Goal: Information Seeking & Learning: Learn about a topic

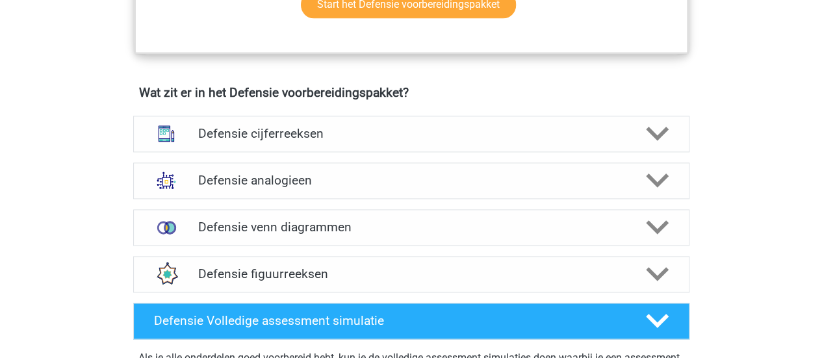
scroll to position [904, 0]
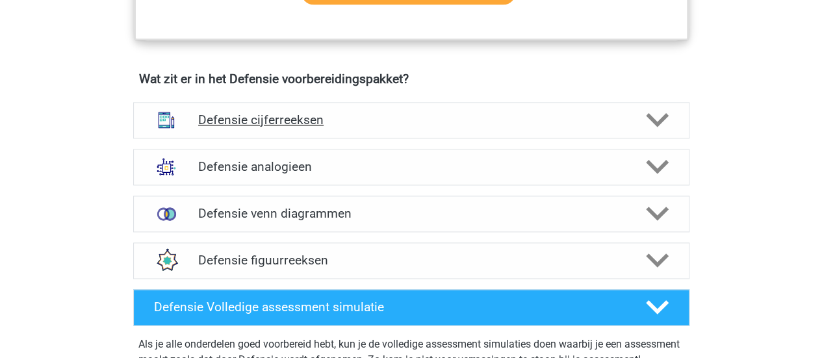
click at [651, 110] on icon at bounding box center [657, 119] width 23 height 23
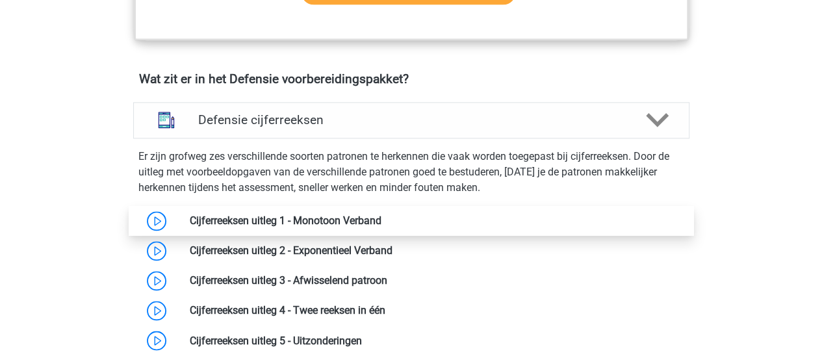
click at [381, 219] on link at bounding box center [381, 220] width 0 height 12
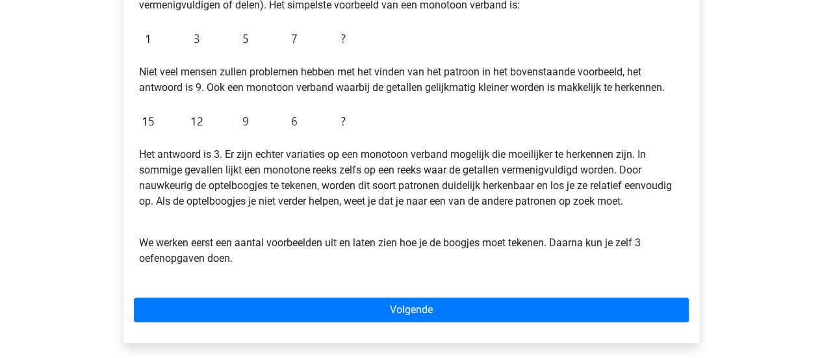
scroll to position [321, 0]
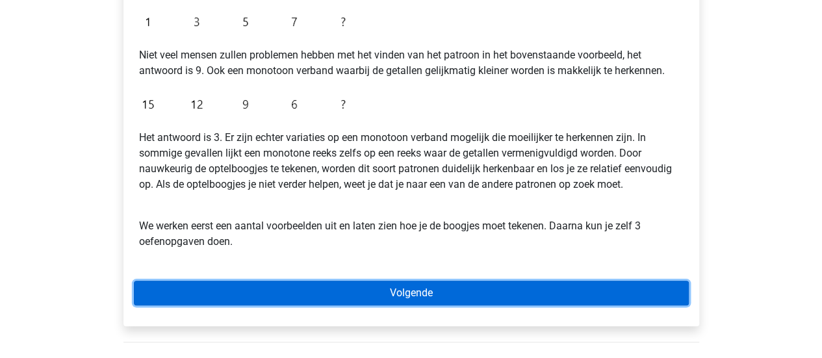
click at [440, 298] on link "Volgende" at bounding box center [411, 293] width 555 height 25
click at [473, 288] on link "Volgende" at bounding box center [411, 293] width 555 height 25
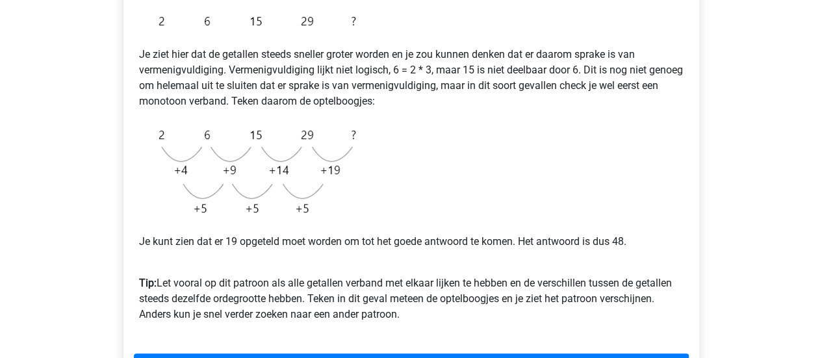
scroll to position [321, 0]
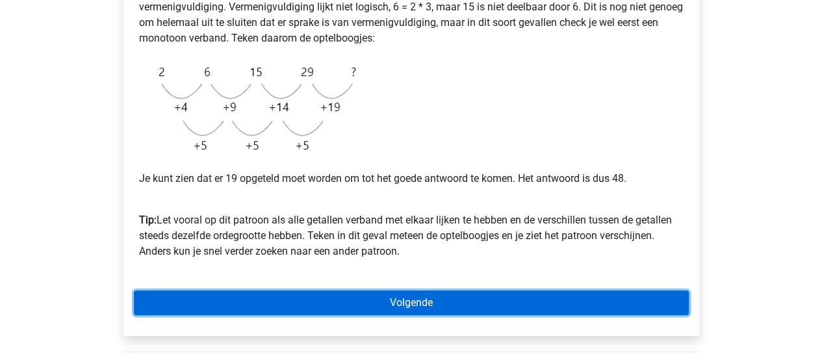
click at [432, 295] on link "Volgende" at bounding box center [411, 302] width 555 height 25
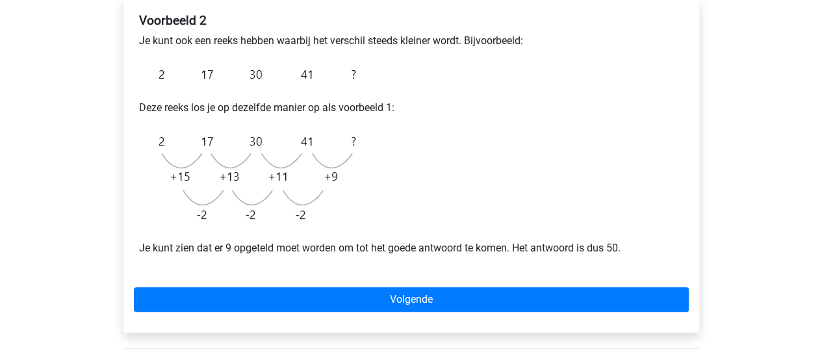
scroll to position [227, 0]
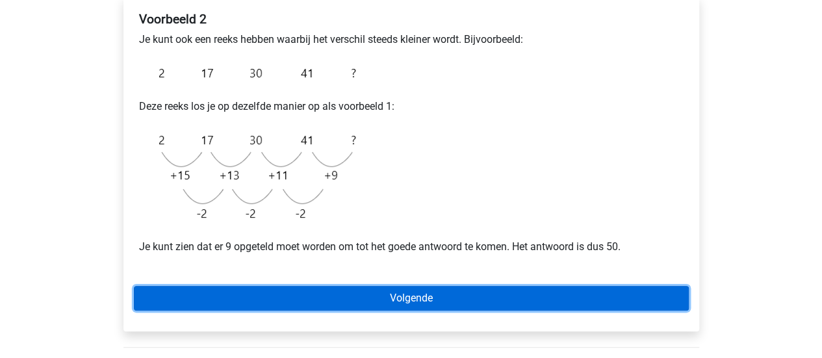
click at [382, 304] on link "Volgende" at bounding box center [411, 298] width 555 height 25
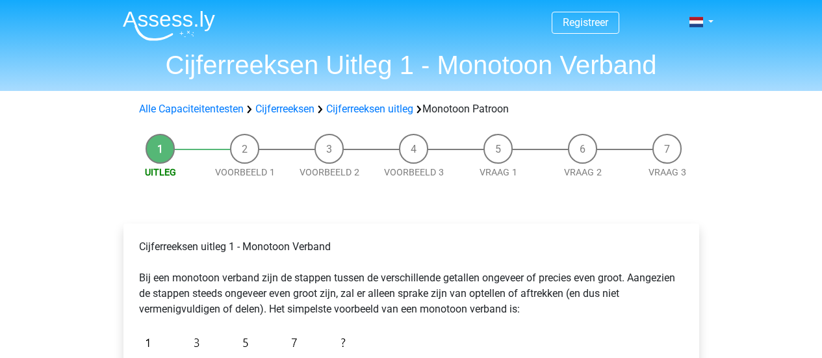
scroll to position [321, 0]
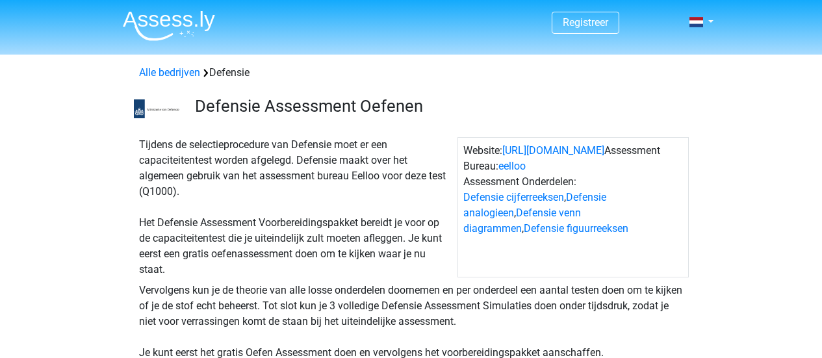
scroll to position [904, 0]
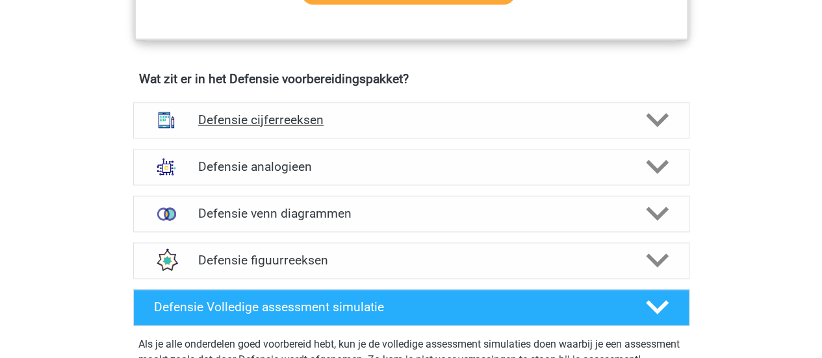
click at [655, 116] on icon at bounding box center [657, 119] width 23 height 23
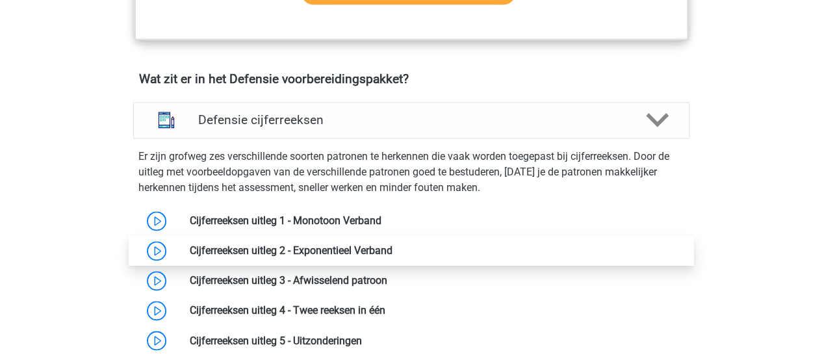
click at [392, 245] on link at bounding box center [392, 250] width 0 height 12
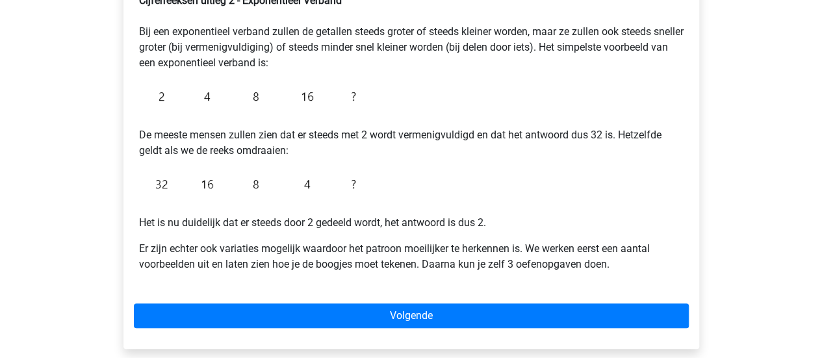
scroll to position [247, 0]
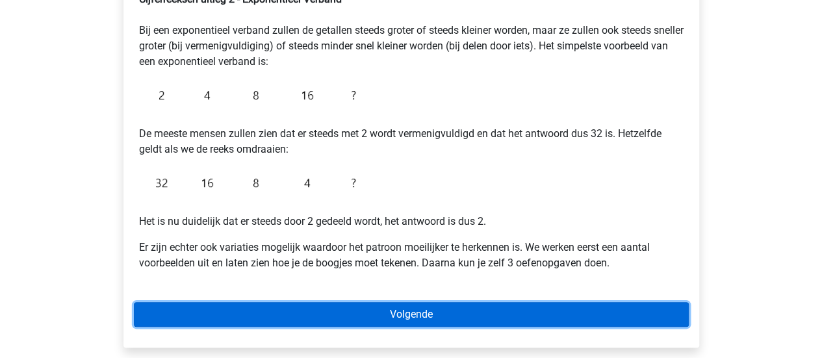
click at [435, 313] on link "Volgende" at bounding box center [411, 314] width 555 height 25
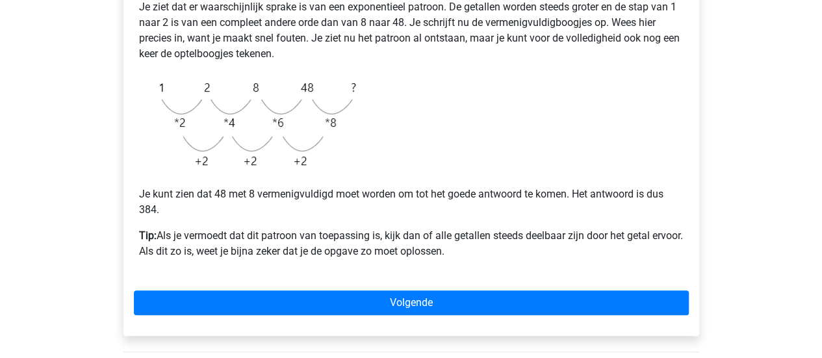
scroll to position [313, 0]
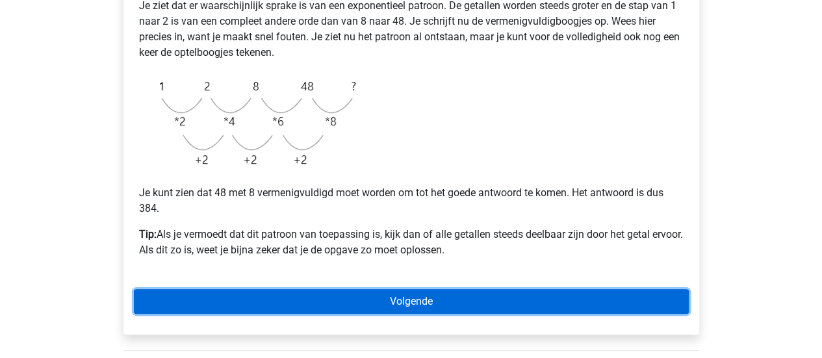
click at [290, 297] on link "Volgende" at bounding box center [411, 301] width 555 height 25
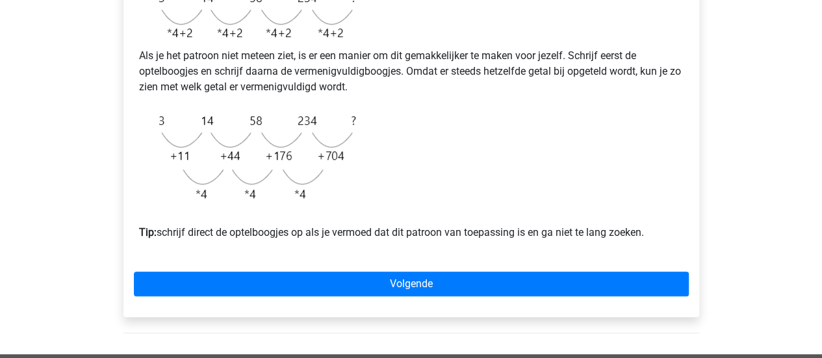
scroll to position [407, 0]
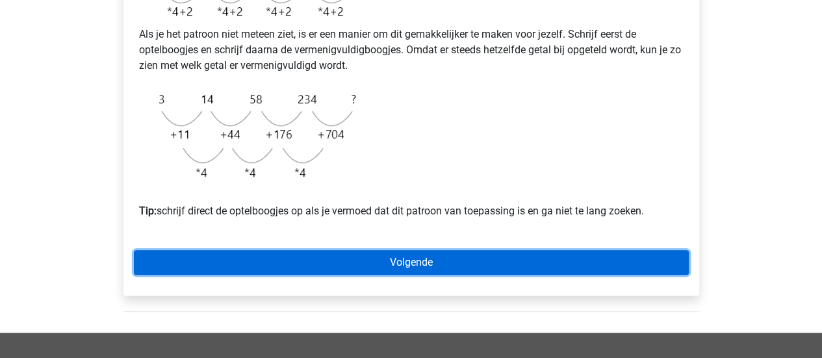
click at [407, 275] on link "Volgende" at bounding box center [411, 262] width 555 height 25
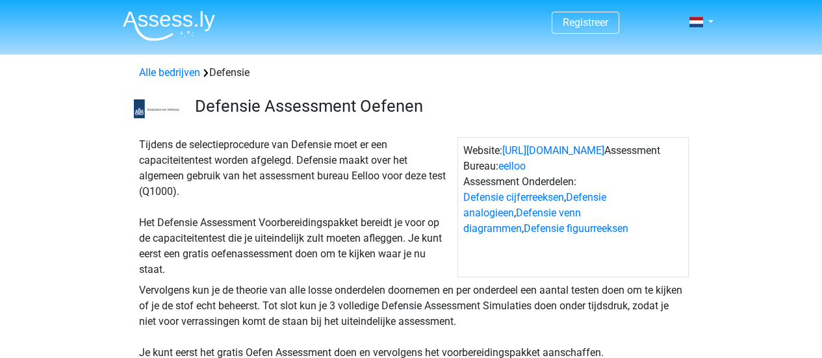
scroll to position [904, 0]
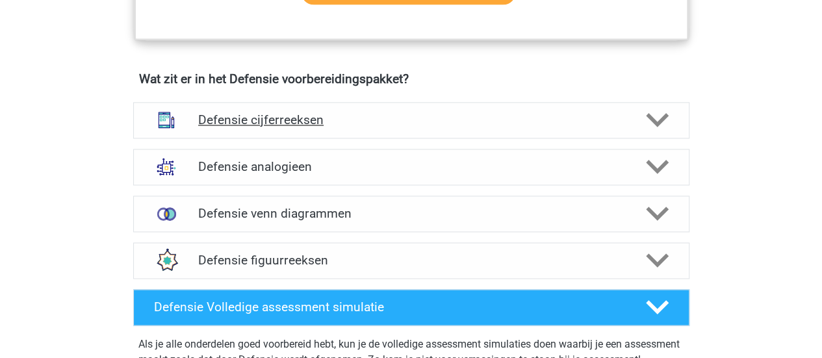
click at [662, 112] on icon at bounding box center [657, 119] width 23 height 23
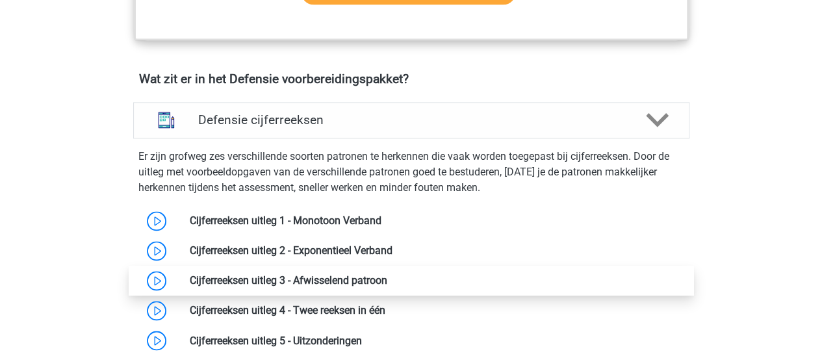
click at [387, 281] on link at bounding box center [387, 280] width 0 height 12
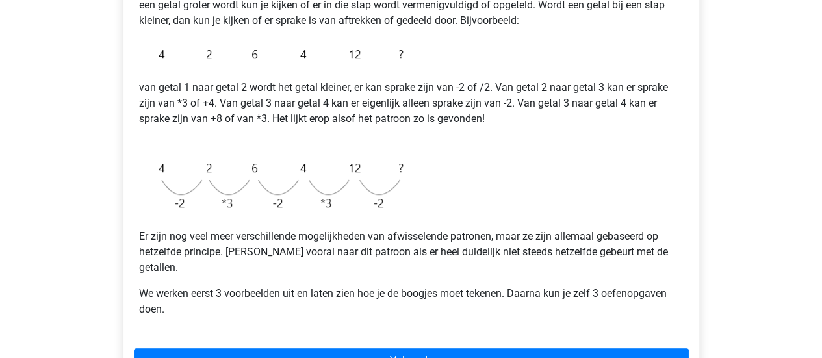
scroll to position [275, 0]
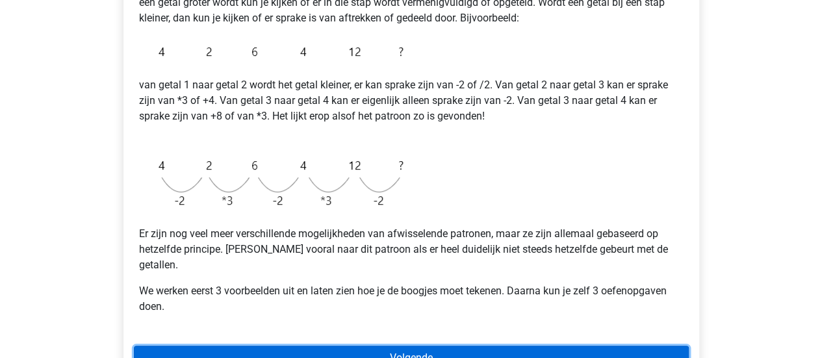
click at [438, 345] on link "Volgende" at bounding box center [411, 357] width 555 height 25
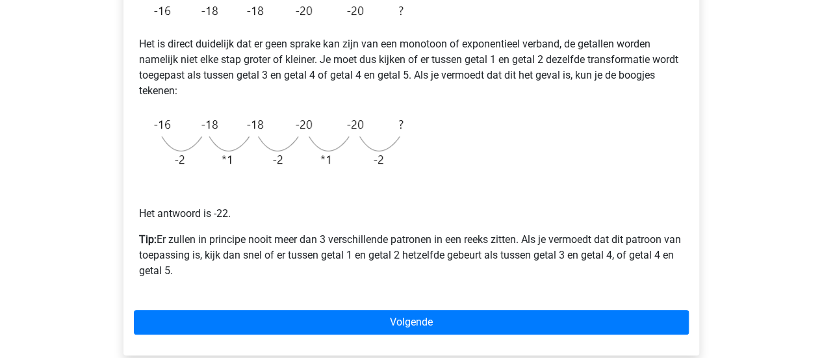
scroll to position [271, 0]
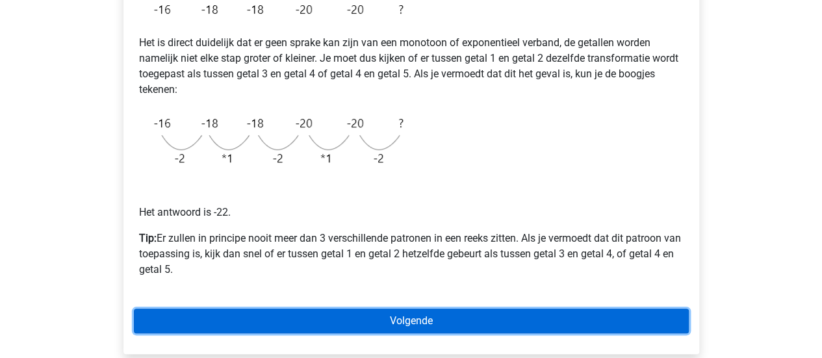
click at [375, 321] on link "Volgende" at bounding box center [411, 320] width 555 height 25
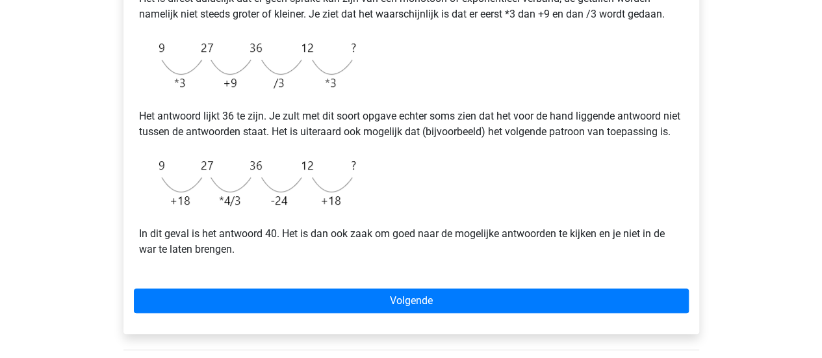
scroll to position [343, 0]
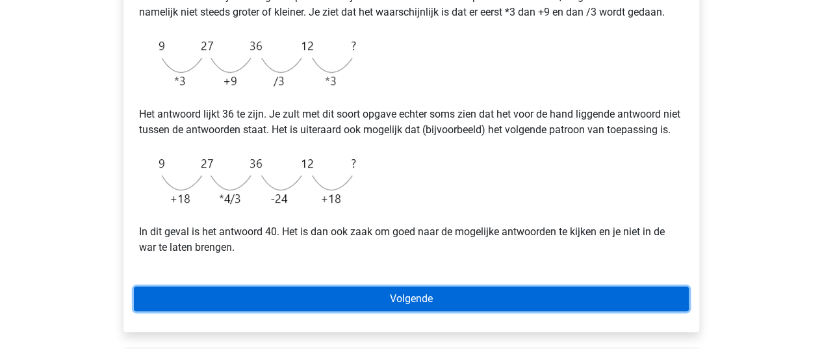
click at [375, 310] on link "Volgende" at bounding box center [411, 298] width 555 height 25
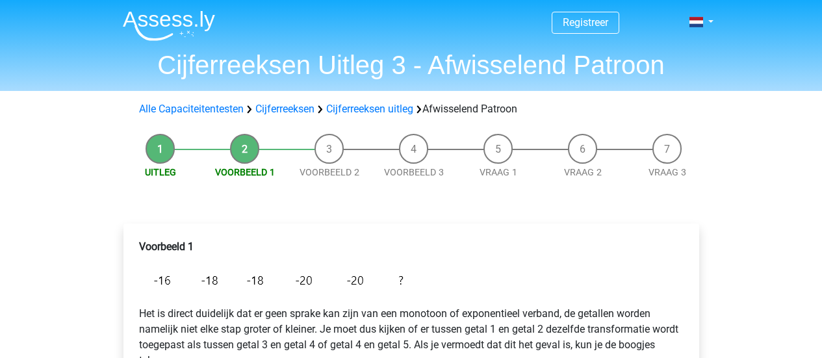
scroll to position [271, 0]
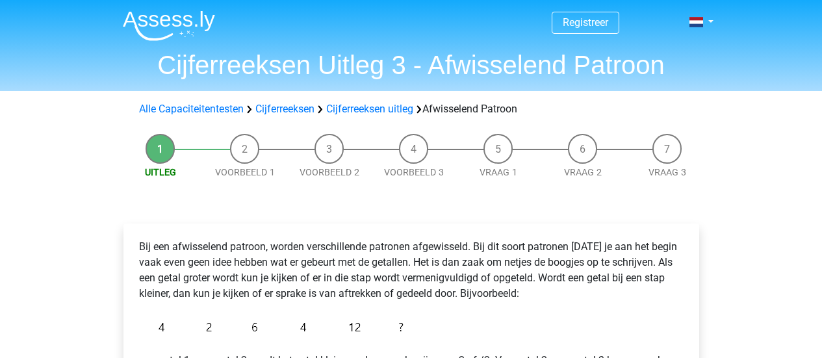
scroll to position [275, 0]
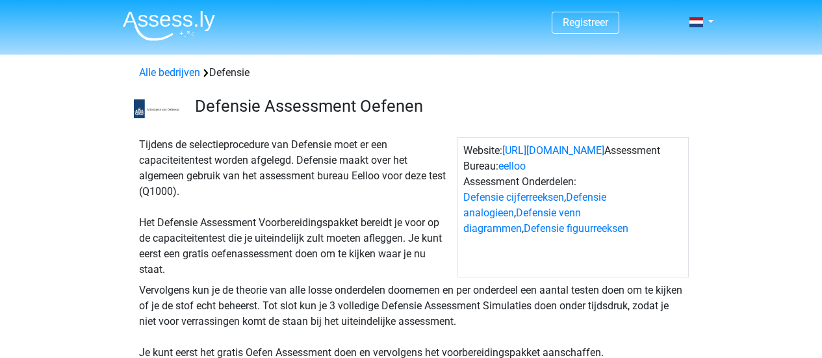
scroll to position [904, 0]
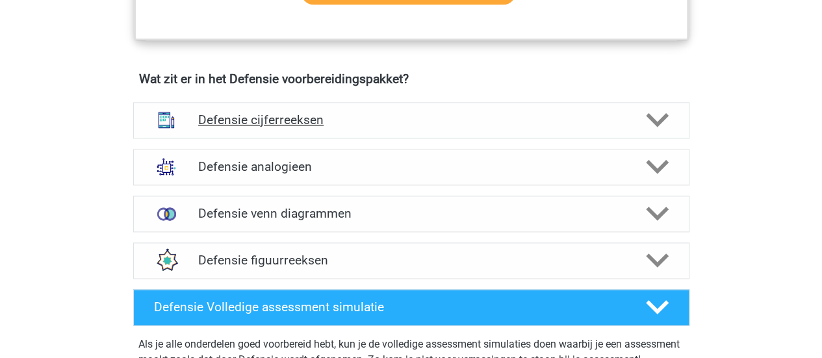
click at [660, 114] on icon at bounding box center [657, 119] width 23 height 23
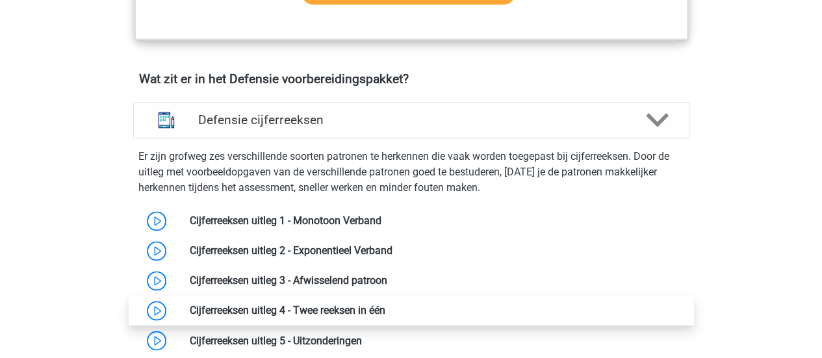
click at [385, 304] on link at bounding box center [385, 310] width 0 height 12
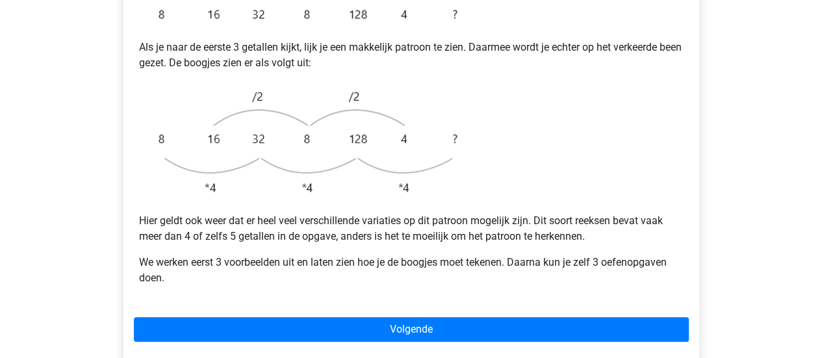
scroll to position [364, 0]
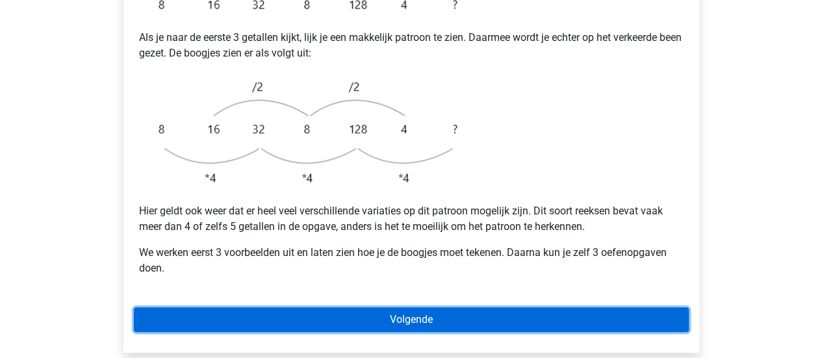
click at [341, 307] on link "Volgende" at bounding box center [411, 319] width 555 height 25
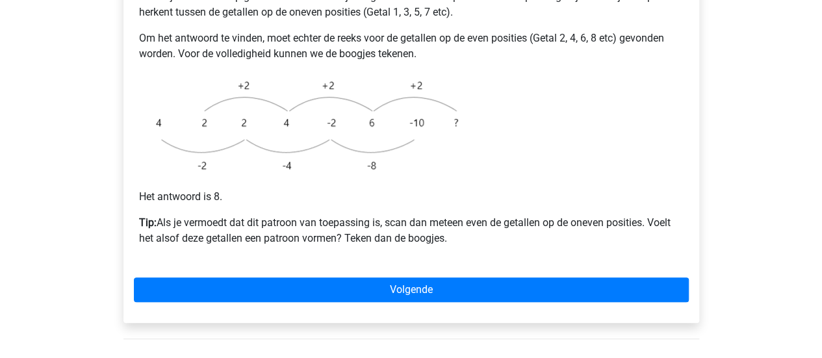
scroll to position [366, 0]
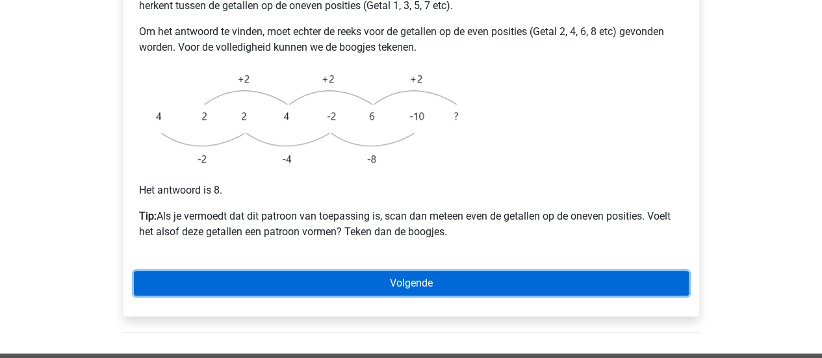
click at [421, 271] on link "Volgende" at bounding box center [411, 283] width 555 height 25
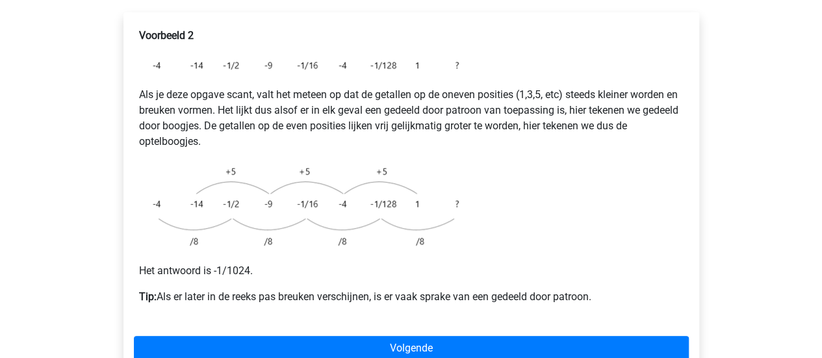
scroll to position [242, 0]
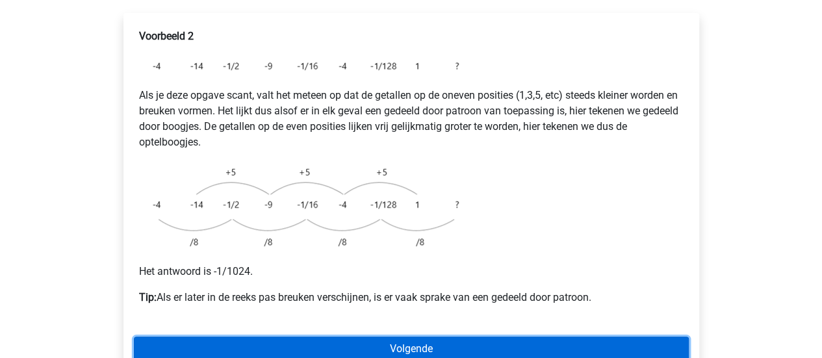
click at [439, 336] on link "Volgende" at bounding box center [411, 348] width 555 height 25
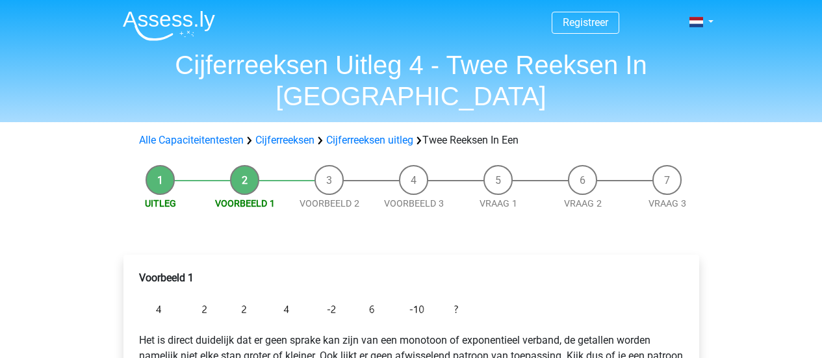
scroll to position [366, 0]
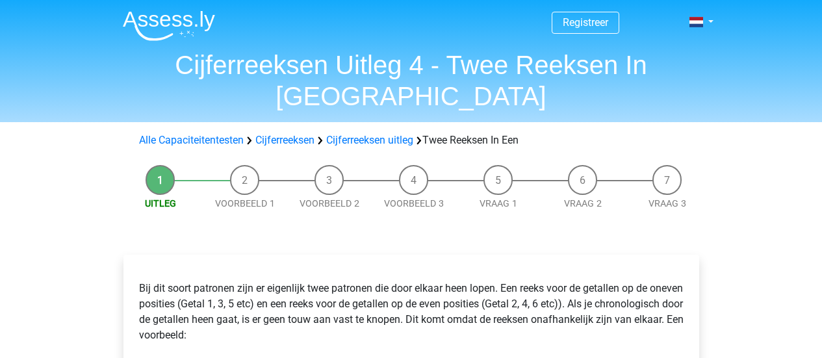
scroll to position [364, 0]
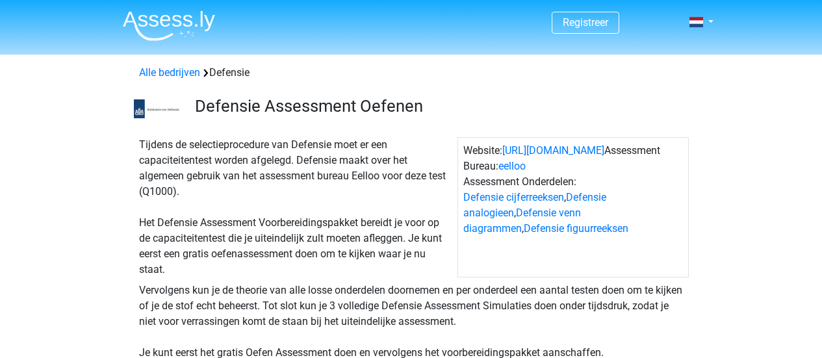
scroll to position [904, 0]
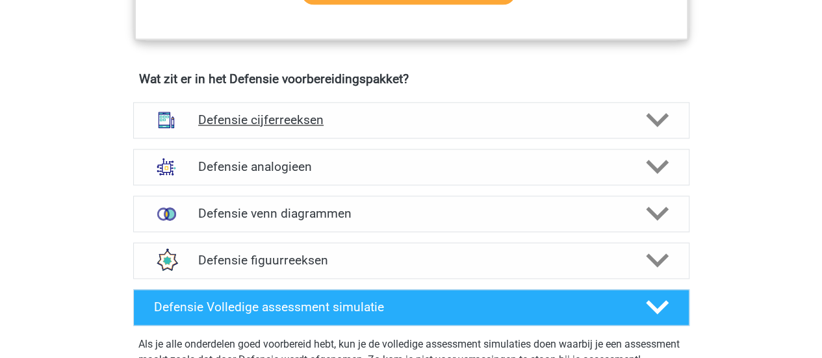
click at [652, 123] on icon at bounding box center [657, 119] width 23 height 23
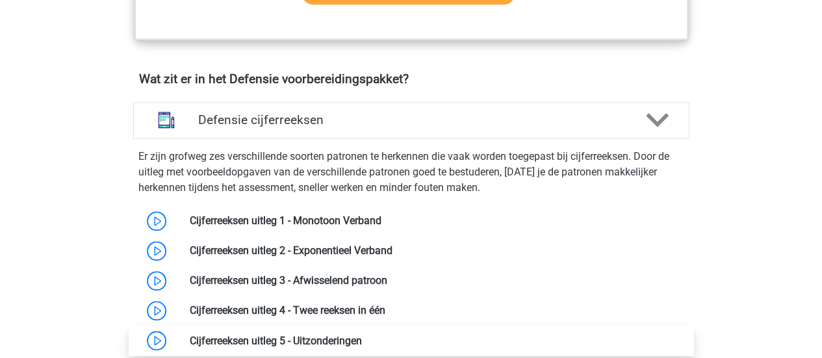
click at [362, 342] on link at bounding box center [362, 340] width 0 height 12
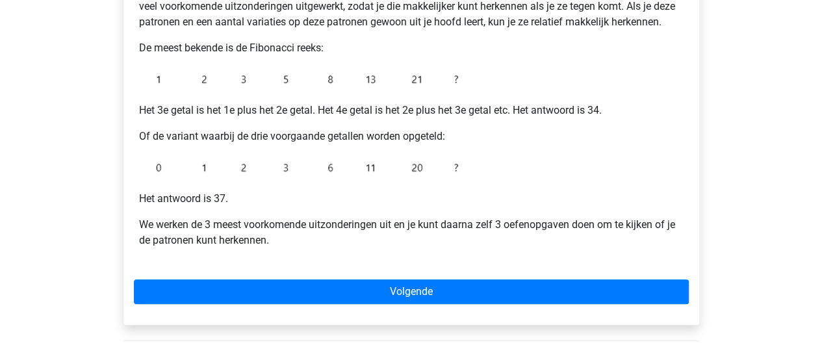
scroll to position [277, 0]
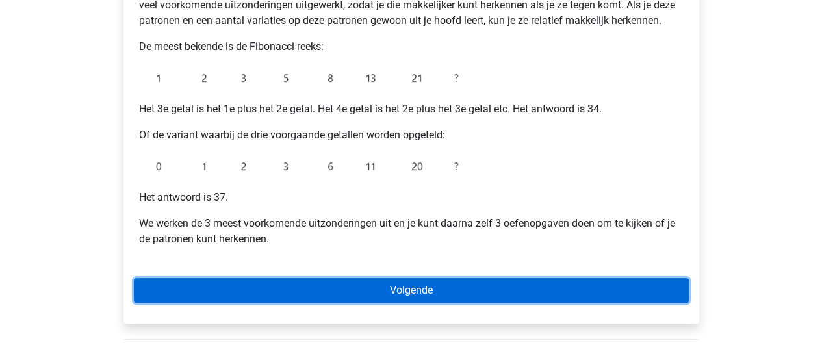
click at [442, 288] on link "Volgende" at bounding box center [411, 290] width 555 height 25
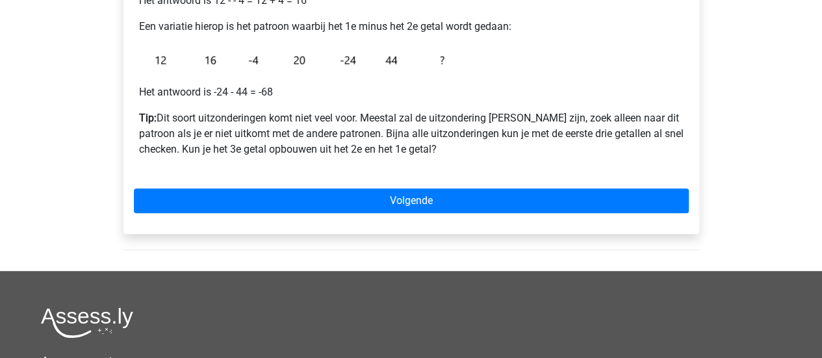
scroll to position [347, 0]
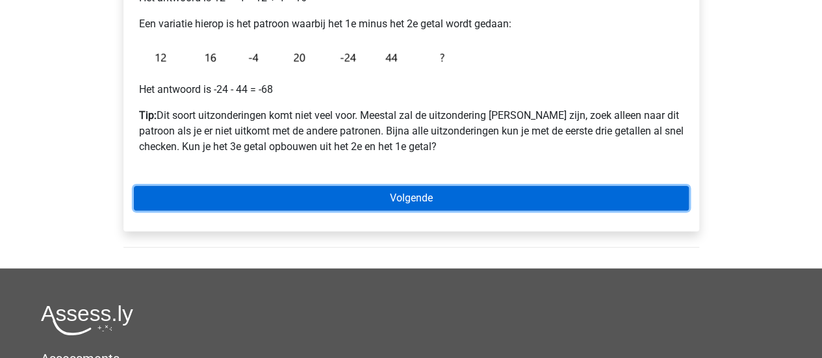
click at [413, 190] on link "Volgende" at bounding box center [411, 198] width 555 height 25
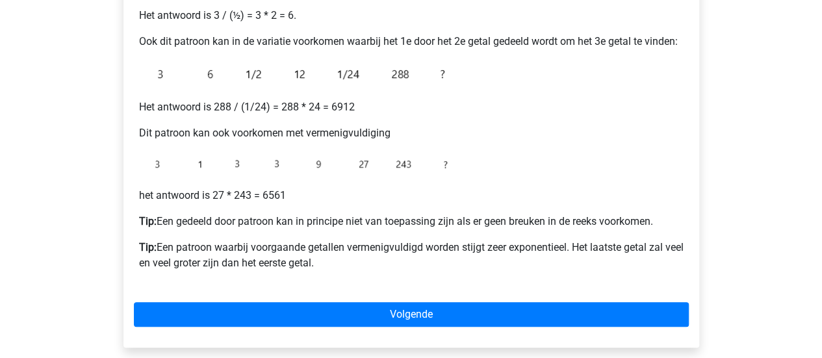
scroll to position [314, 0]
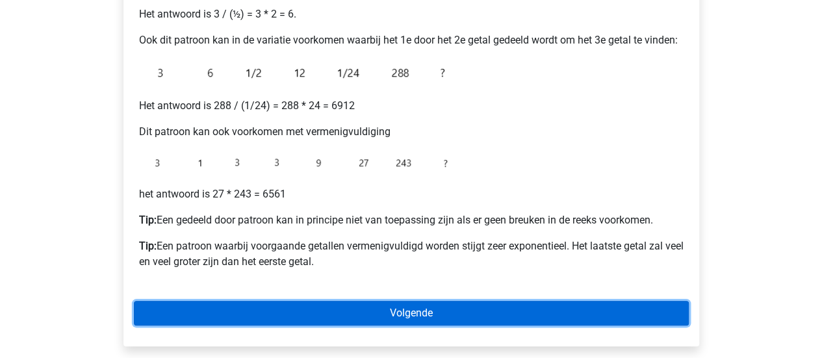
click at [379, 316] on link "Volgende" at bounding box center [411, 313] width 555 height 25
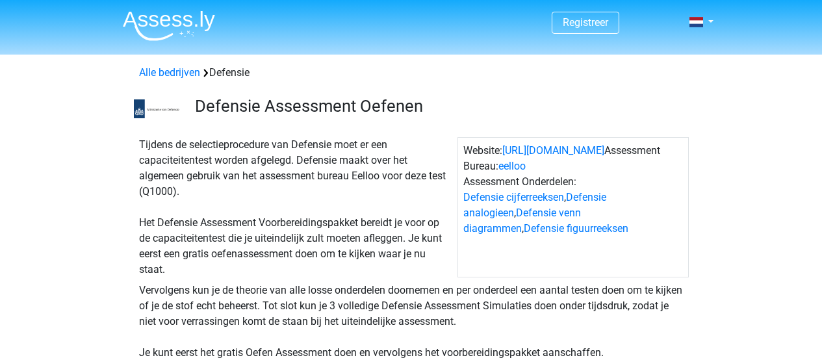
scroll to position [904, 0]
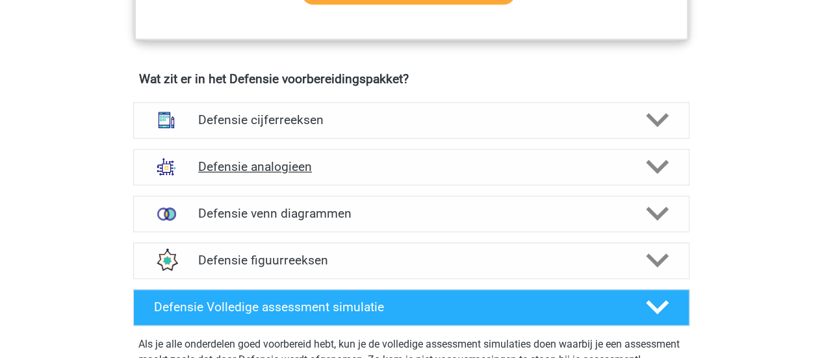
click at [653, 164] on polygon at bounding box center [657, 167] width 23 height 14
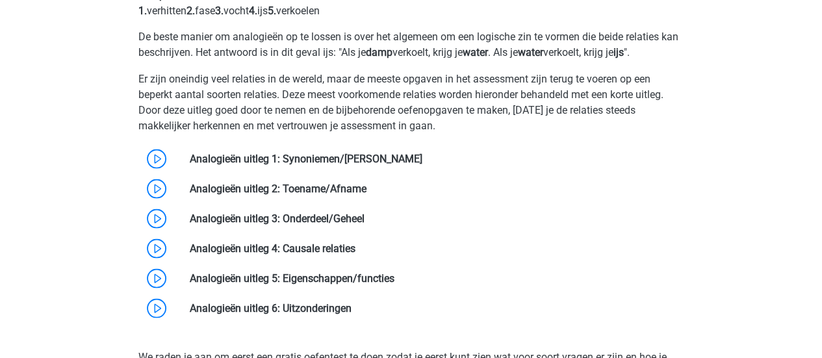
scroll to position [1149, 0]
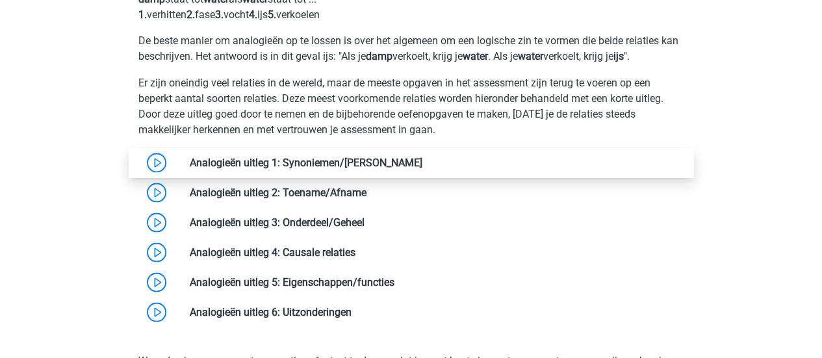
click at [422, 168] on link at bounding box center [422, 162] width 0 height 12
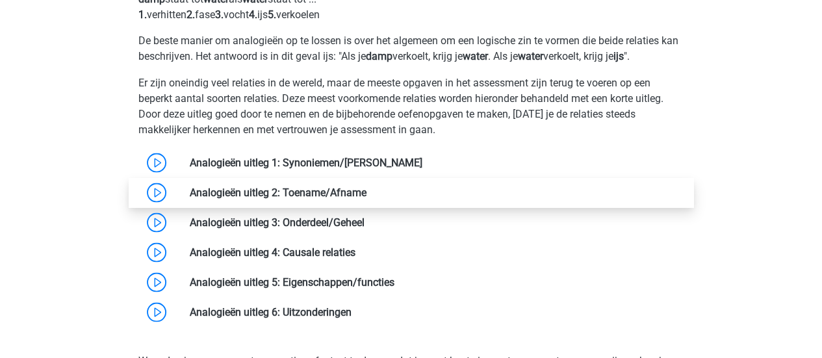
click at [366, 186] on link at bounding box center [366, 192] width 0 height 12
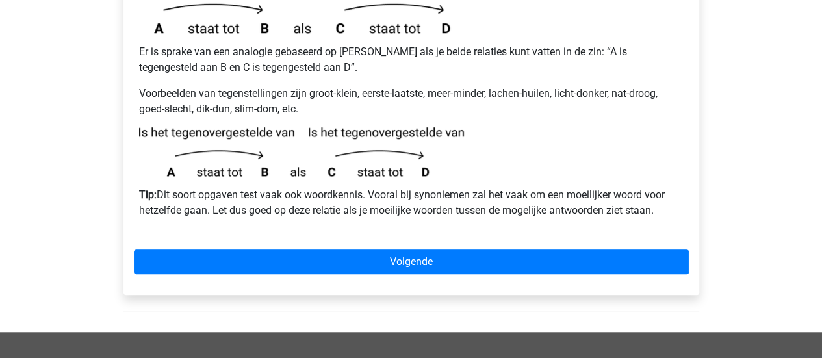
scroll to position [384, 0]
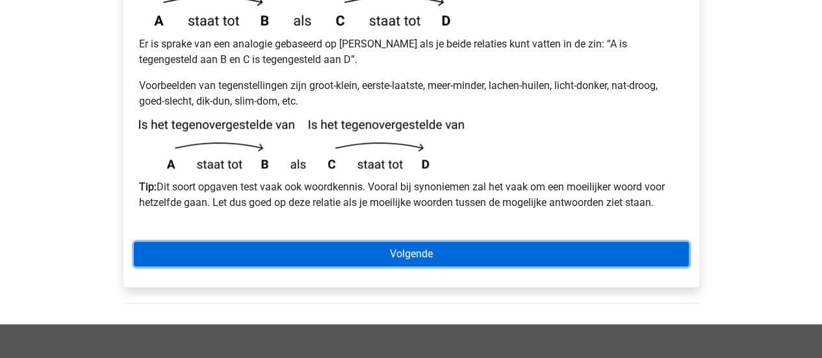
click at [387, 242] on link "Volgende" at bounding box center [411, 254] width 555 height 25
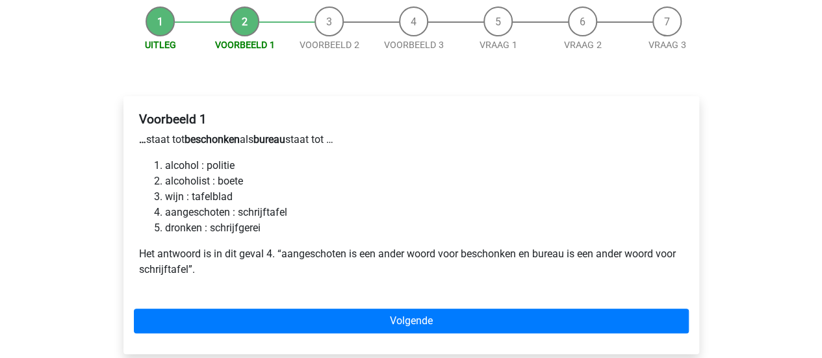
scroll to position [159, 0]
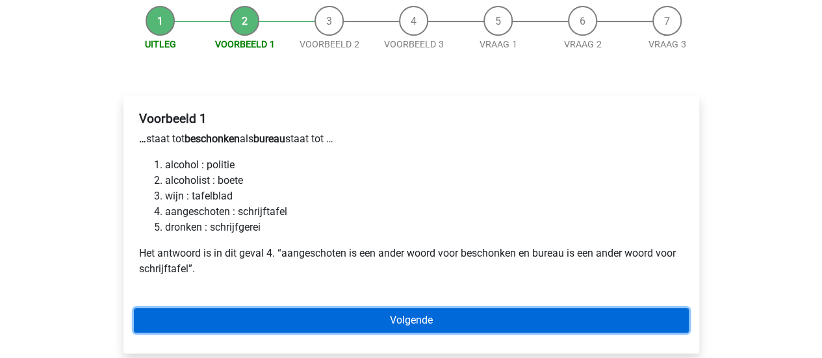
click at [475, 308] on link "Volgende" at bounding box center [411, 320] width 555 height 25
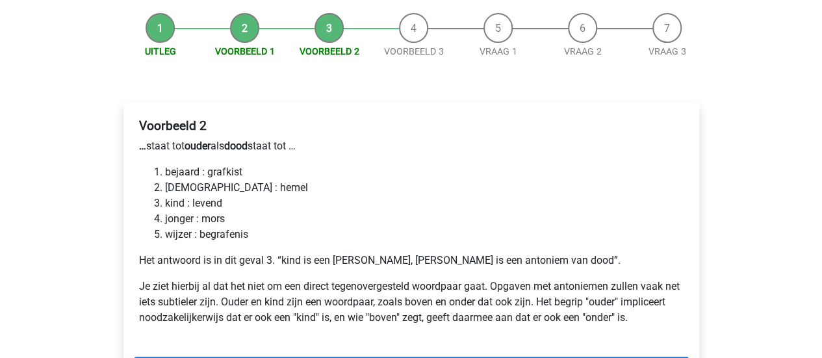
scroll to position [153, 0]
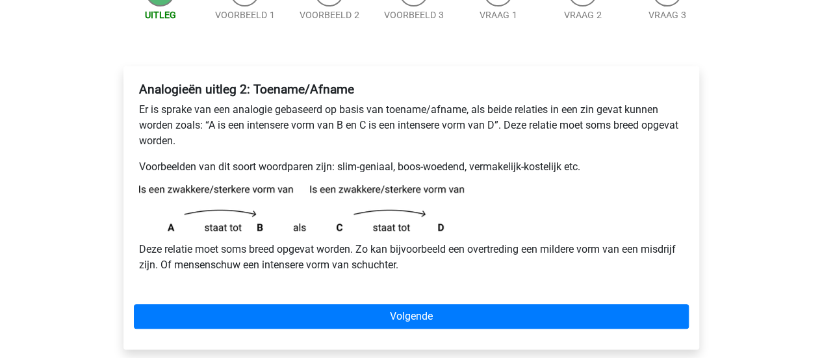
scroll to position [163, 0]
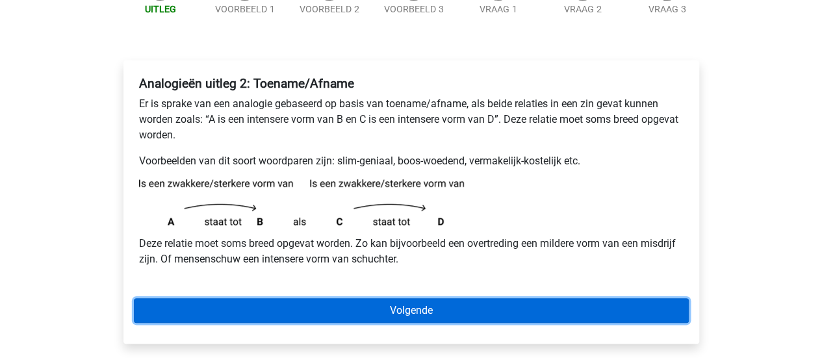
click at [437, 303] on link "Volgende" at bounding box center [411, 310] width 555 height 25
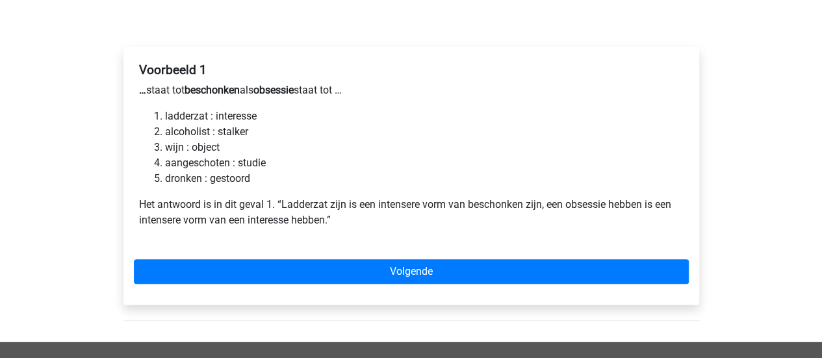
scroll to position [178, 0]
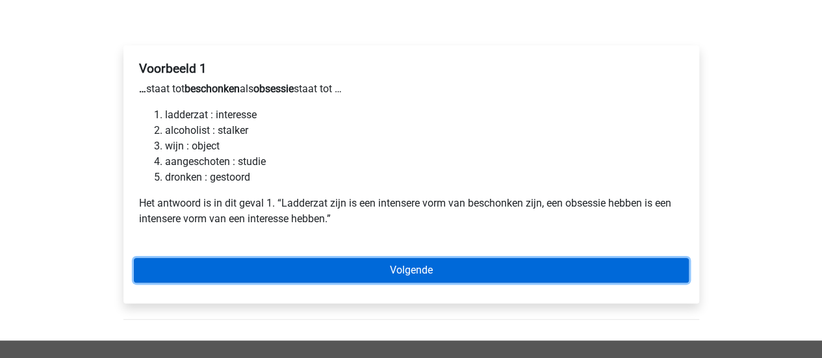
click at [491, 269] on link "Volgende" at bounding box center [411, 270] width 555 height 25
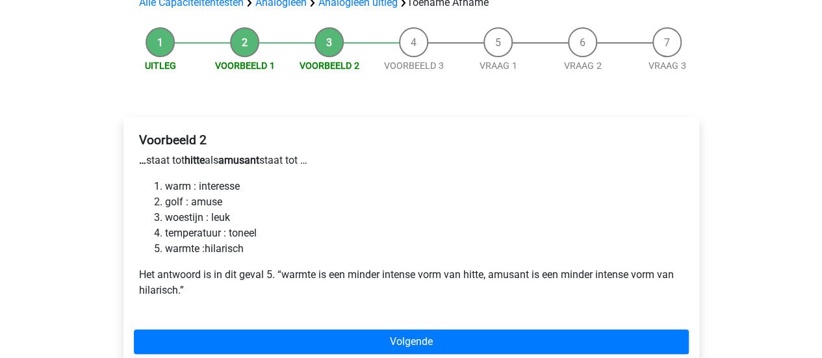
scroll to position [114, 0]
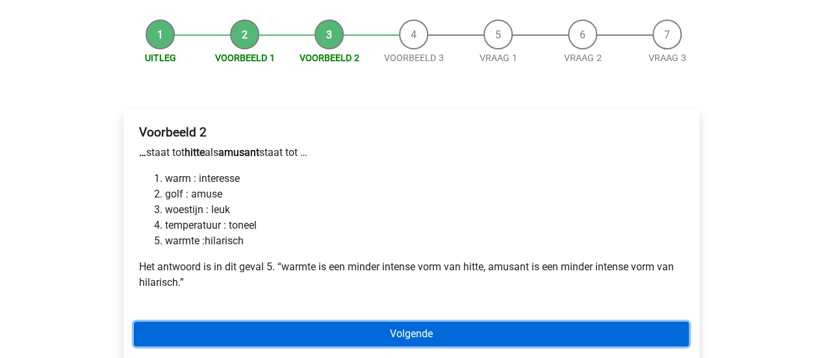
click at [378, 336] on link "Volgende" at bounding box center [411, 333] width 555 height 25
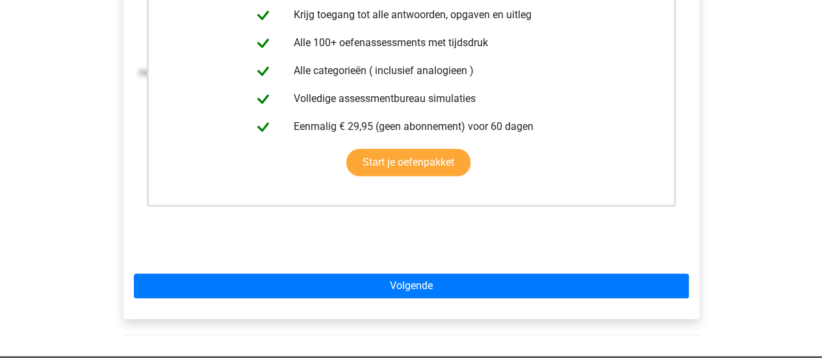
scroll to position [305, 0]
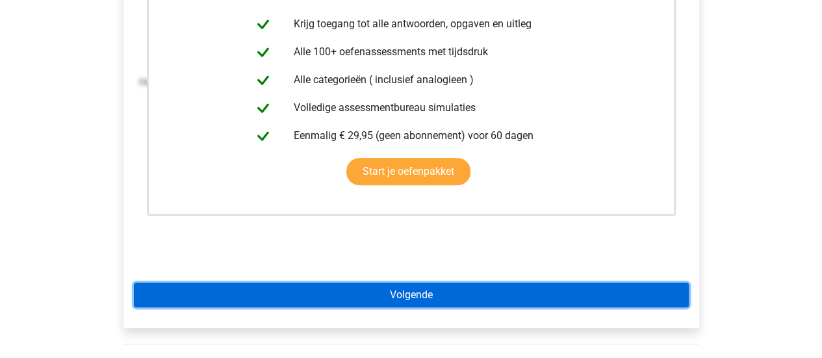
click at [452, 298] on link "Volgende" at bounding box center [411, 295] width 555 height 25
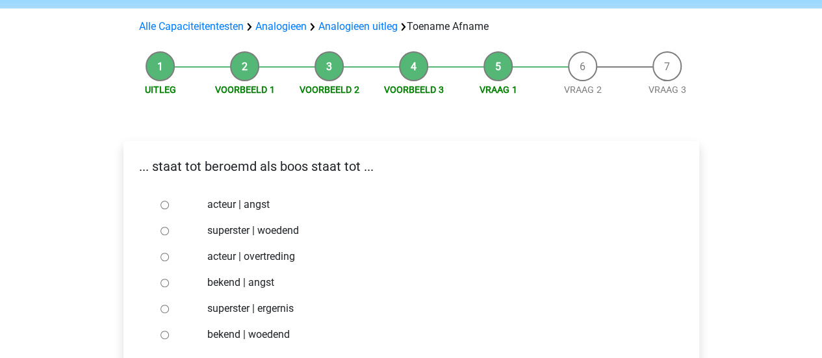
scroll to position [81, 0]
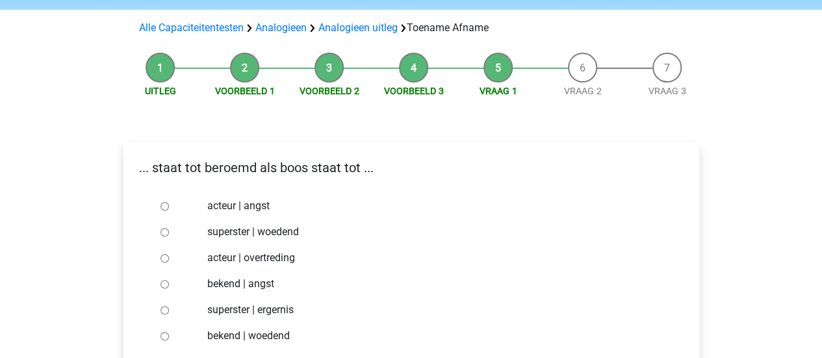
click at [161, 337] on input "bekend | woedend" at bounding box center [164, 336] width 8 height 8
radio input "true"
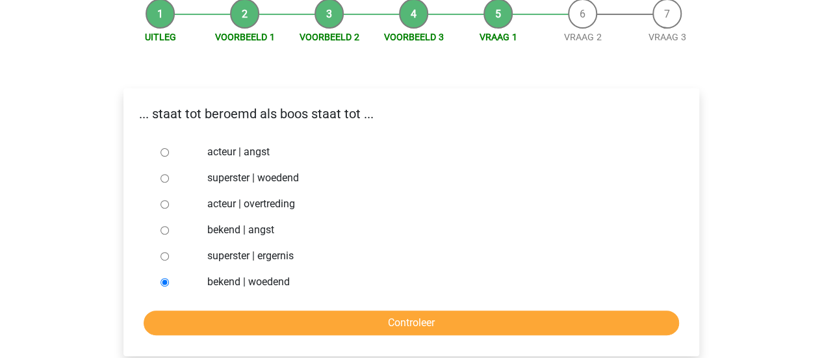
scroll to position [140, 0]
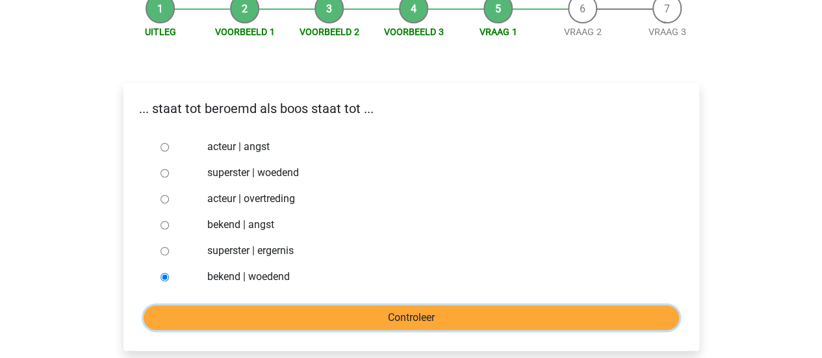
click at [447, 310] on input "Controleer" at bounding box center [411, 317] width 535 height 25
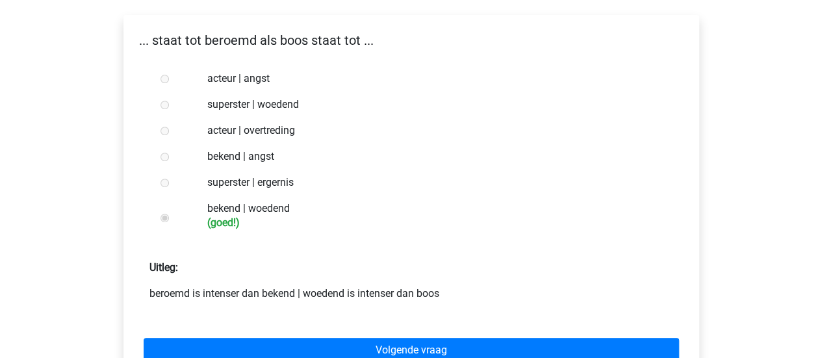
scroll to position [252, 0]
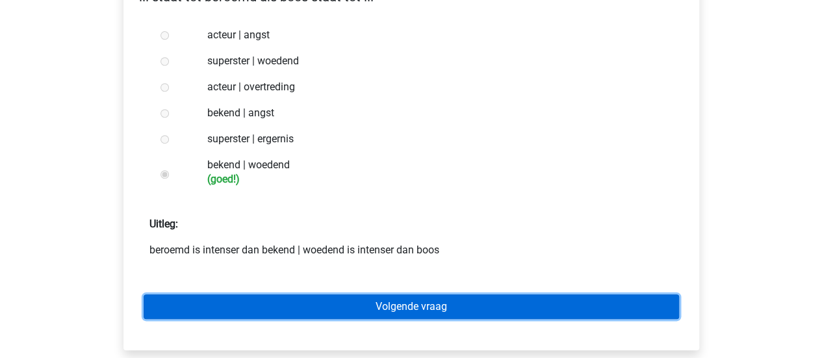
click at [414, 306] on link "Volgende vraag" at bounding box center [411, 306] width 535 height 25
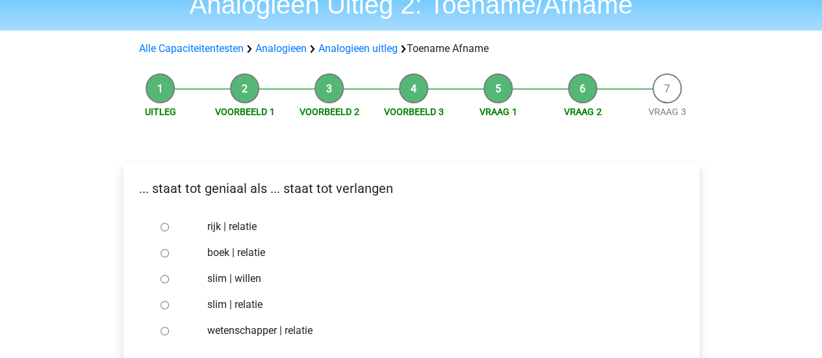
scroll to position [58, 0]
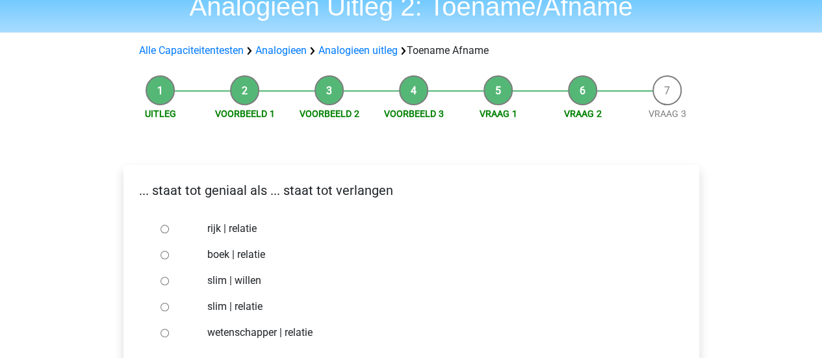
click at [164, 280] on input "slim | willen" at bounding box center [164, 281] width 8 height 8
radio input "true"
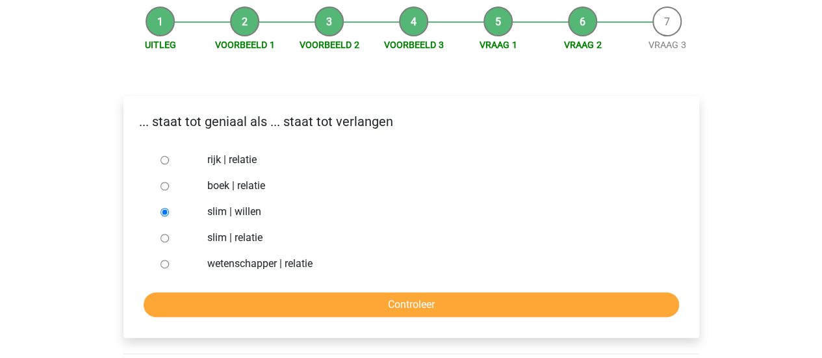
scroll to position [133, 0]
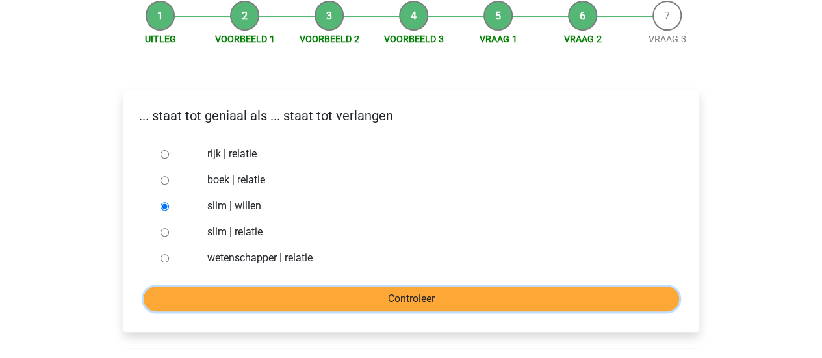
click at [429, 294] on input "Controleer" at bounding box center [411, 298] width 535 height 25
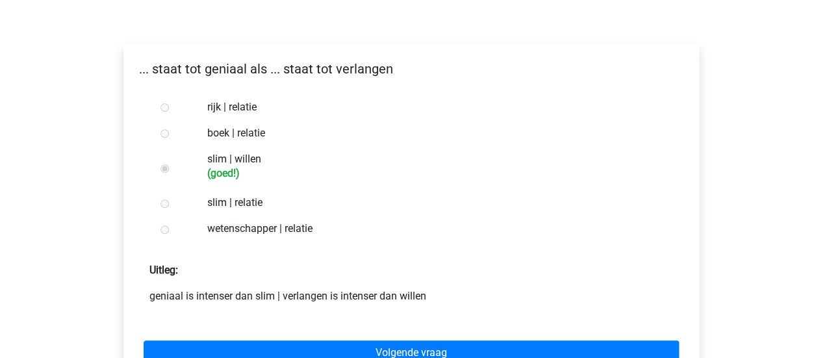
scroll to position [181, 0]
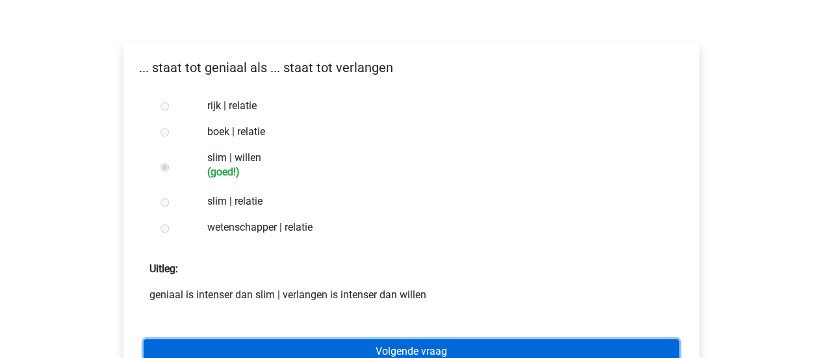
click at [393, 340] on link "Volgende vraag" at bounding box center [411, 351] width 535 height 25
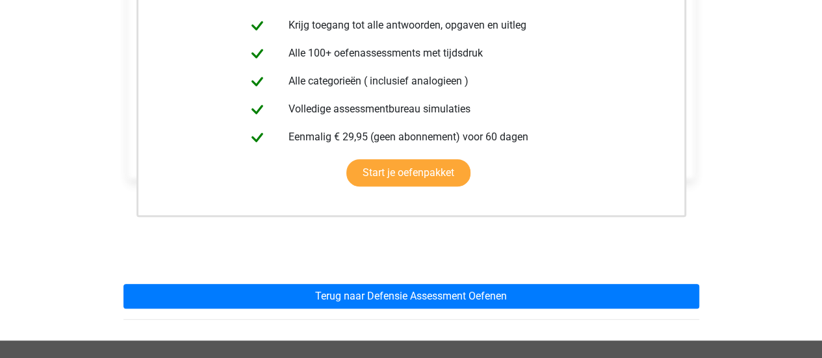
scroll to position [275, 0]
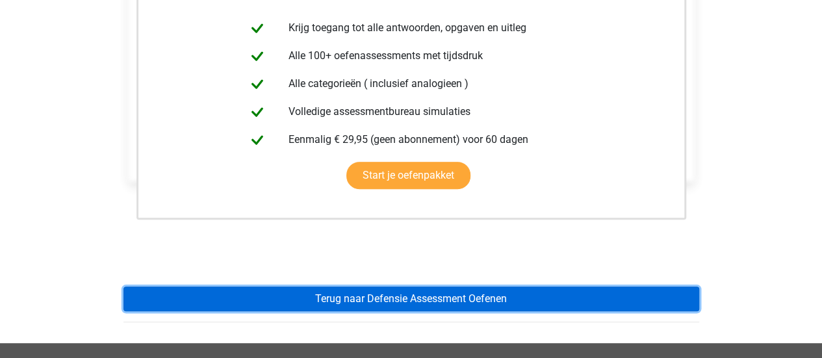
click at [450, 302] on link "Terug naar Defensie Assessment Oefenen" at bounding box center [410, 298] width 575 height 25
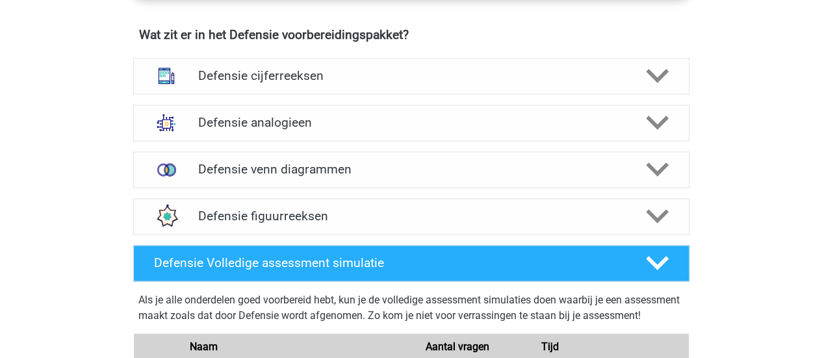
scroll to position [953, 0]
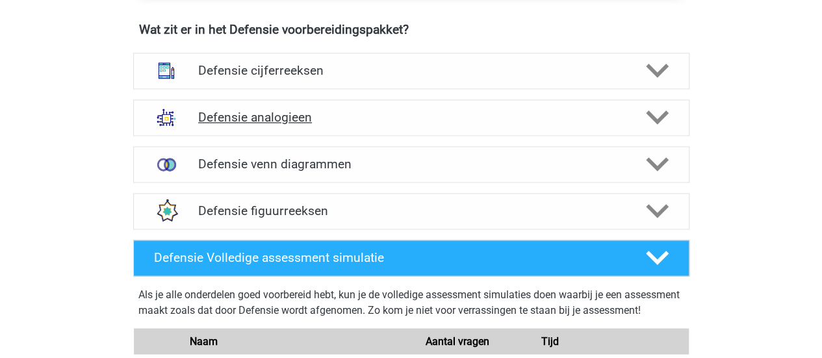
click at [659, 108] on icon at bounding box center [657, 117] width 23 height 23
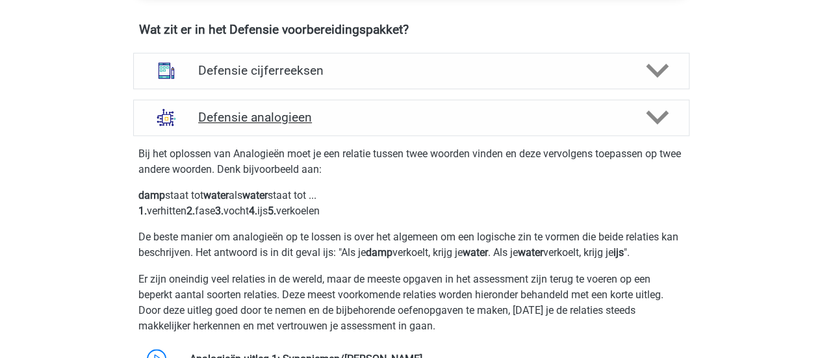
click at [660, 109] on icon at bounding box center [657, 117] width 23 height 23
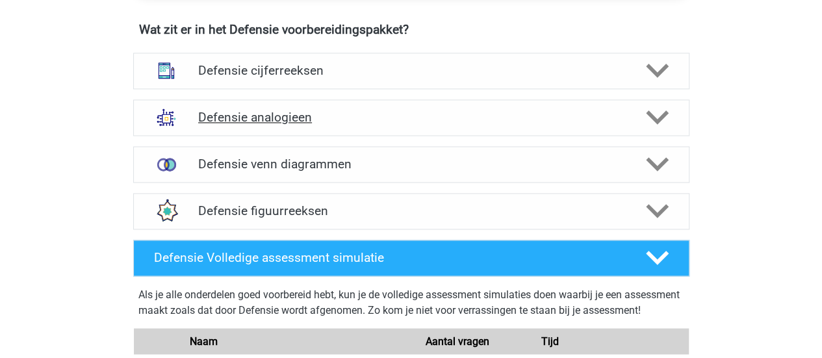
click at [660, 109] on icon at bounding box center [657, 117] width 23 height 23
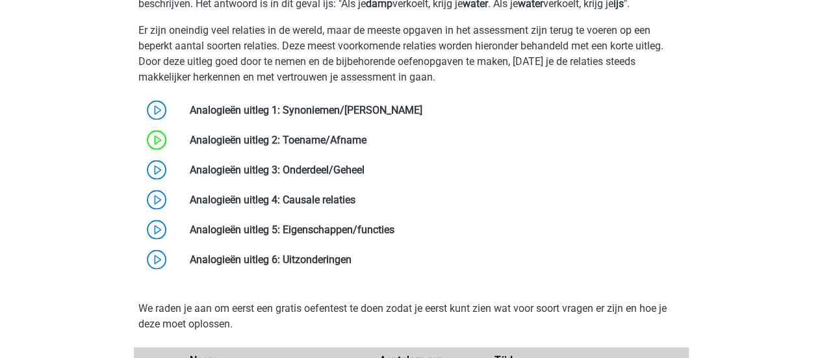
scroll to position [1198, 0]
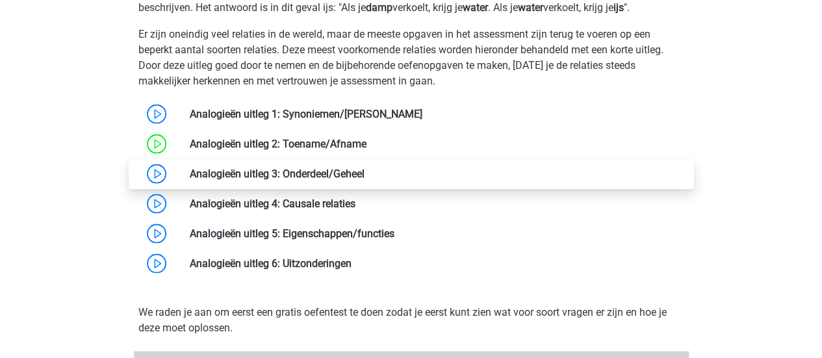
click at [364, 173] on link at bounding box center [364, 173] width 0 height 12
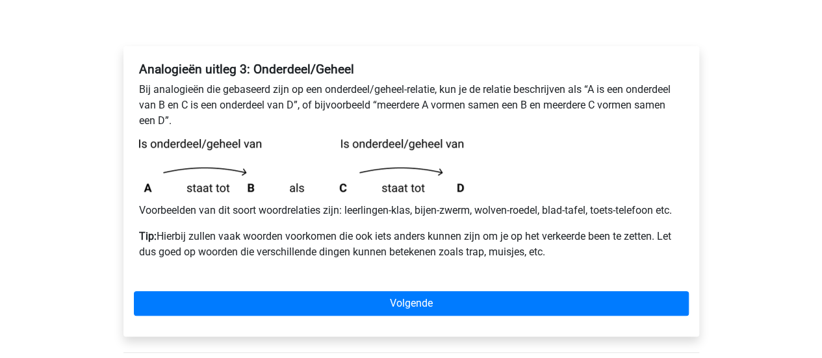
scroll to position [185, 0]
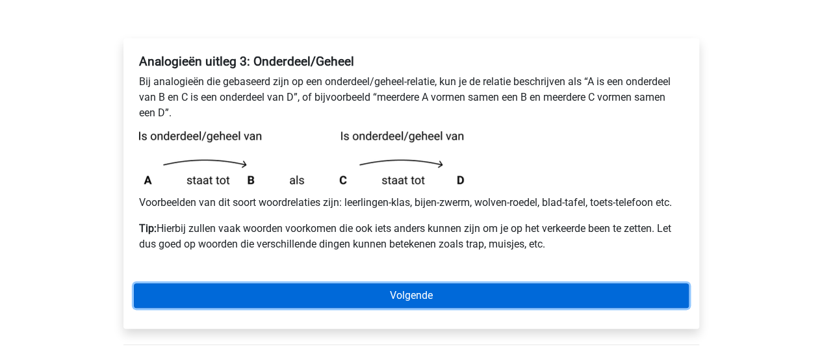
click at [388, 289] on link "Volgende" at bounding box center [411, 295] width 555 height 25
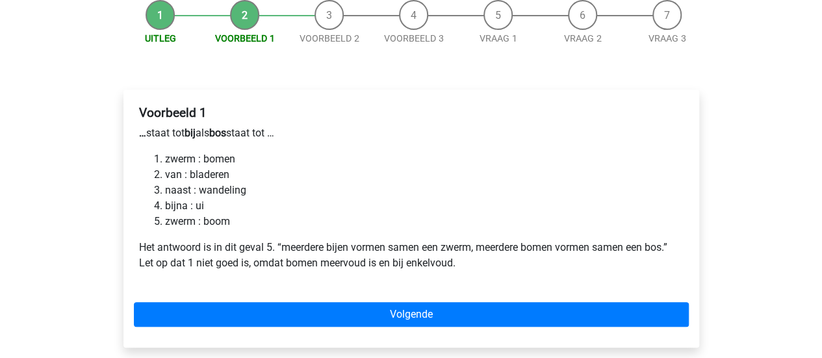
scroll to position [138, 0]
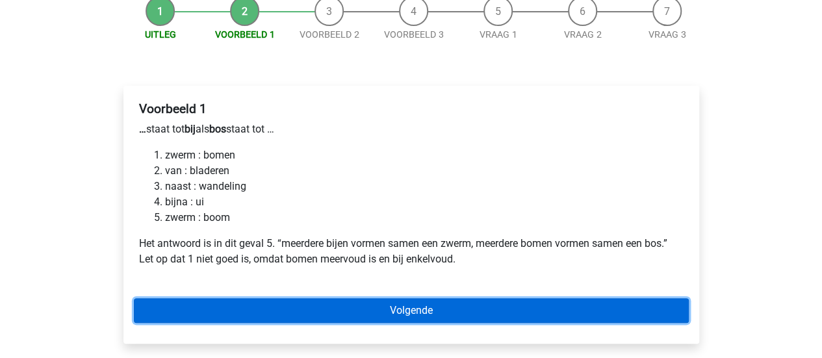
click at [444, 308] on link "Volgende" at bounding box center [411, 310] width 555 height 25
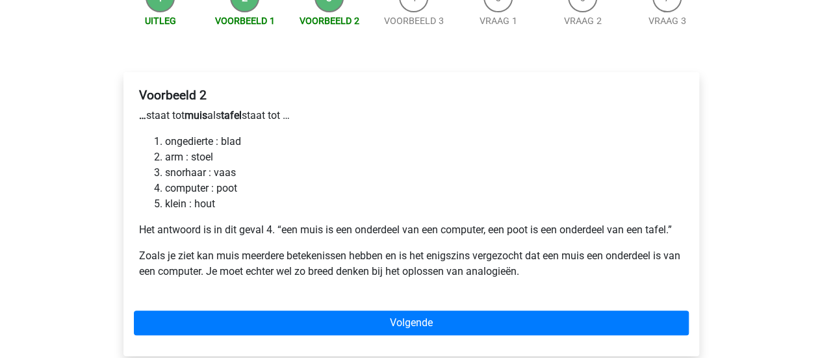
scroll to position [156, 0]
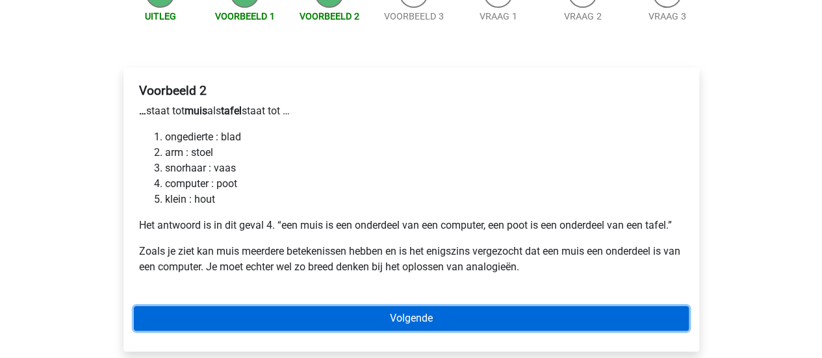
click at [486, 323] on link "Volgende" at bounding box center [411, 318] width 555 height 25
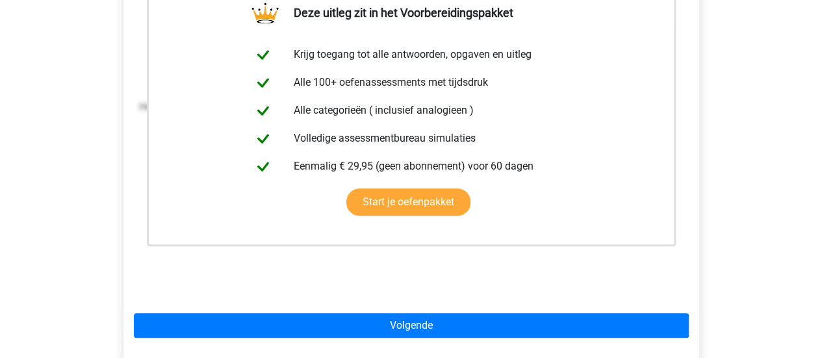
scroll to position [278, 0]
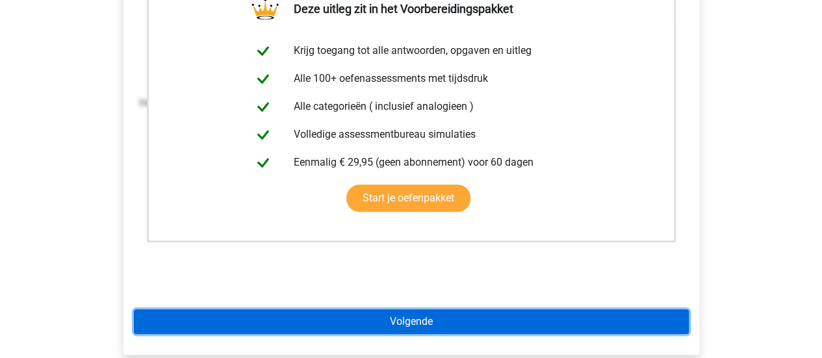
click at [418, 321] on link "Volgende" at bounding box center [411, 321] width 555 height 25
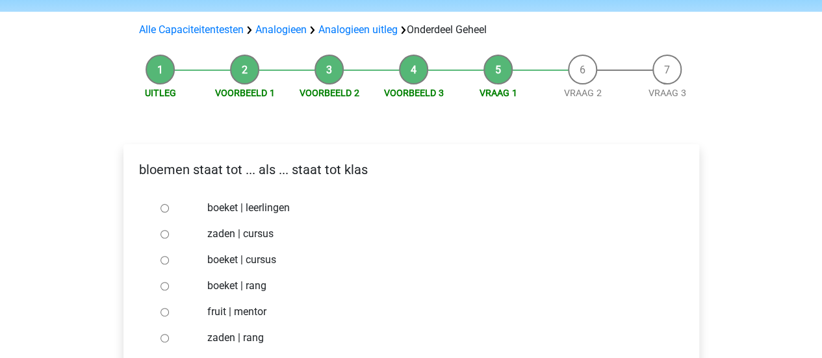
scroll to position [78, 0]
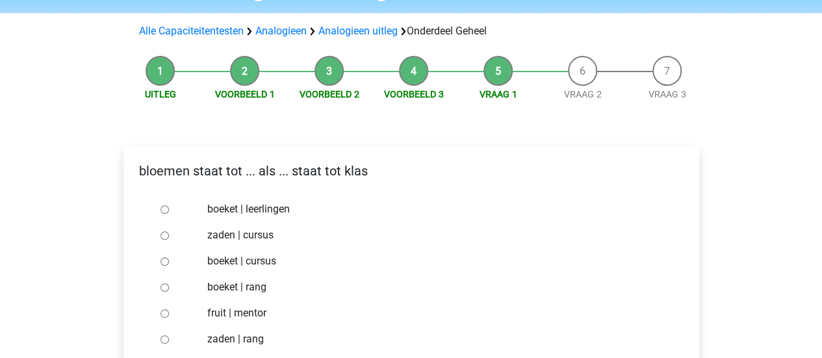
click at [163, 211] on input "boeket | leerlingen" at bounding box center [164, 209] width 8 height 8
radio input "true"
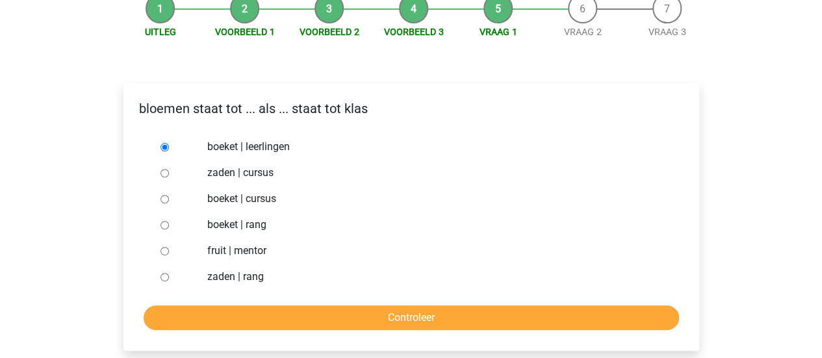
scroll to position [145, 0]
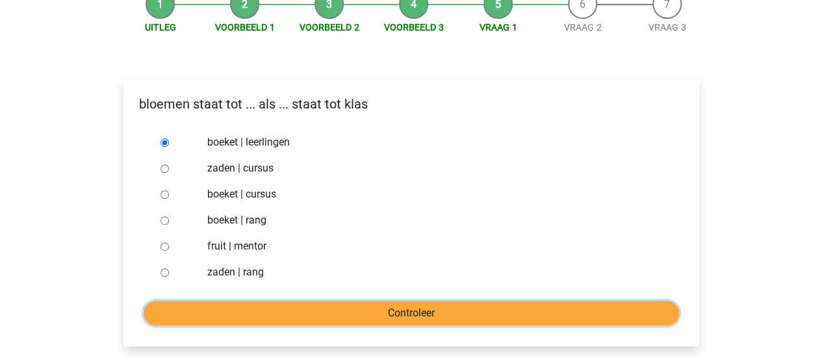
click at [494, 307] on input "Controleer" at bounding box center [411, 313] width 535 height 25
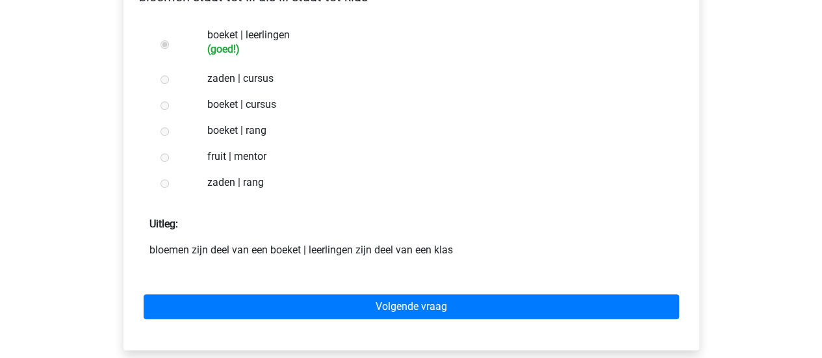
scroll to position [256, 0]
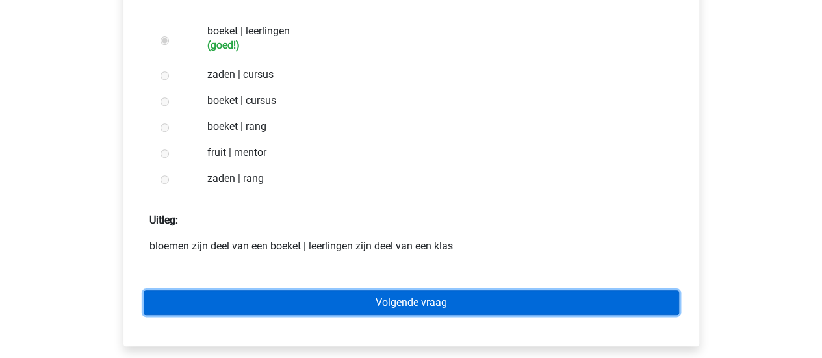
click at [475, 299] on link "Volgende vraag" at bounding box center [411, 302] width 535 height 25
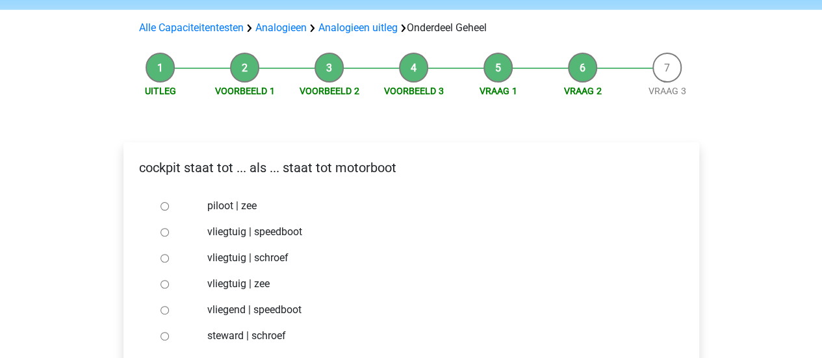
scroll to position [82, 0]
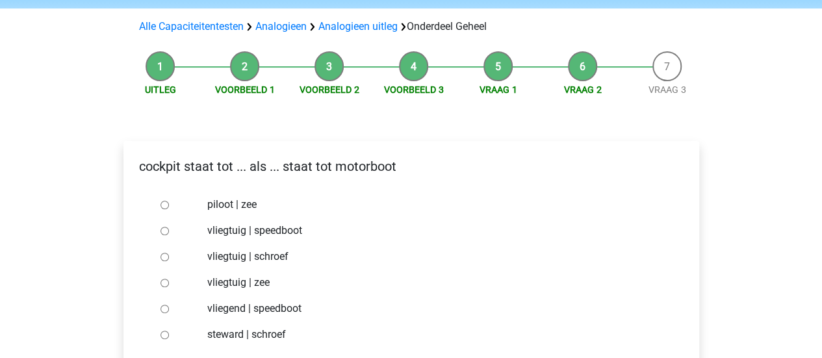
click at [164, 255] on input "vliegtuig | schroef" at bounding box center [164, 257] width 8 height 8
radio input "true"
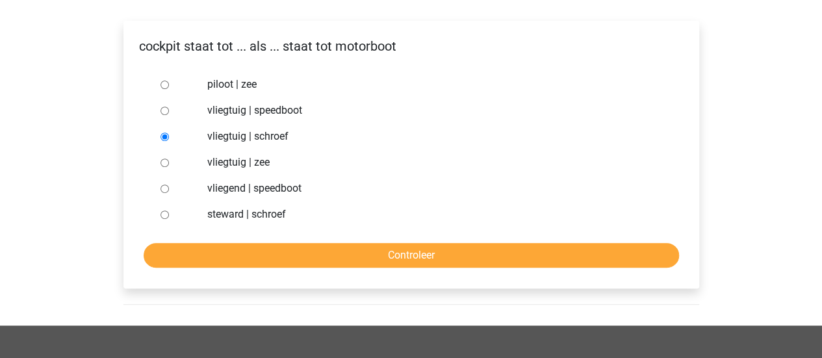
scroll to position [205, 0]
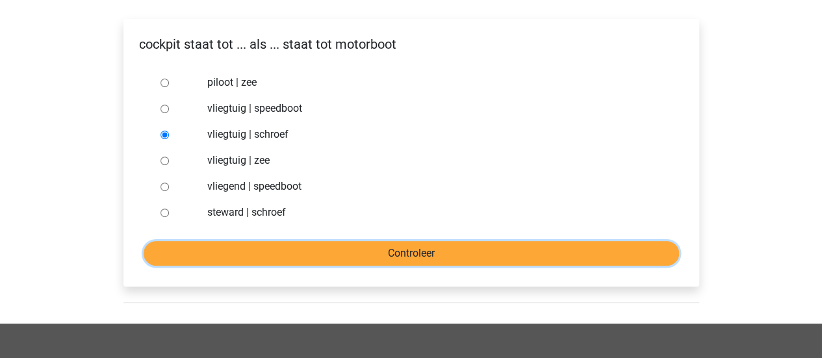
click at [405, 245] on input "Controleer" at bounding box center [411, 253] width 535 height 25
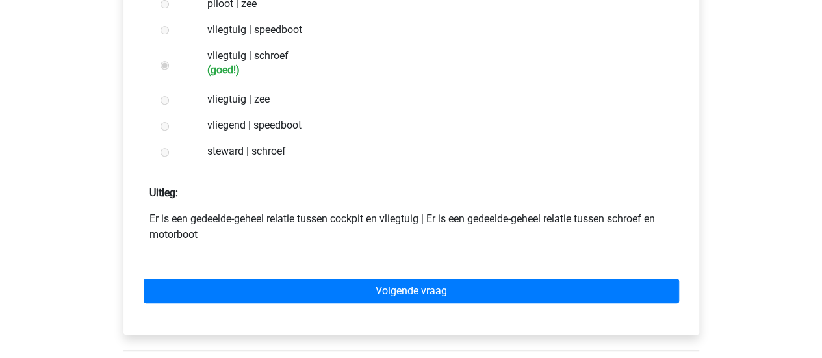
scroll to position [284, 0]
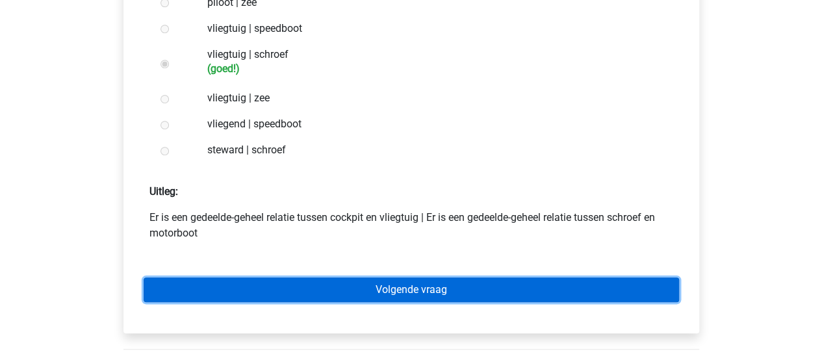
click at [375, 293] on link "Volgende vraag" at bounding box center [411, 289] width 535 height 25
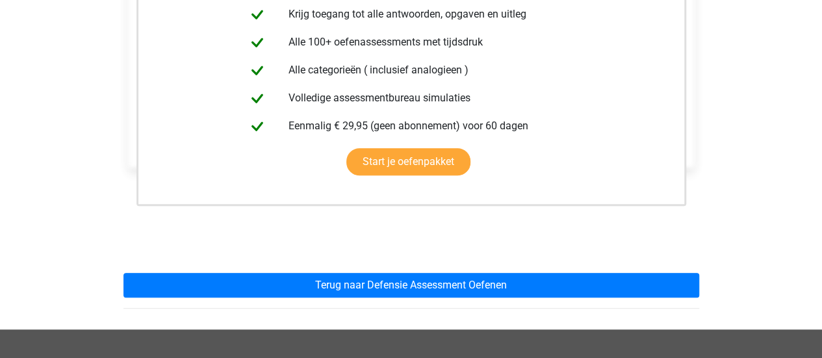
scroll to position [291, 0]
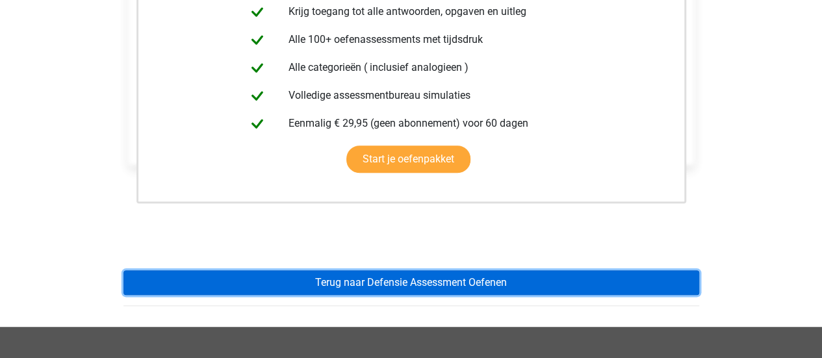
click at [476, 285] on link "Terug naar Defensie Assessment Oefenen" at bounding box center [410, 282] width 575 height 25
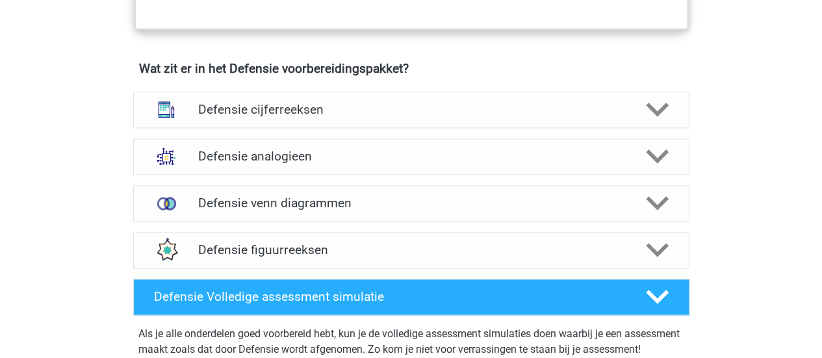
scroll to position [925, 0]
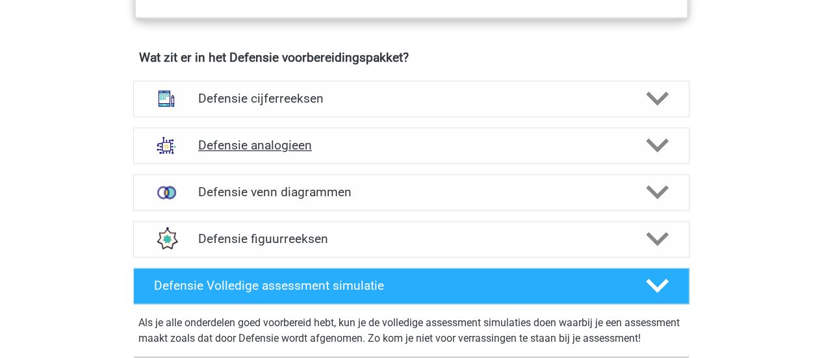
click at [667, 134] on icon at bounding box center [657, 145] width 23 height 23
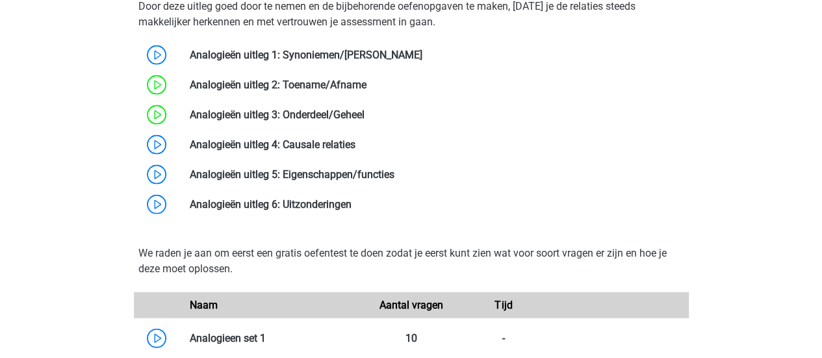
scroll to position [1252, 0]
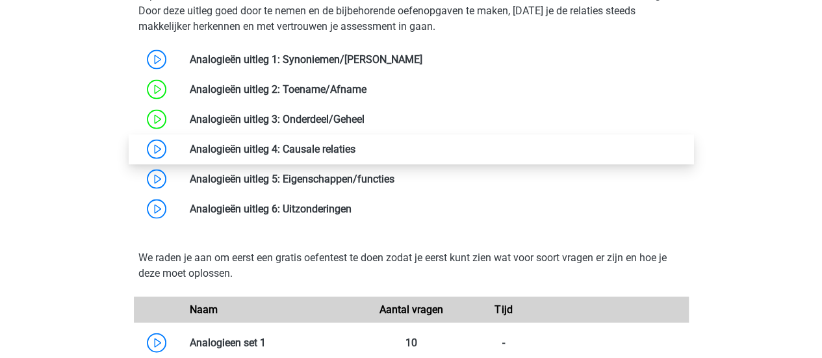
click at [355, 144] on link at bounding box center [355, 149] width 0 height 12
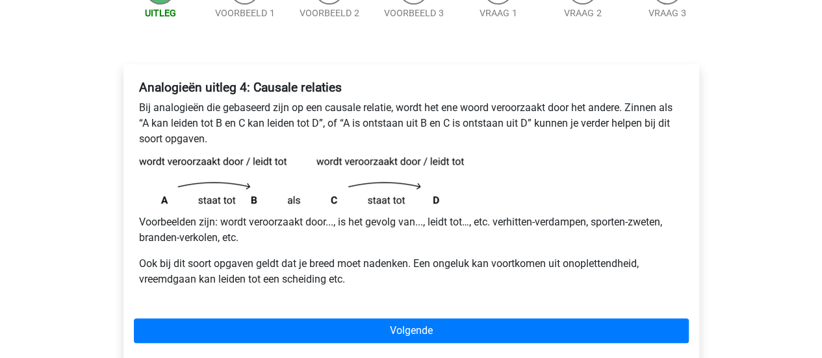
scroll to position [160, 0]
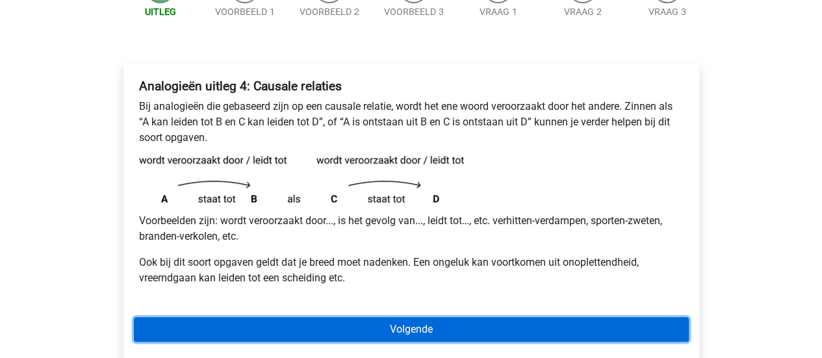
click at [373, 331] on link "Volgende" at bounding box center [411, 329] width 555 height 25
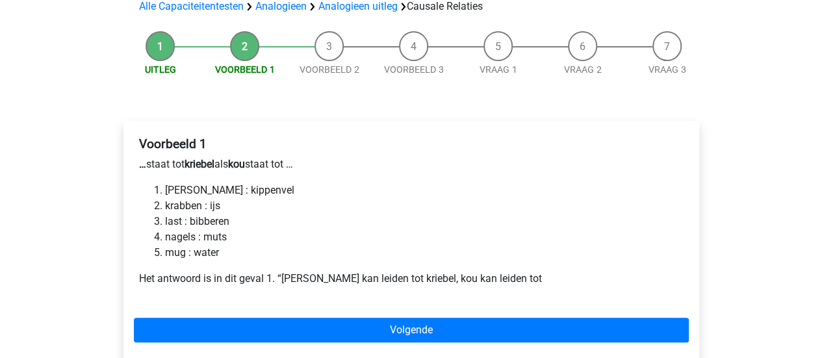
scroll to position [104, 0]
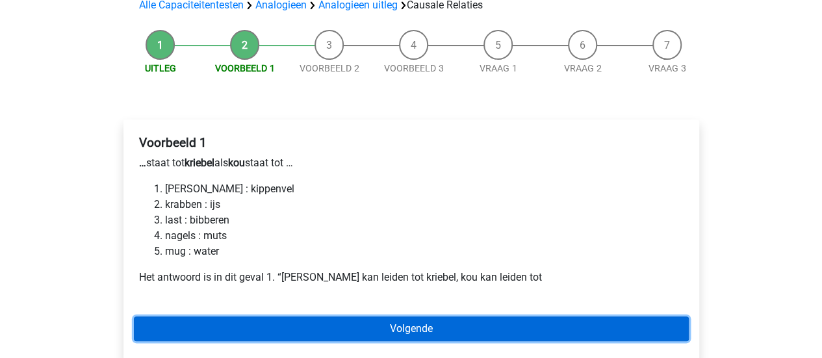
click at [420, 323] on link "Volgende" at bounding box center [411, 328] width 555 height 25
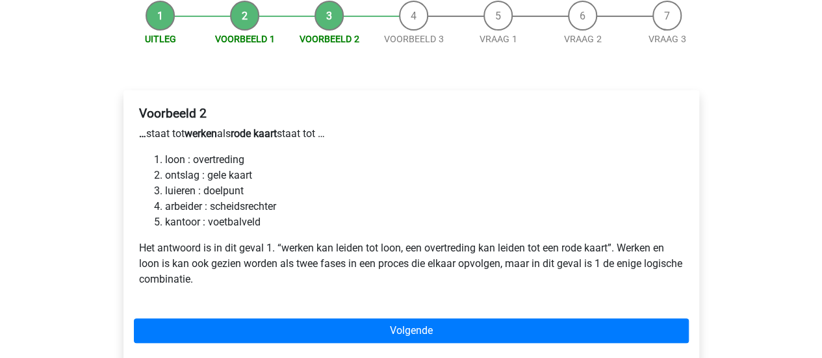
scroll to position [135, 0]
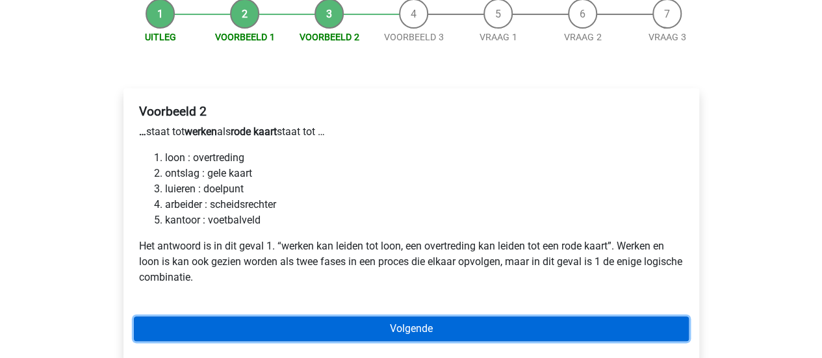
click at [386, 334] on link "Volgende" at bounding box center [411, 328] width 555 height 25
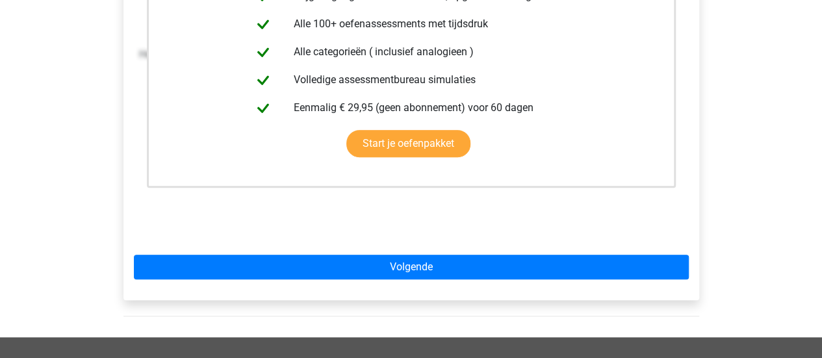
scroll to position [343, 0]
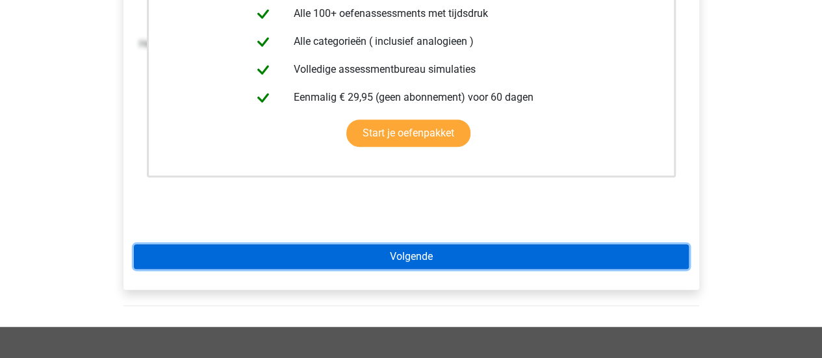
click at [405, 254] on link "Volgende" at bounding box center [411, 256] width 555 height 25
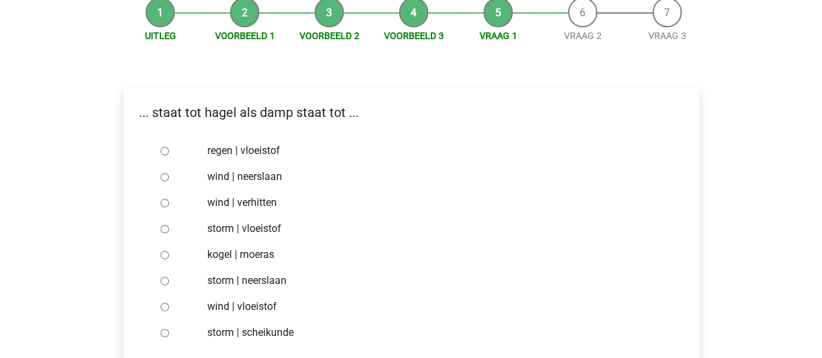
scroll to position [140, 0]
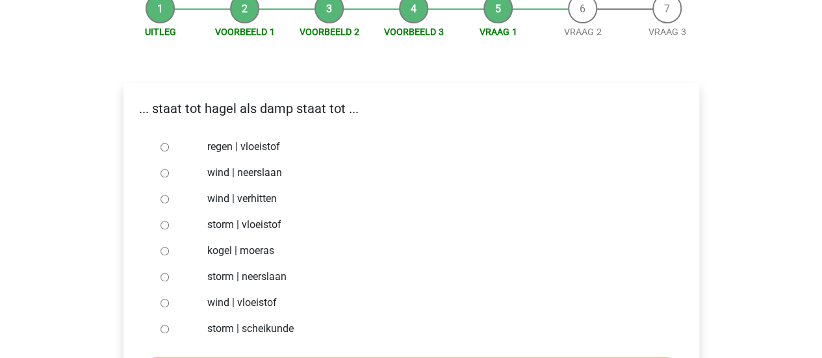
click at [164, 151] on input "regen | vloeistof" at bounding box center [164, 147] width 8 height 8
radio input "true"
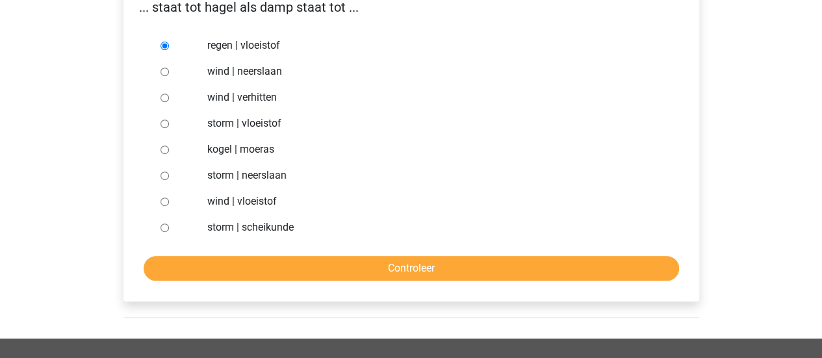
scroll to position [262, 0]
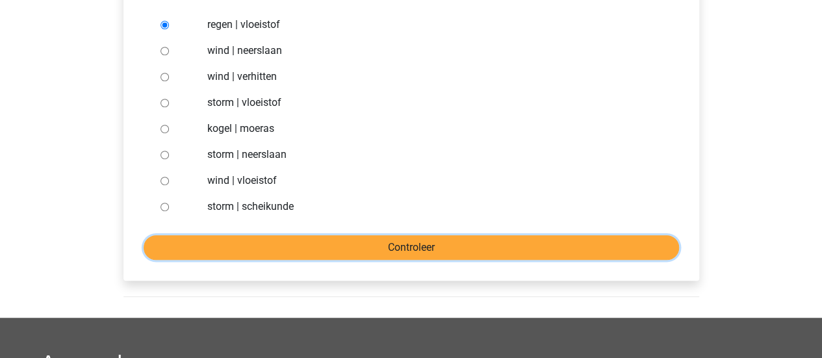
click at [533, 253] on input "Controleer" at bounding box center [411, 247] width 535 height 25
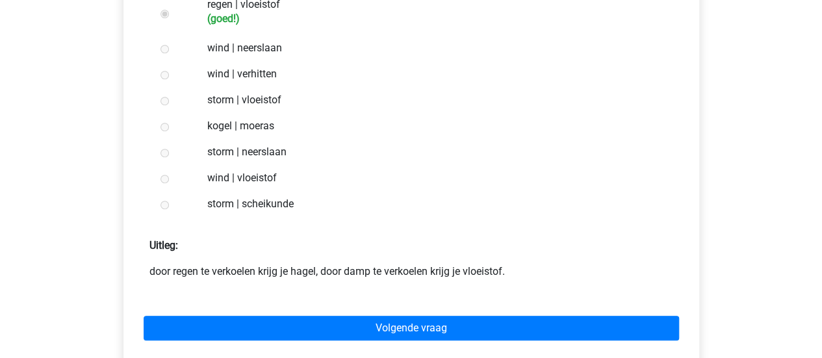
scroll to position [284, 0]
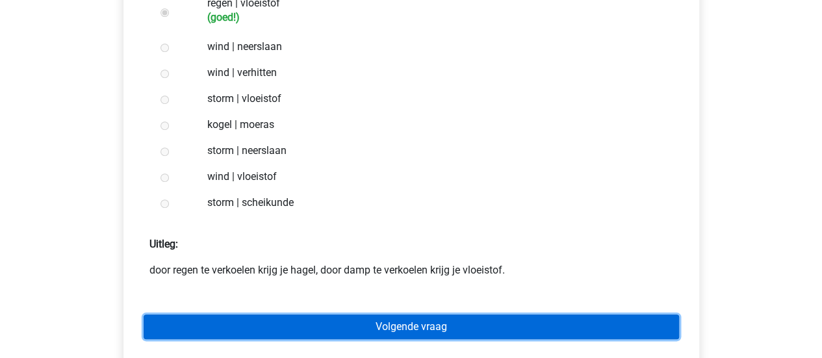
click at [434, 319] on link "Volgende vraag" at bounding box center [411, 326] width 535 height 25
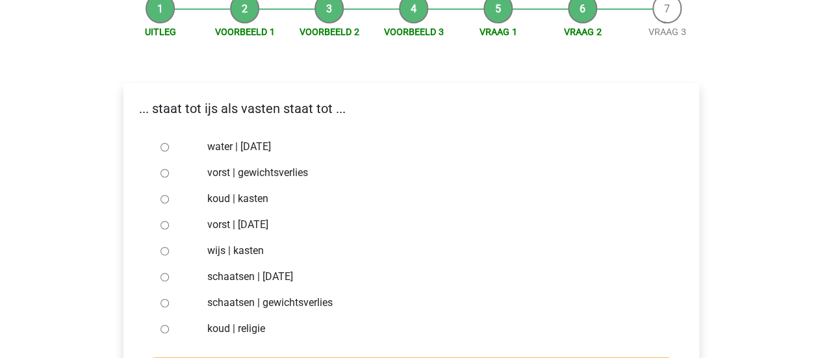
scroll to position [145, 0]
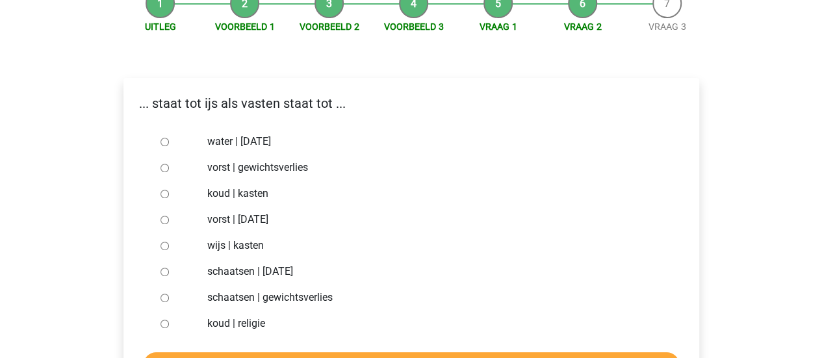
click at [164, 168] on input "vorst | gewichtsverlies" at bounding box center [164, 168] width 8 height 8
radio input "true"
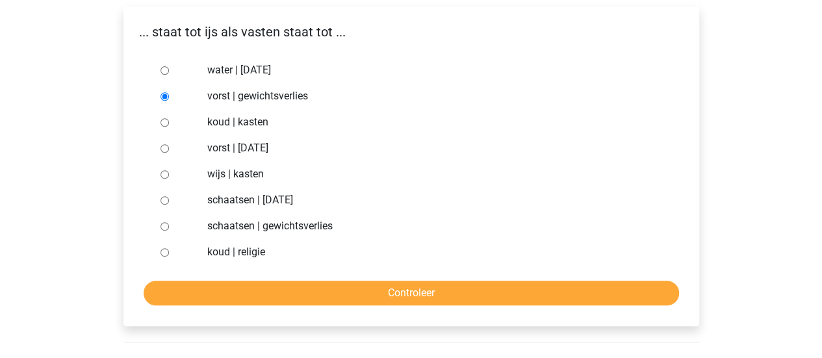
scroll to position [227, 0]
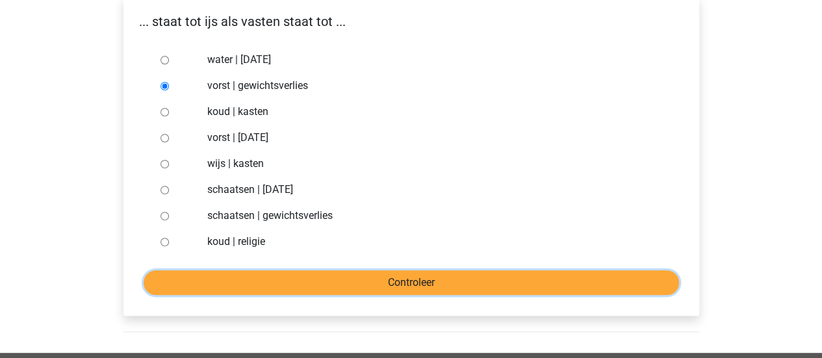
click at [497, 281] on input "Controleer" at bounding box center [411, 282] width 535 height 25
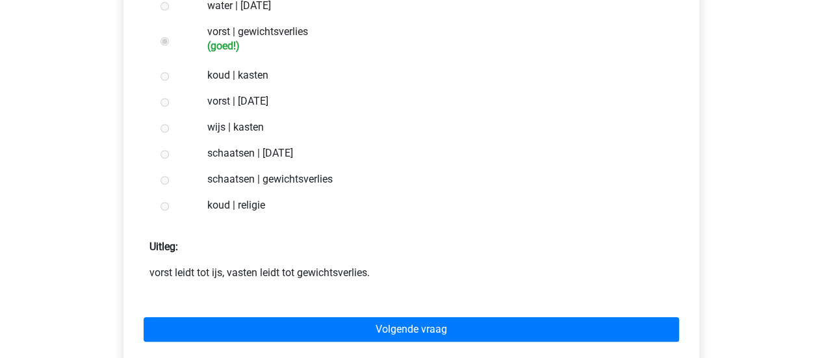
scroll to position [292, 0]
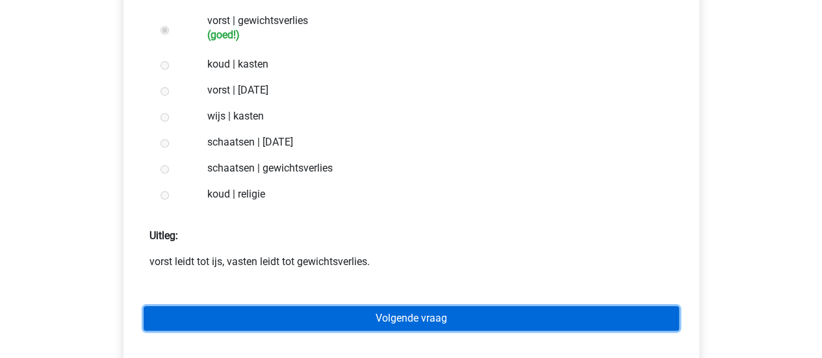
click at [464, 317] on link "Volgende vraag" at bounding box center [411, 318] width 535 height 25
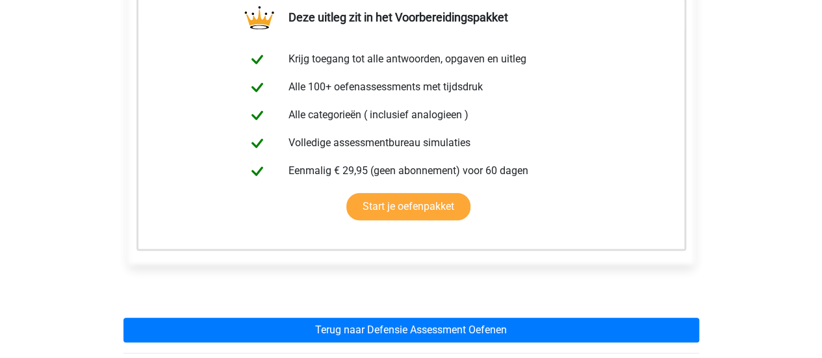
scroll to position [246, 0]
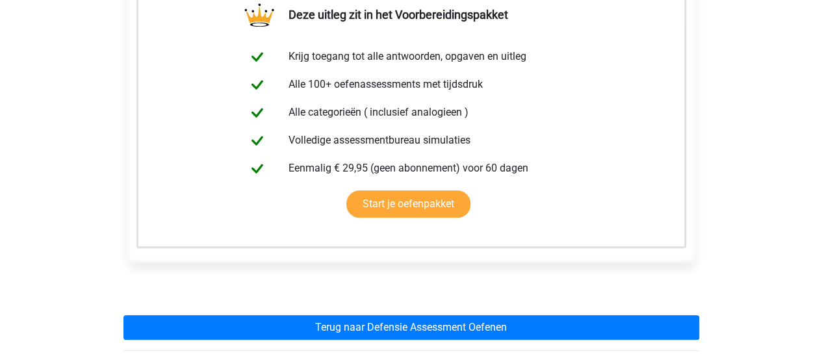
click at [812, 189] on div "Registreer Nederlands English" at bounding box center [411, 234] width 822 height 961
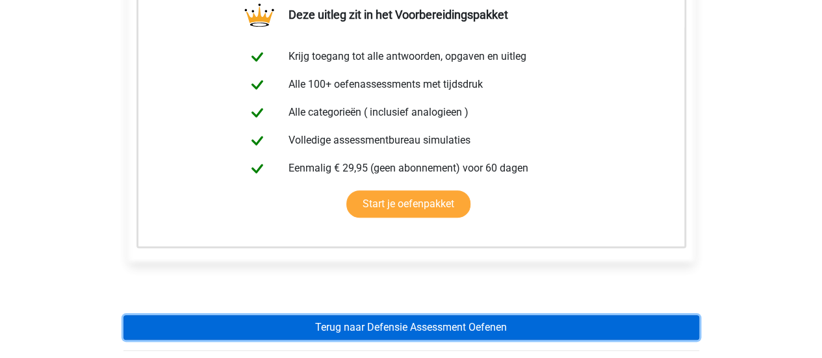
click at [456, 323] on link "Terug naar Defensie Assessment Oefenen" at bounding box center [410, 327] width 575 height 25
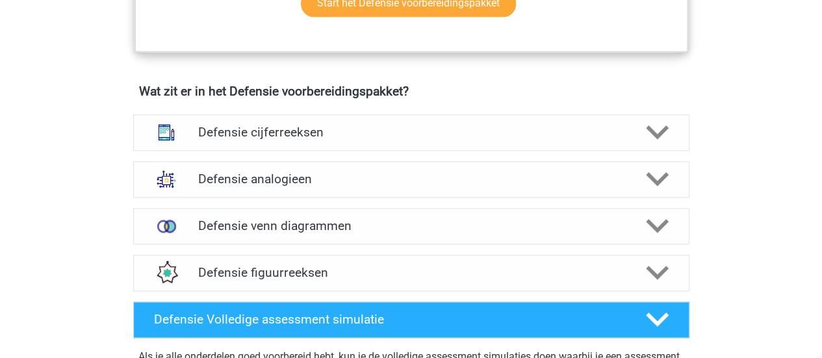
scroll to position [920, 0]
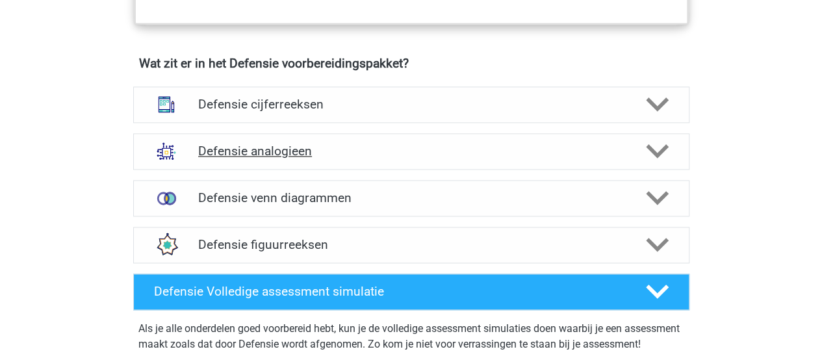
click at [652, 144] on icon at bounding box center [657, 151] width 23 height 23
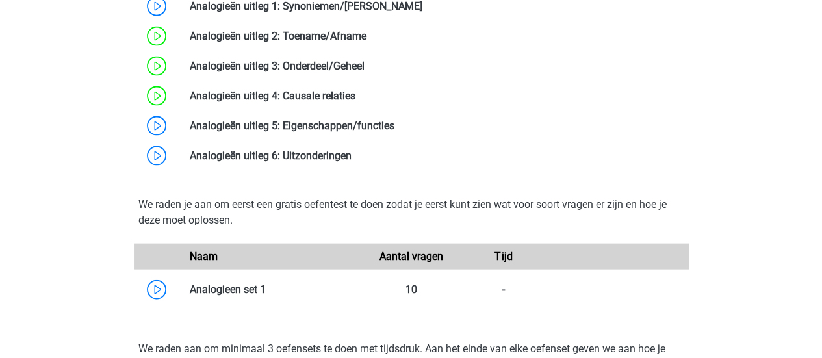
scroll to position [1309, 0]
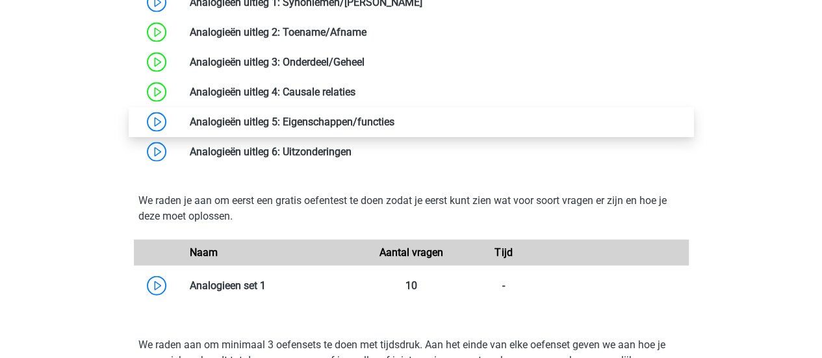
click at [394, 116] on link at bounding box center [394, 122] width 0 height 12
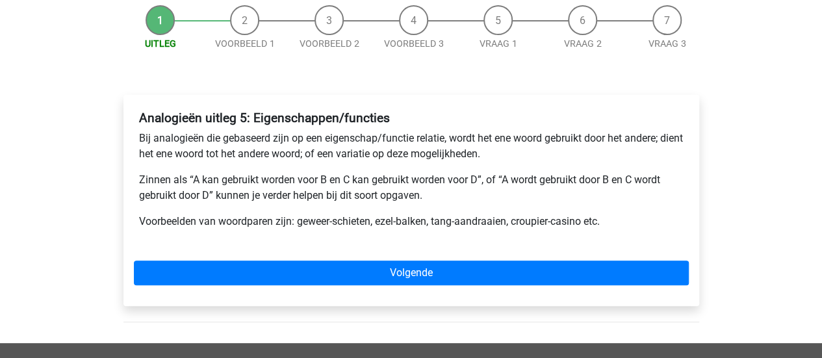
scroll to position [131, 0]
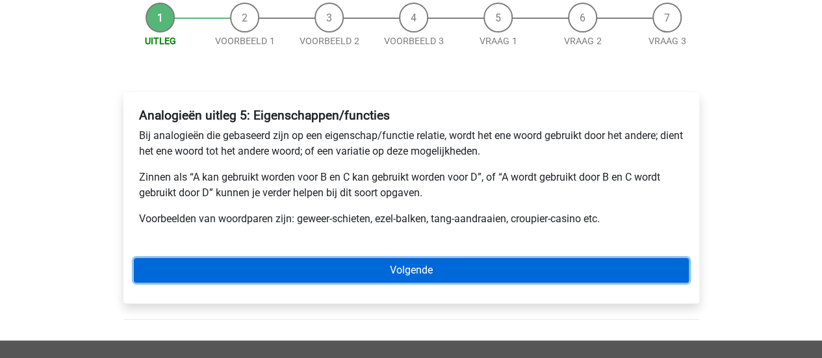
click at [502, 264] on link "Volgende" at bounding box center [411, 270] width 555 height 25
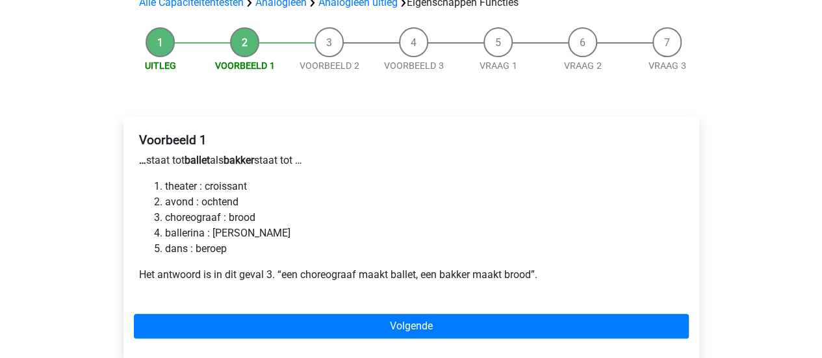
scroll to position [108, 0]
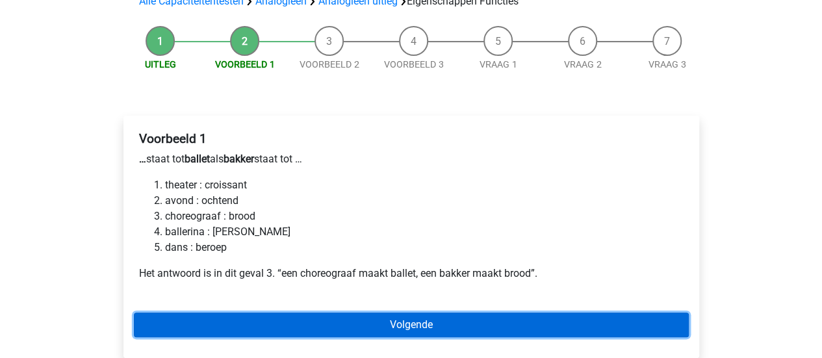
click at [434, 331] on link "Volgende" at bounding box center [411, 324] width 555 height 25
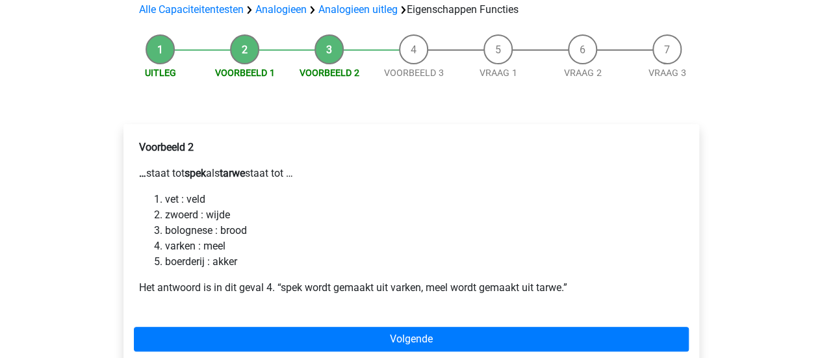
scroll to position [105, 0]
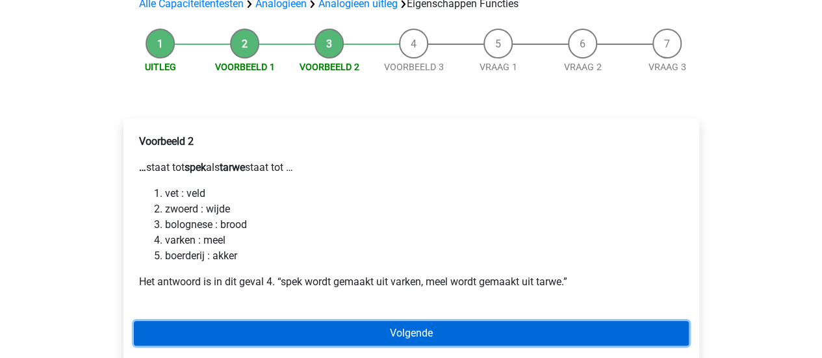
click at [430, 323] on link "Volgende" at bounding box center [411, 333] width 555 height 25
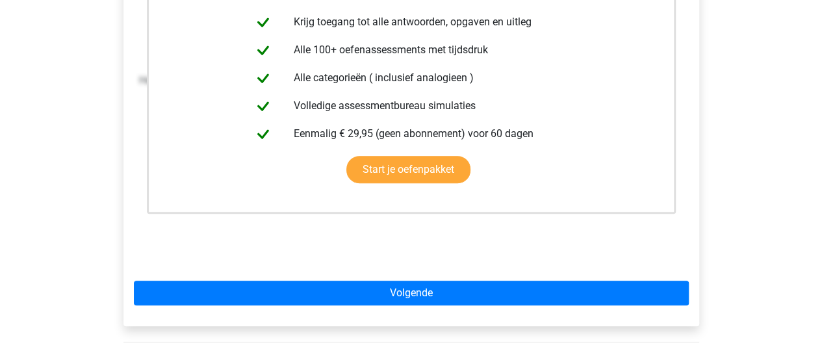
scroll to position [313, 0]
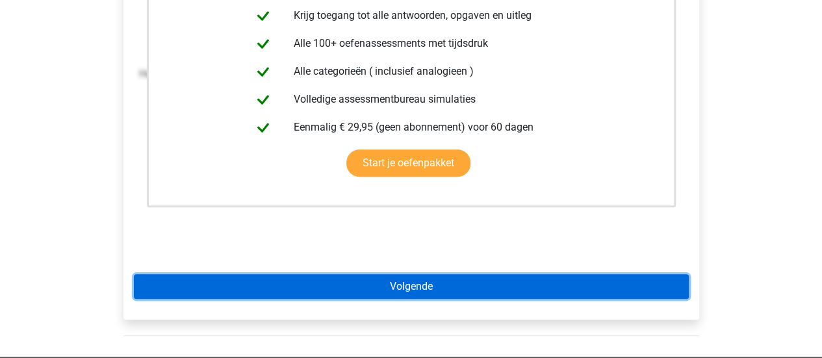
click at [449, 283] on link "Volgende" at bounding box center [411, 286] width 555 height 25
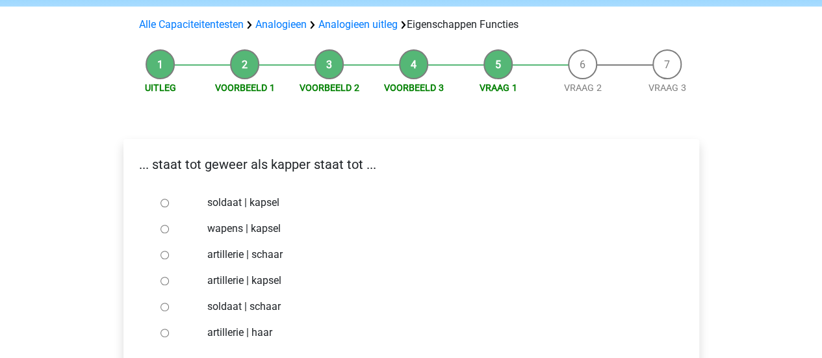
scroll to position [82, 0]
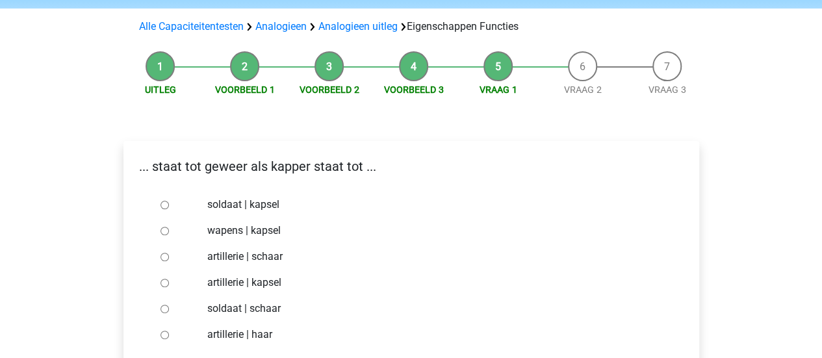
click at [166, 308] on input "soldaat | schaar" at bounding box center [164, 309] width 8 height 8
radio input "true"
click at [166, 308] on input "soldaat | schaar" at bounding box center [164, 309] width 8 height 8
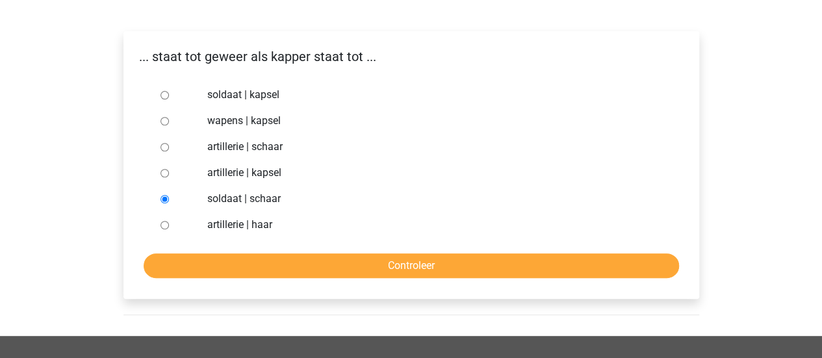
scroll to position [195, 0]
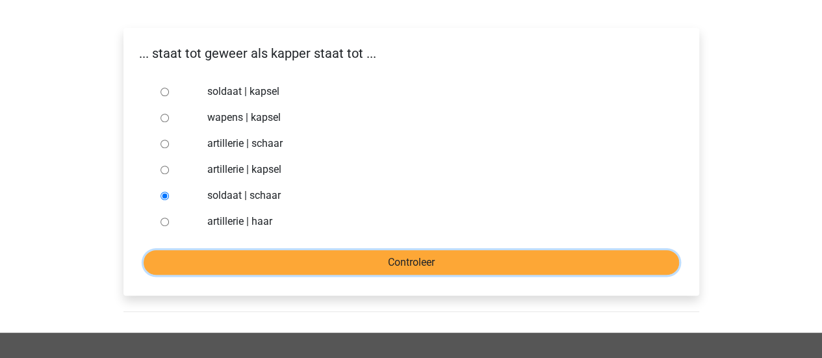
click at [427, 252] on input "Controleer" at bounding box center [411, 262] width 535 height 25
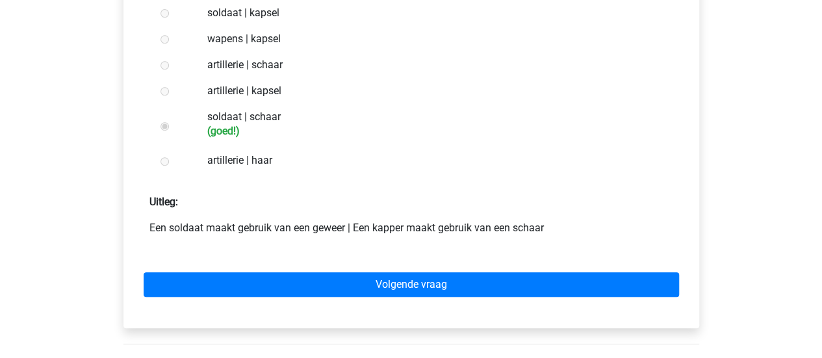
scroll to position [281, 0]
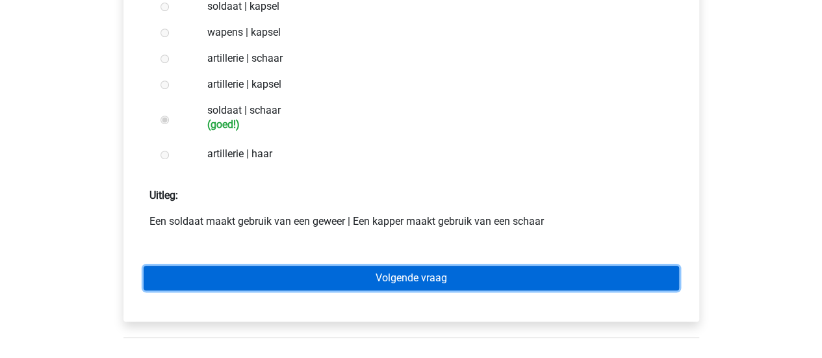
click at [457, 284] on link "Volgende vraag" at bounding box center [411, 278] width 535 height 25
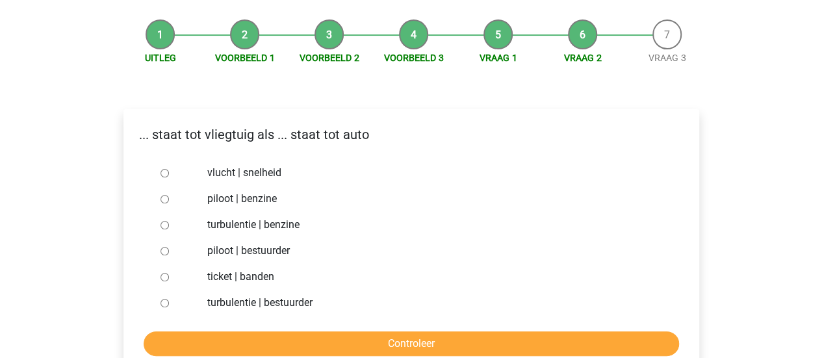
scroll to position [116, 0]
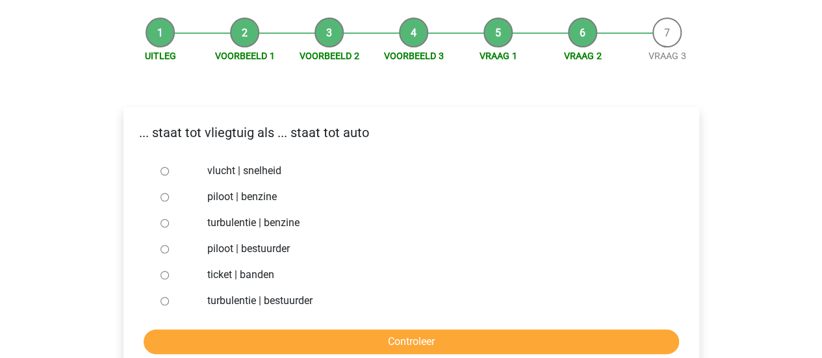
click at [168, 248] on div at bounding box center [176, 249] width 43 height 26
click at [166, 249] on input "piloot | bestuurder" at bounding box center [164, 249] width 8 height 8
radio input "true"
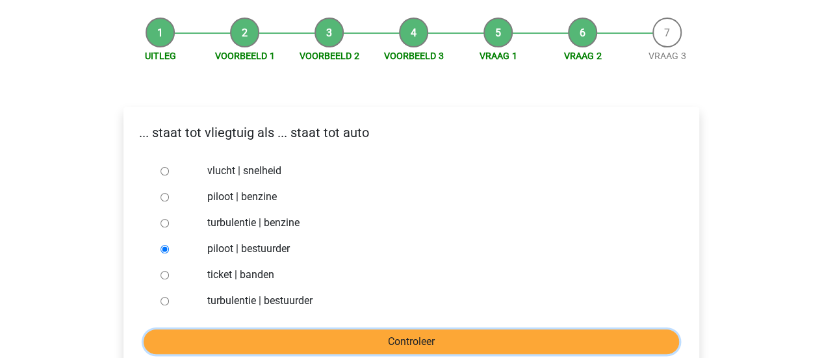
click at [503, 334] on input "Controleer" at bounding box center [411, 341] width 535 height 25
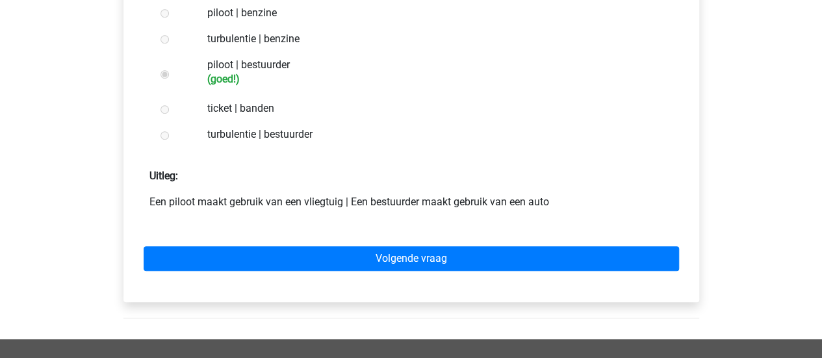
scroll to position [305, 0]
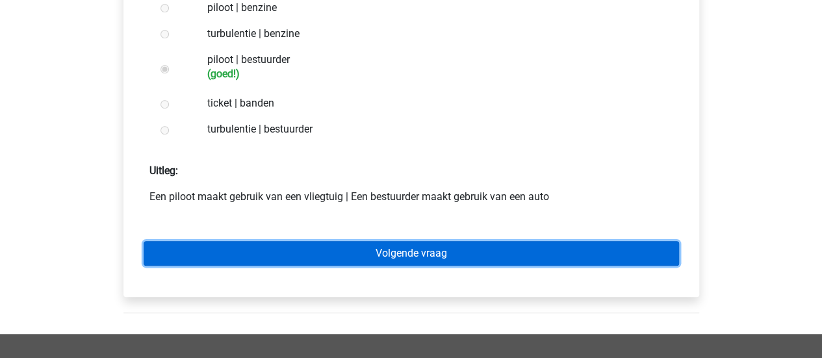
click at [418, 251] on link "Volgende vraag" at bounding box center [411, 253] width 535 height 25
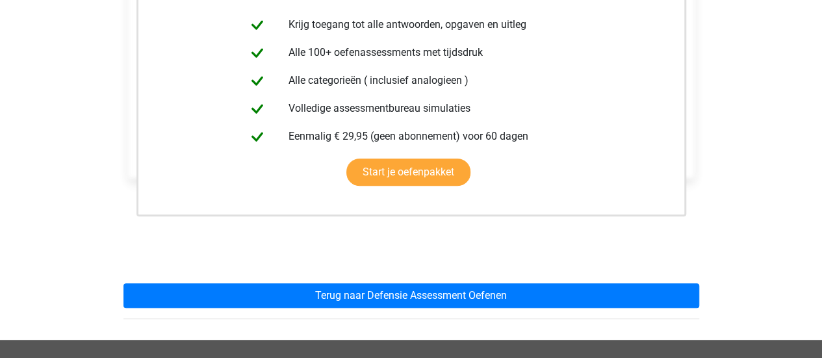
scroll to position [370, 0]
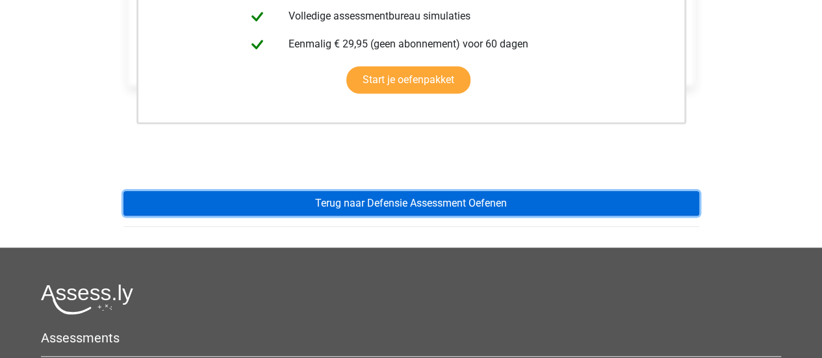
click at [632, 201] on link "Terug naar Defensie Assessment Oefenen" at bounding box center [410, 203] width 575 height 25
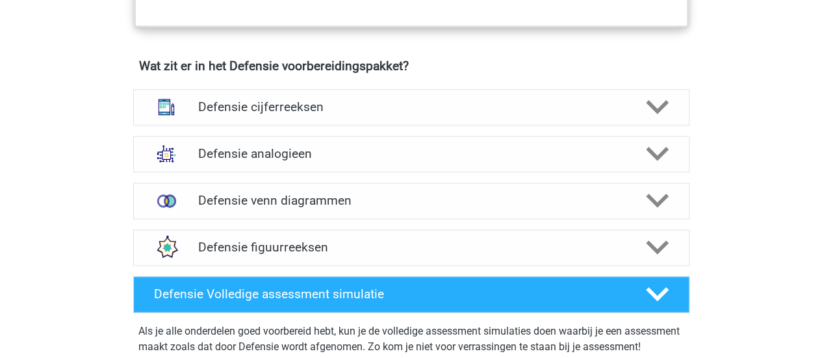
scroll to position [931, 0]
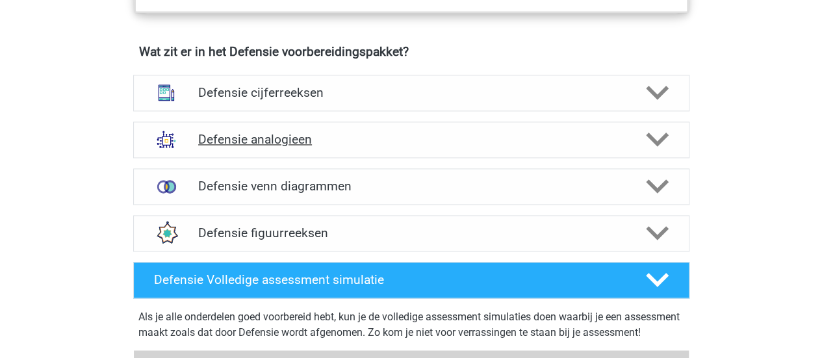
click at [649, 135] on polygon at bounding box center [657, 139] width 23 height 14
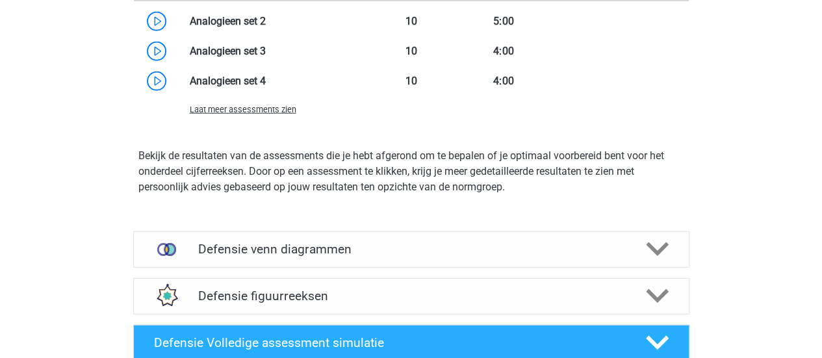
scroll to position [1736, 0]
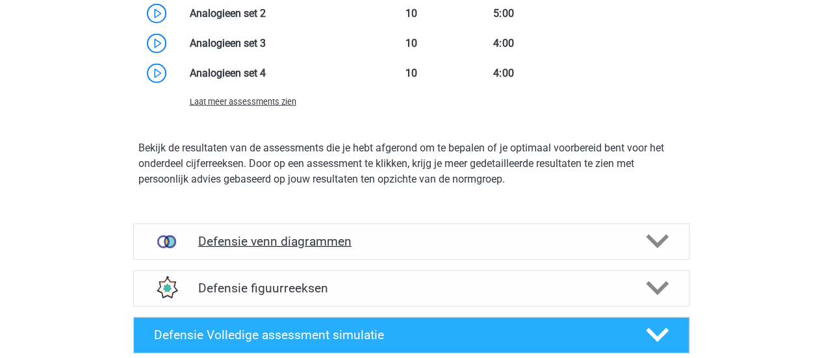
click at [652, 244] on icon at bounding box center [657, 241] width 23 height 23
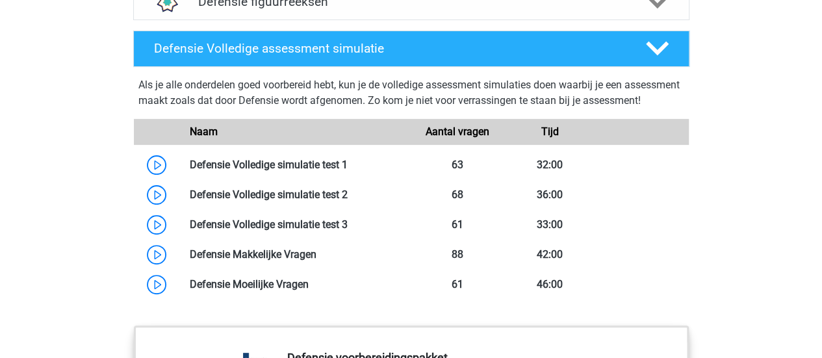
scroll to position [2543, 0]
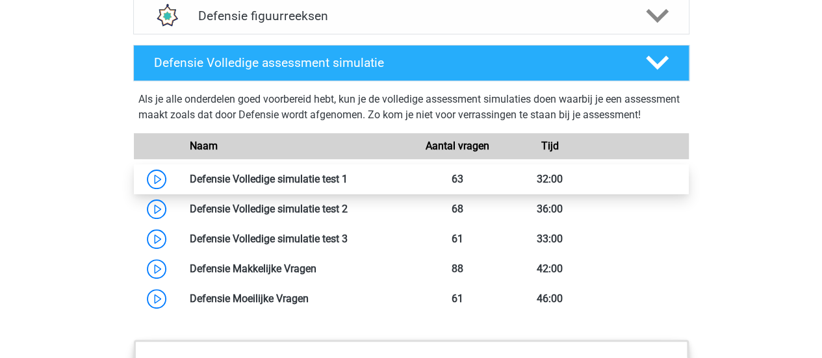
click at [347, 185] on link at bounding box center [347, 179] width 0 height 12
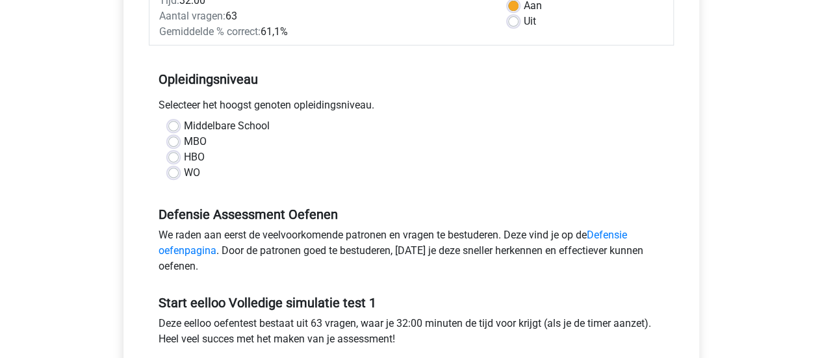
scroll to position [222, 0]
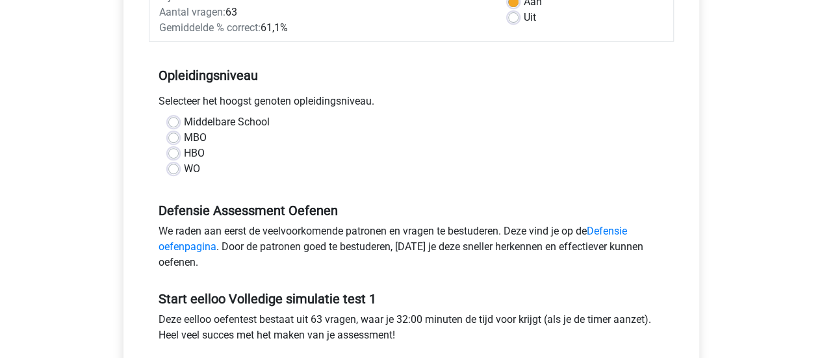
click at [184, 136] on label "MBO" at bounding box center [195, 138] width 23 height 16
click at [174, 136] on input "MBO" at bounding box center [173, 136] width 10 height 13
radio input "true"
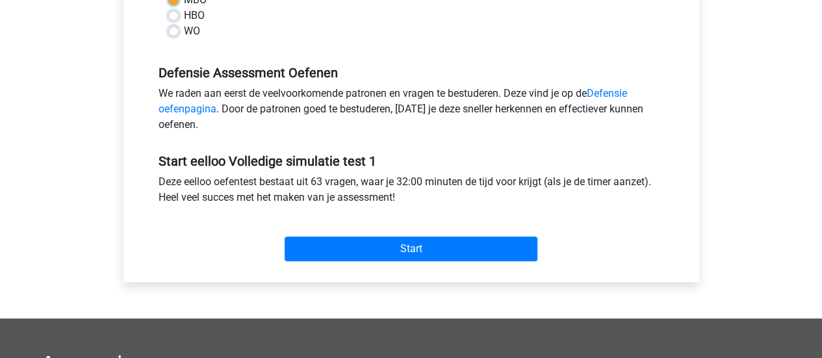
scroll to position [364, 0]
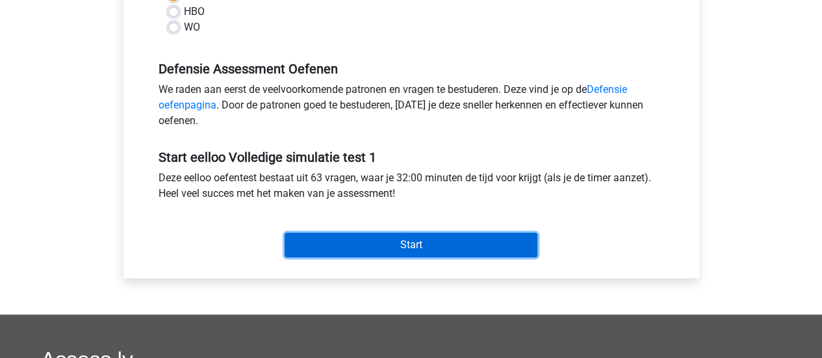
click at [414, 242] on input "Start" at bounding box center [410, 244] width 253 height 25
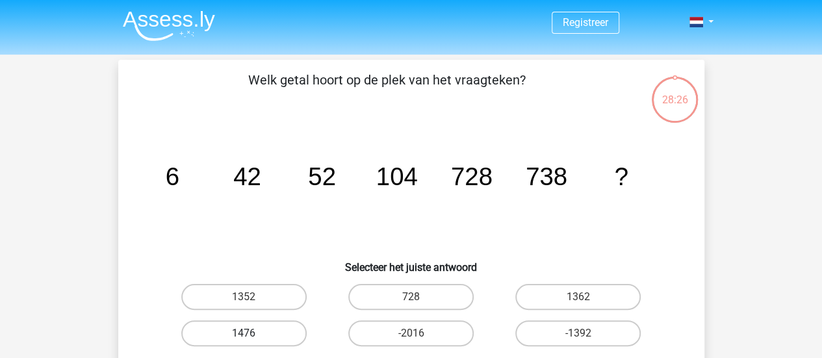
click at [265, 333] on label "1476" at bounding box center [243, 333] width 125 height 26
click at [252, 333] on input "1476" at bounding box center [248, 337] width 8 height 8
radio input "true"
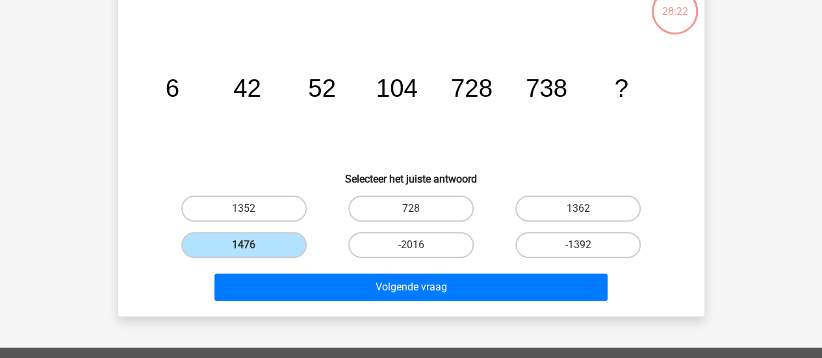
scroll to position [92, 0]
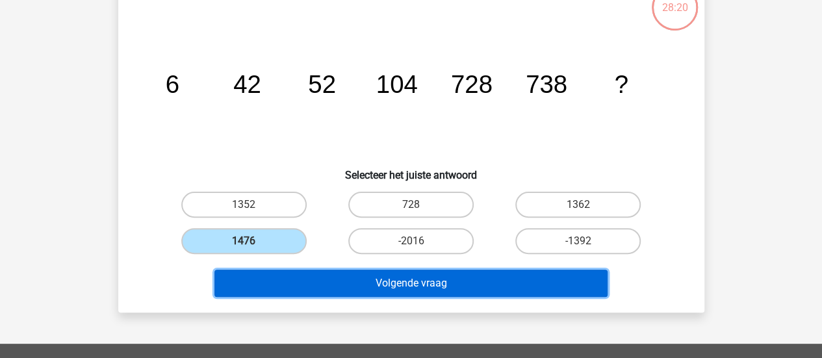
click at [449, 289] on button "Volgende vraag" at bounding box center [410, 283] width 393 height 27
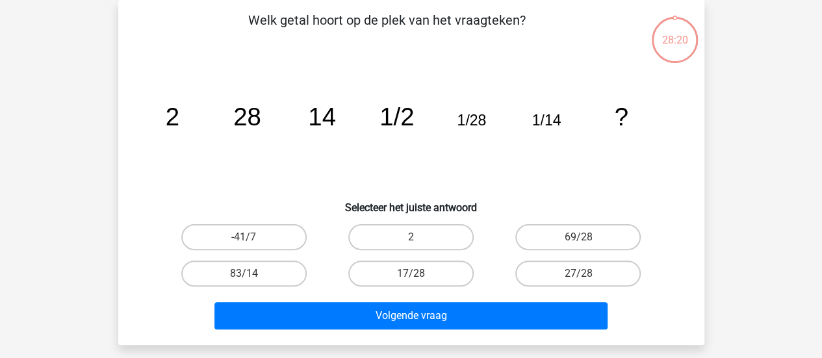
scroll to position [60, 0]
click at [419, 240] on label "2" at bounding box center [410, 237] width 125 height 26
click at [419, 240] on input "2" at bounding box center [414, 241] width 8 height 8
radio input "true"
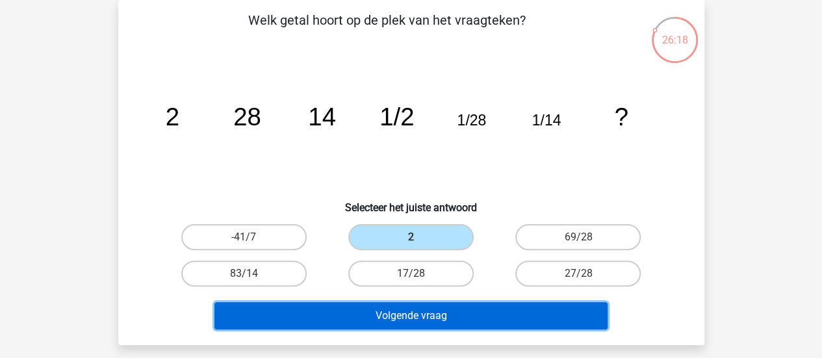
click at [427, 326] on button "Volgende vraag" at bounding box center [410, 315] width 393 height 27
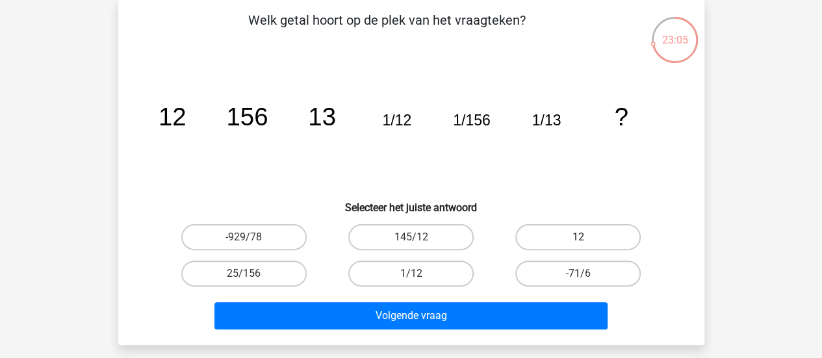
click at [605, 232] on label "12" at bounding box center [577, 237] width 125 height 26
click at [586, 237] on input "12" at bounding box center [582, 241] width 8 height 8
radio input "true"
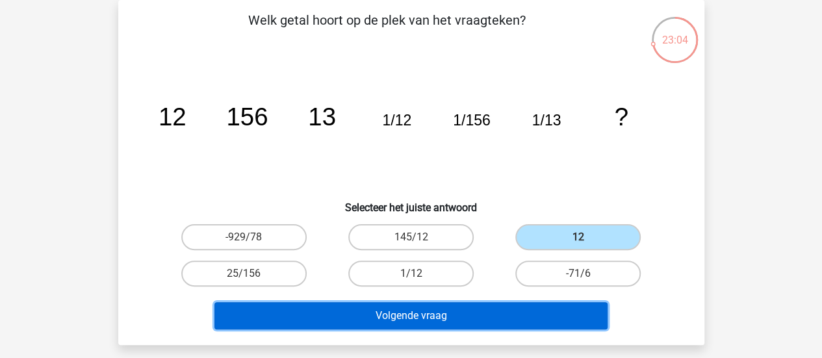
click at [444, 324] on button "Volgende vraag" at bounding box center [410, 315] width 393 height 27
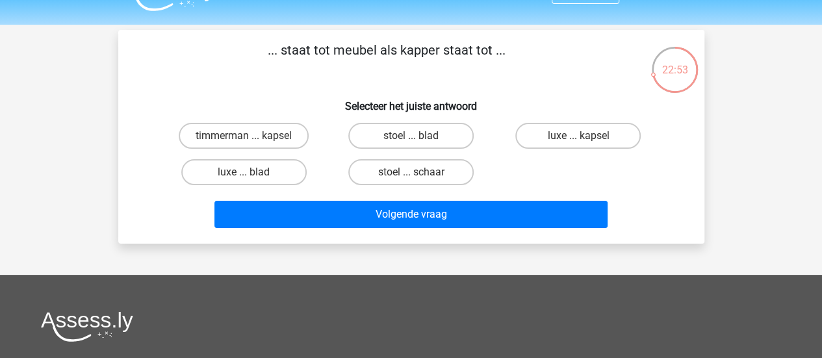
scroll to position [31, 0]
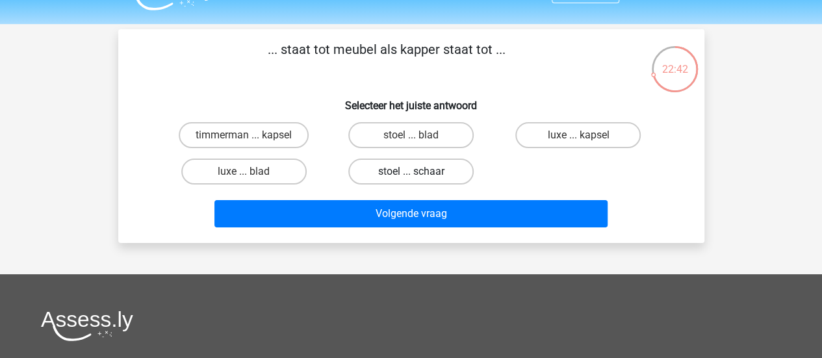
click at [420, 165] on label "stoel ... schaar" at bounding box center [410, 171] width 125 height 26
click at [419, 171] on input "stoel ... schaar" at bounding box center [414, 175] width 8 height 8
radio input "true"
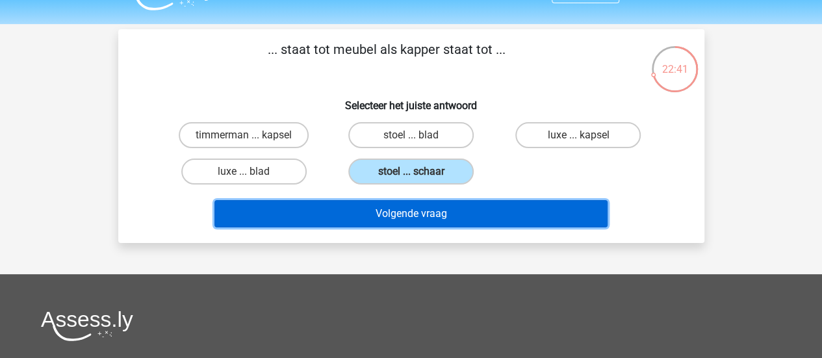
click at [420, 209] on button "Volgende vraag" at bounding box center [410, 213] width 393 height 27
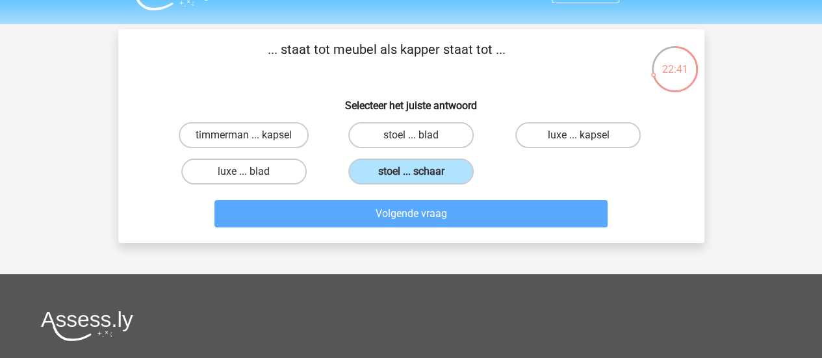
scroll to position [60, 0]
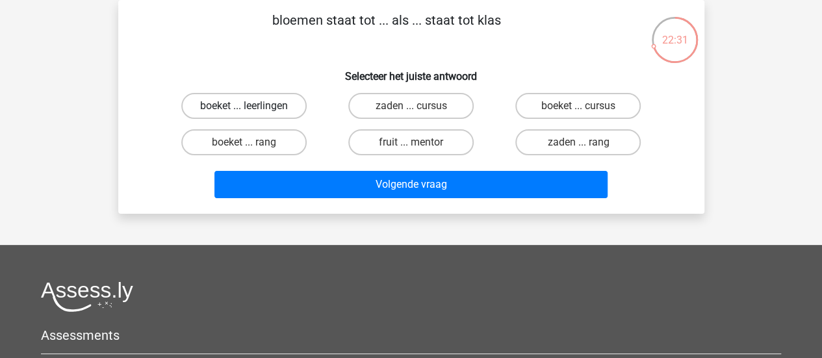
click at [273, 96] on label "boeket ... leerlingen" at bounding box center [243, 106] width 125 height 26
click at [252, 106] on input "boeket ... leerlingen" at bounding box center [248, 110] width 8 height 8
radio input "true"
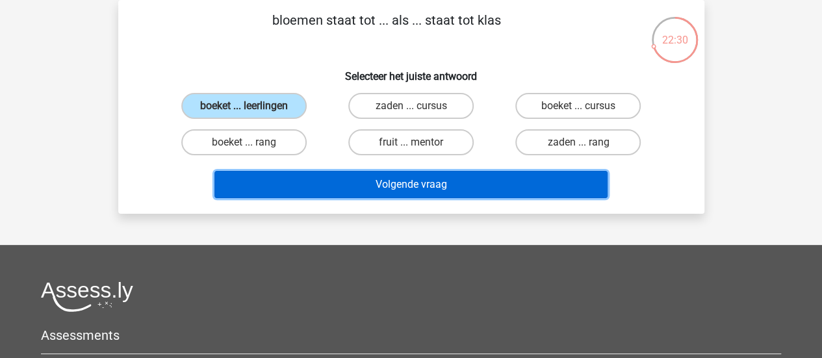
click at [396, 185] on button "Volgende vraag" at bounding box center [410, 184] width 393 height 27
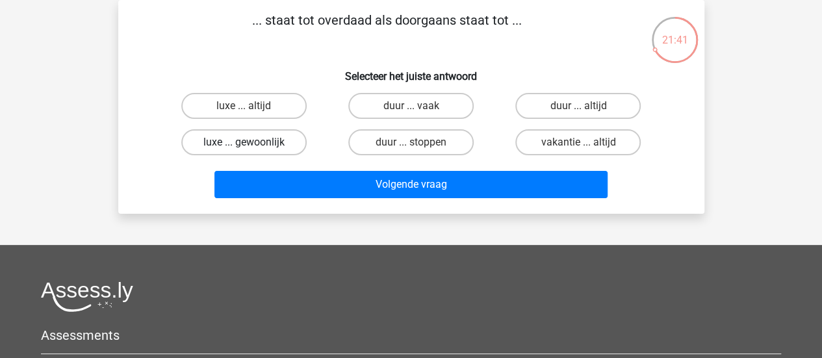
click at [269, 136] on label "luxe ... gewoonlijk" at bounding box center [243, 142] width 125 height 26
click at [252, 142] on input "luxe ... gewoonlijk" at bounding box center [248, 146] width 8 height 8
radio input "true"
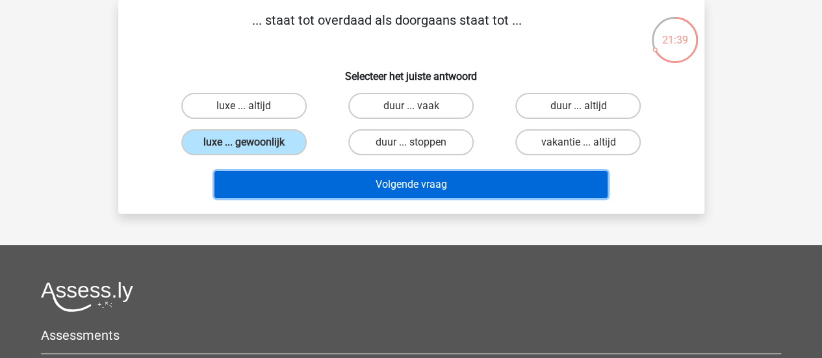
click at [404, 185] on button "Volgende vraag" at bounding box center [410, 184] width 393 height 27
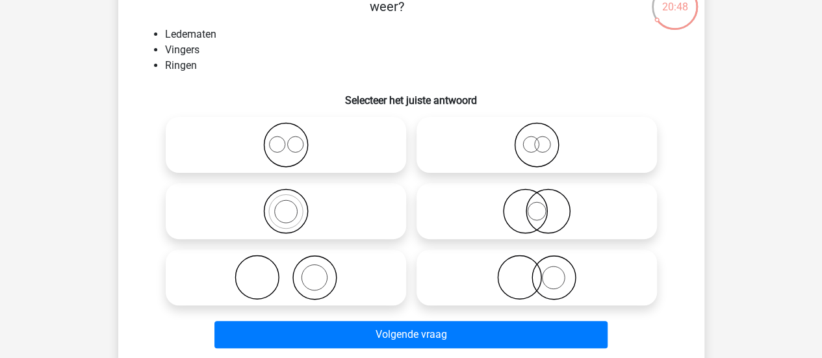
scroll to position [92, 0]
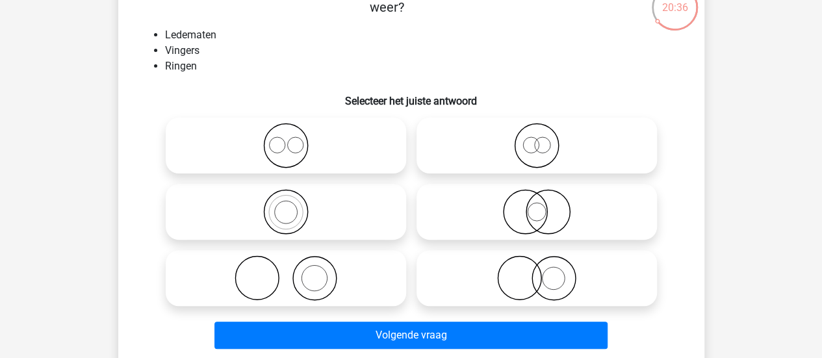
click at [336, 141] on icon at bounding box center [286, 145] width 230 height 45
click at [294, 139] on input "radio" at bounding box center [290, 135] width 8 height 8
radio input "true"
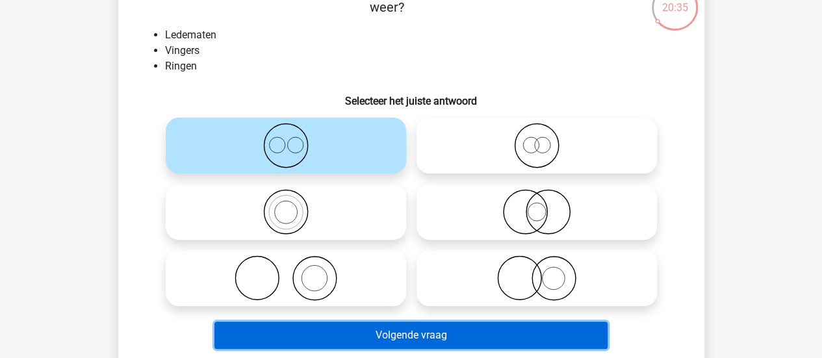
click at [401, 326] on button "Volgende vraag" at bounding box center [410, 334] width 393 height 27
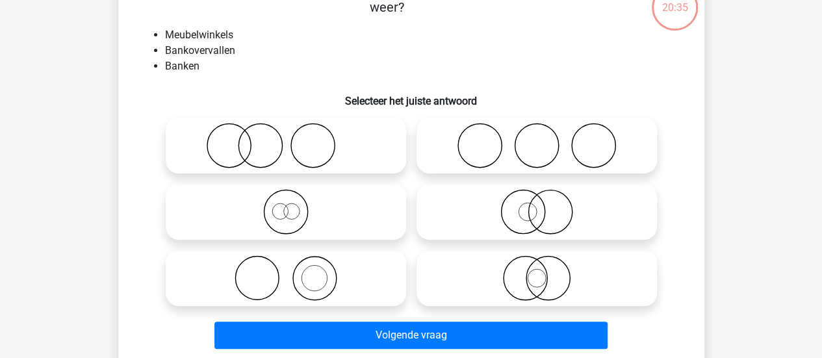
scroll to position [60, 0]
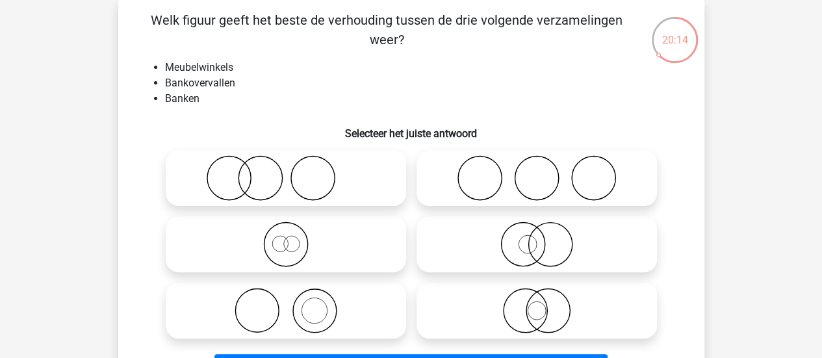
click at [279, 172] on icon at bounding box center [286, 177] width 230 height 45
click at [286, 171] on input "radio" at bounding box center [290, 167] width 8 height 8
radio input "true"
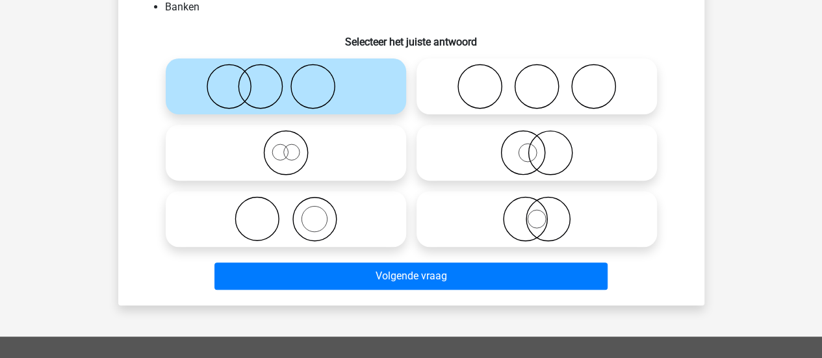
scroll to position [170, 0]
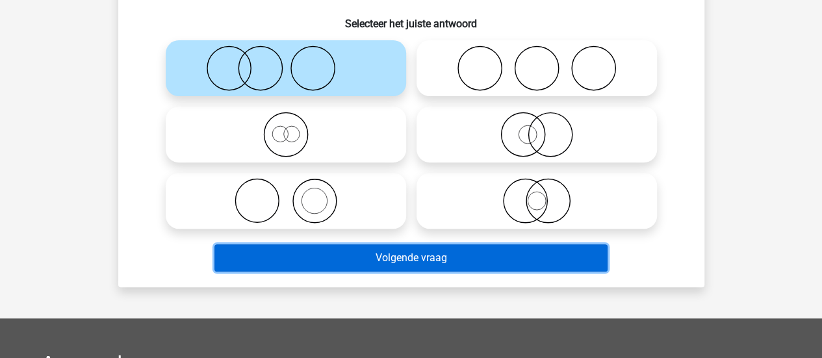
click at [491, 249] on button "Volgende vraag" at bounding box center [410, 257] width 393 height 27
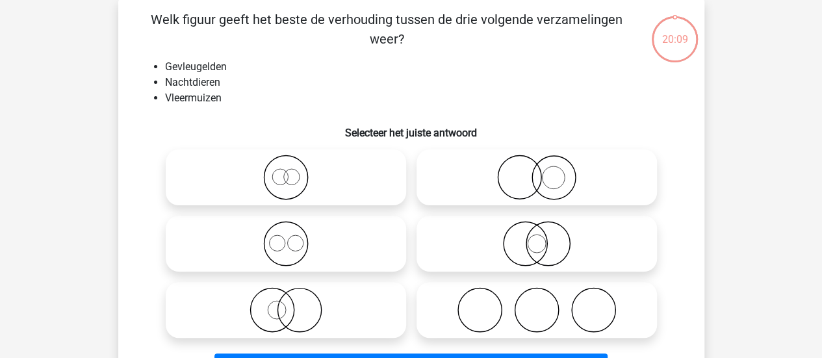
scroll to position [60, 0]
click at [542, 254] on icon at bounding box center [536, 243] width 230 height 45
click at [542, 238] on input "radio" at bounding box center [540, 233] width 8 height 8
radio input "true"
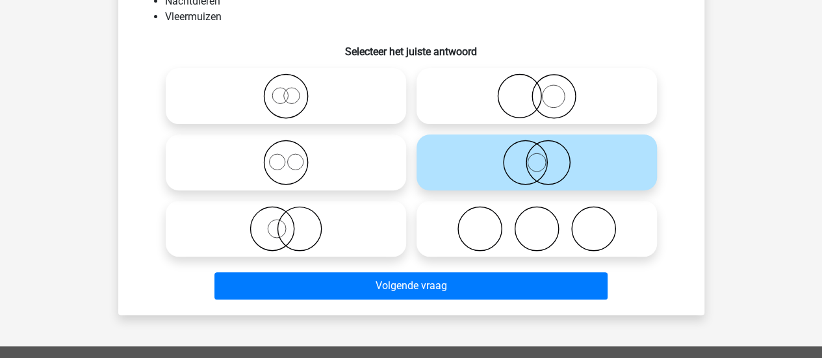
scroll to position [164, 0]
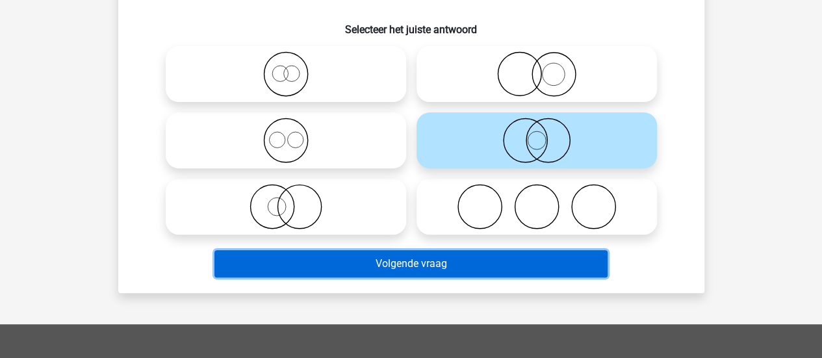
click at [555, 259] on button "Volgende vraag" at bounding box center [410, 263] width 393 height 27
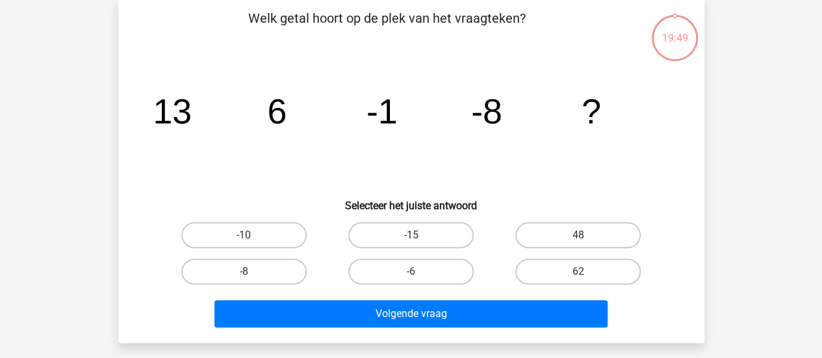
scroll to position [60, 0]
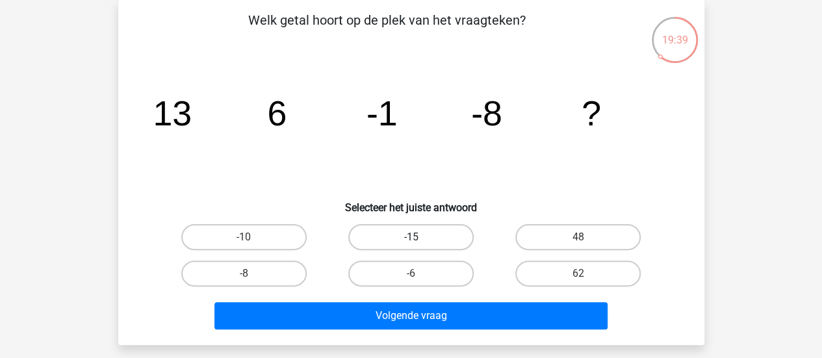
click at [438, 234] on label "-15" at bounding box center [410, 237] width 125 height 26
click at [419, 237] on input "-15" at bounding box center [414, 241] width 8 height 8
radio input "true"
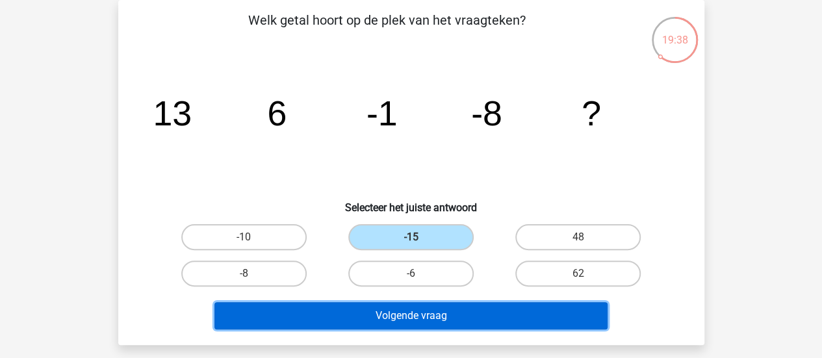
click at [439, 312] on button "Volgende vraag" at bounding box center [410, 315] width 393 height 27
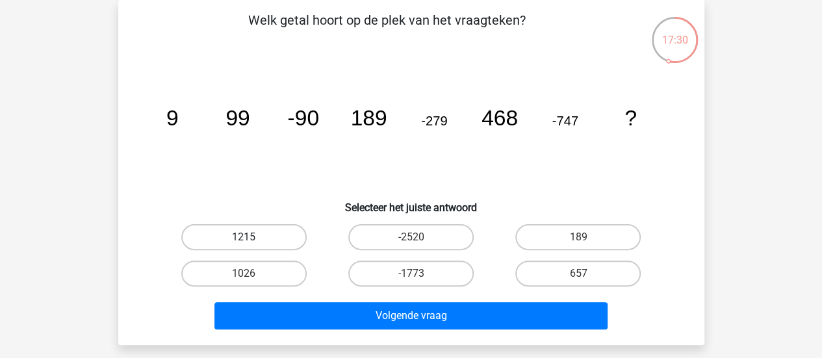
click at [225, 244] on label "1215" at bounding box center [243, 237] width 125 height 26
click at [244, 244] on input "1215" at bounding box center [248, 241] width 8 height 8
radio input "true"
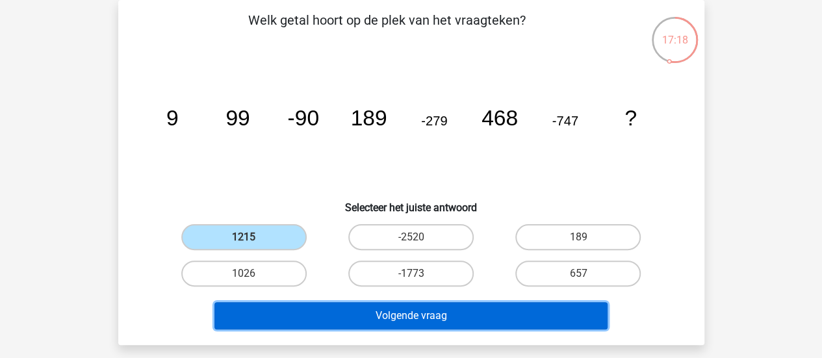
click at [447, 319] on button "Volgende vraag" at bounding box center [410, 315] width 393 height 27
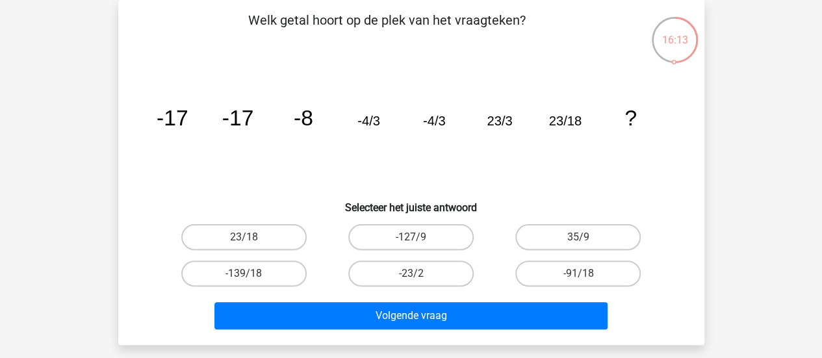
click at [251, 238] on input "23/18" at bounding box center [248, 241] width 8 height 8
radio input "true"
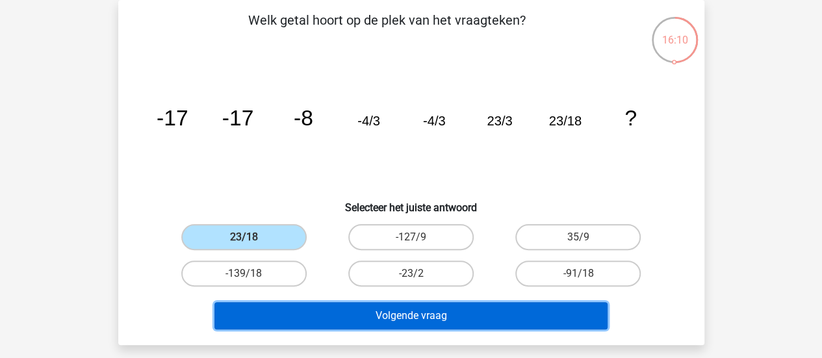
click at [377, 310] on button "Volgende vraag" at bounding box center [410, 315] width 393 height 27
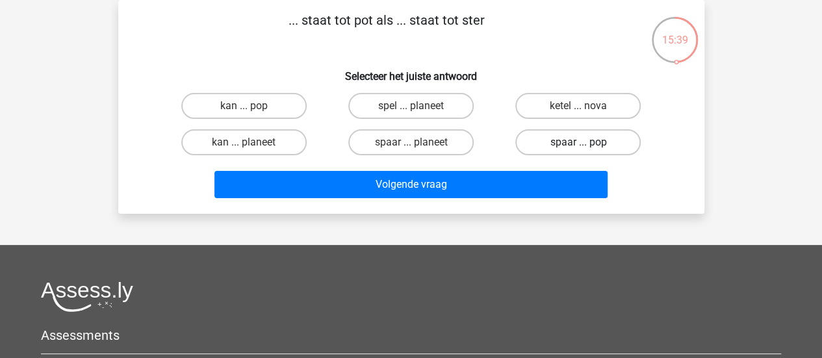
click at [570, 140] on label "spaar ... pop" at bounding box center [577, 142] width 125 height 26
click at [578, 142] on input "spaar ... pop" at bounding box center [582, 146] width 8 height 8
radio input "true"
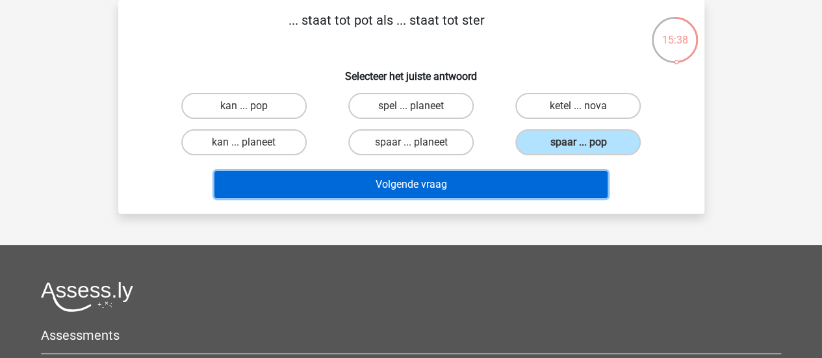
click at [440, 191] on button "Volgende vraag" at bounding box center [410, 184] width 393 height 27
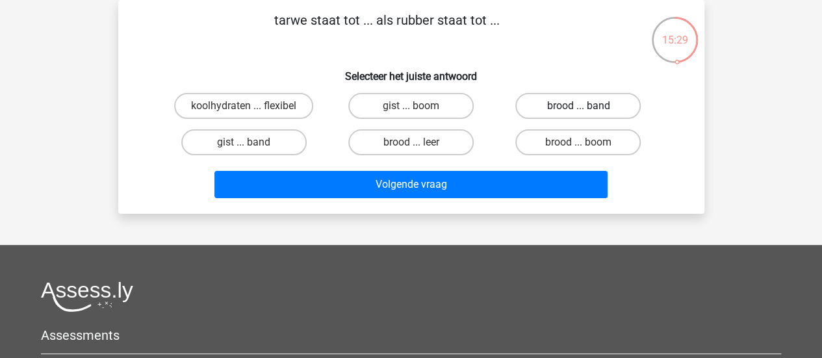
click at [553, 110] on label "brood ... band" at bounding box center [577, 106] width 125 height 26
click at [578, 110] on input "brood ... band" at bounding box center [582, 110] width 8 height 8
radio input "true"
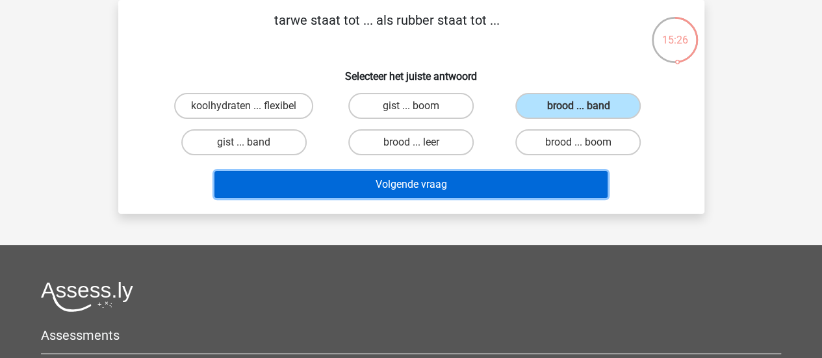
click at [505, 180] on button "Volgende vraag" at bounding box center [410, 184] width 393 height 27
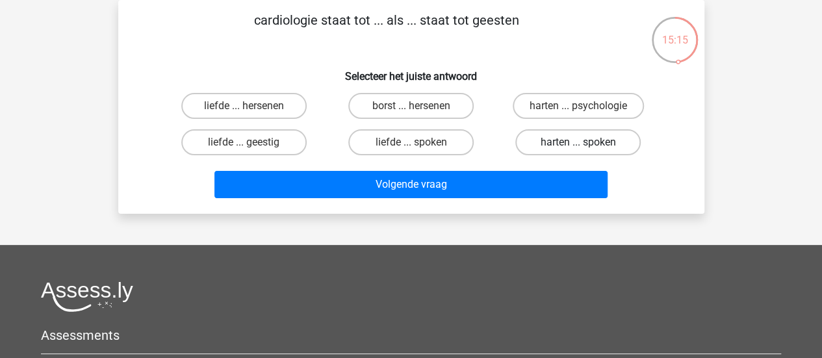
click at [601, 134] on label "harten ... spoken" at bounding box center [577, 142] width 125 height 26
click at [586, 142] on input "harten ... spoken" at bounding box center [582, 146] width 8 height 8
radio input "true"
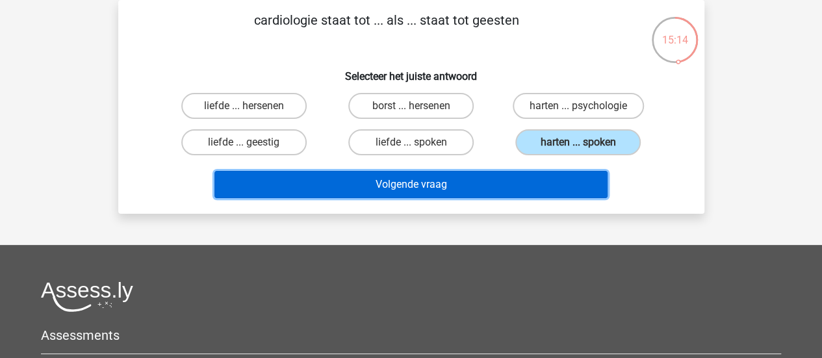
click at [485, 186] on button "Volgende vraag" at bounding box center [410, 184] width 393 height 27
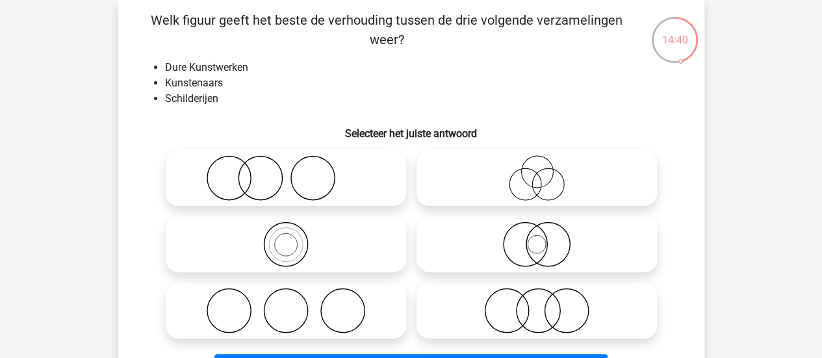
click at [281, 244] on icon at bounding box center [286, 243] width 230 height 45
click at [286, 238] on input "radio" at bounding box center [290, 233] width 8 height 8
radio input "true"
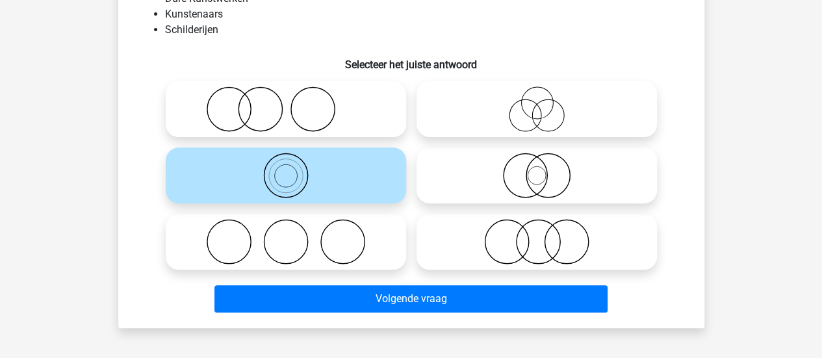
scroll to position [130, 0]
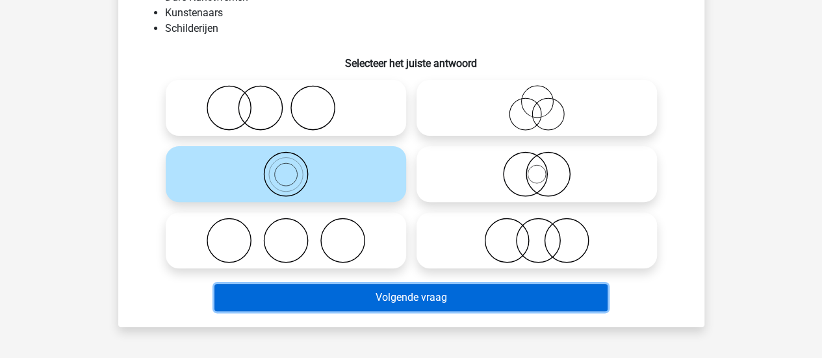
click at [540, 299] on button "Volgende vraag" at bounding box center [410, 297] width 393 height 27
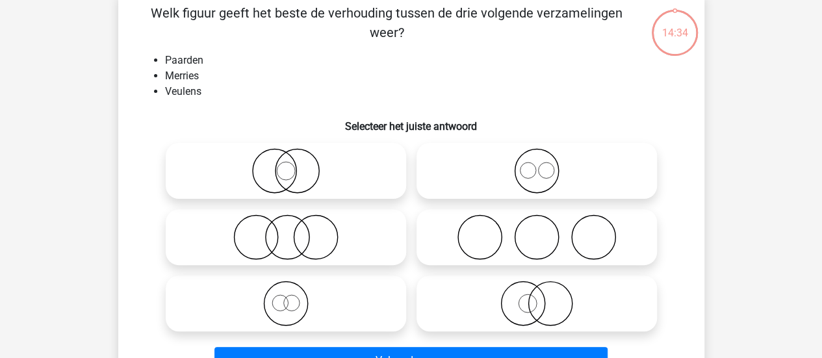
scroll to position [60, 0]
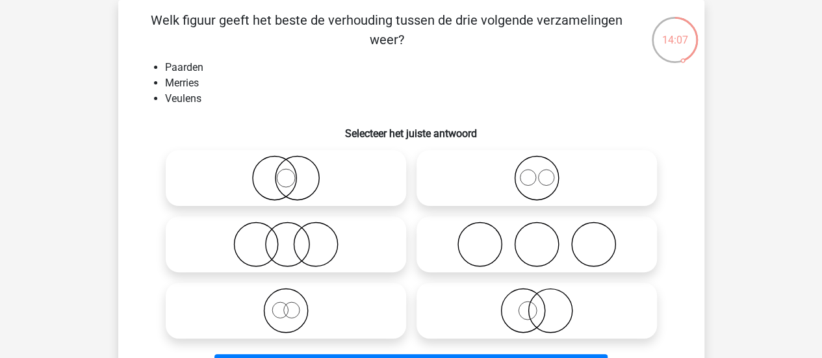
click at [298, 312] on icon at bounding box center [286, 310] width 230 height 45
click at [294, 304] on input "radio" at bounding box center [290, 299] width 8 height 8
radio input "true"
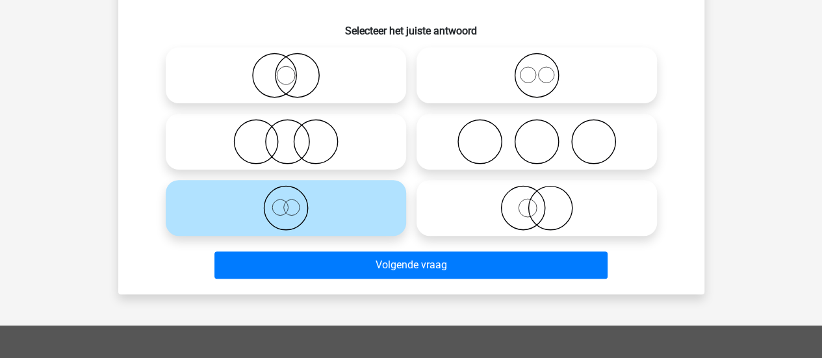
scroll to position [166, 0]
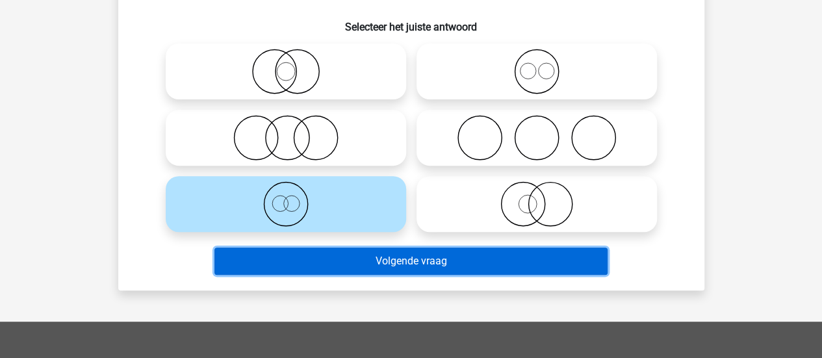
click at [514, 255] on button "Volgende vraag" at bounding box center [410, 260] width 393 height 27
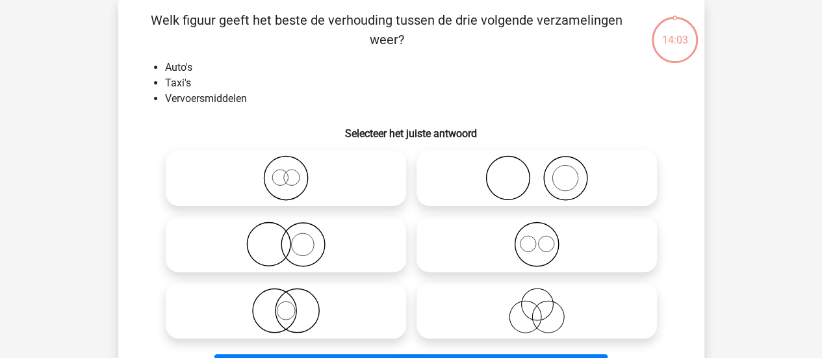
scroll to position [60, 0]
click at [533, 244] on icon at bounding box center [536, 243] width 230 height 45
click at [536, 238] on input "radio" at bounding box center [540, 233] width 8 height 8
radio input "true"
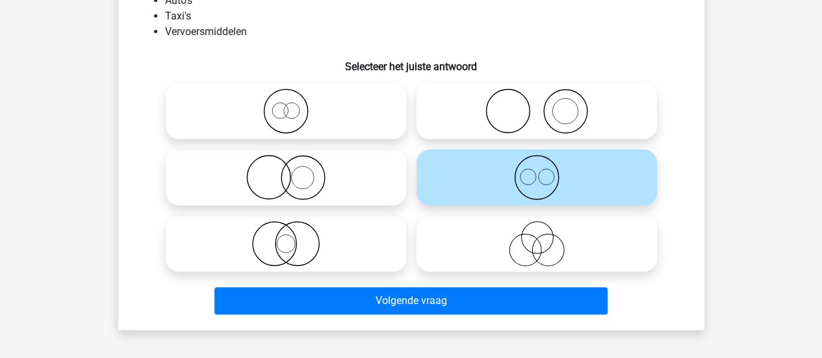
scroll to position [134, 0]
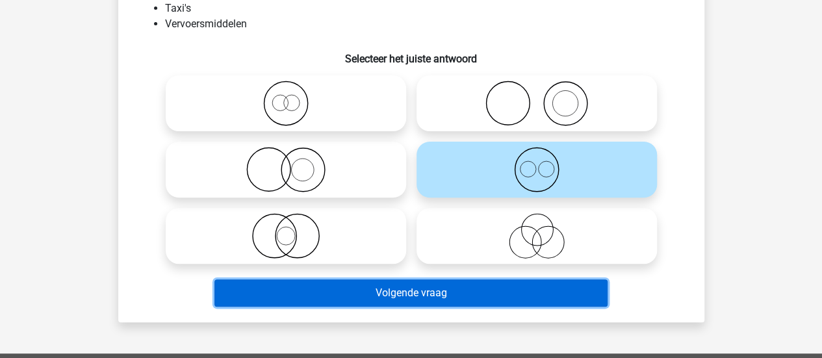
click at [367, 284] on button "Volgende vraag" at bounding box center [410, 292] width 393 height 27
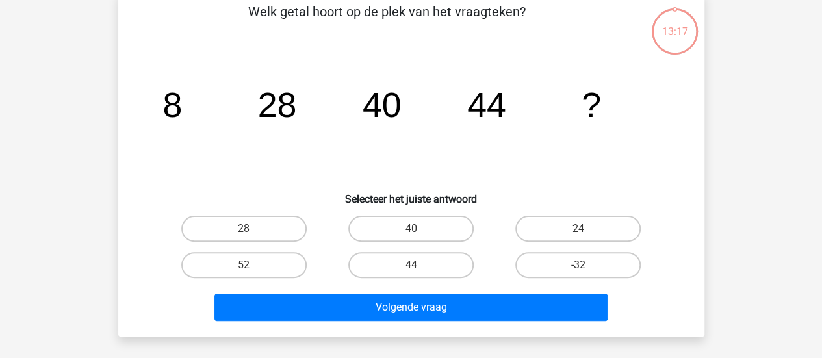
scroll to position [60, 0]
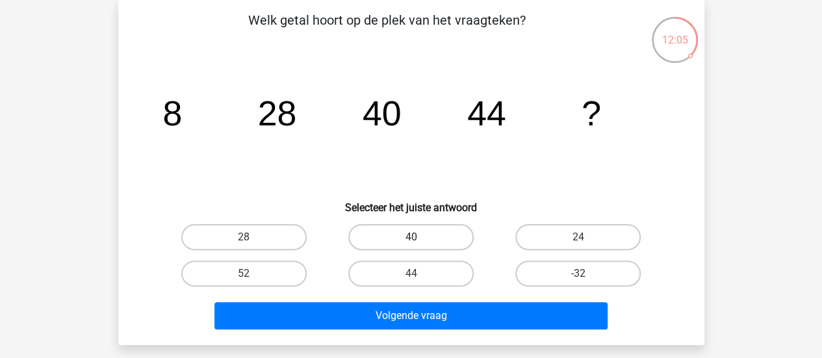
click at [444, 231] on label "40" at bounding box center [410, 237] width 125 height 26
click at [419, 237] on input "40" at bounding box center [414, 241] width 8 height 8
radio input "true"
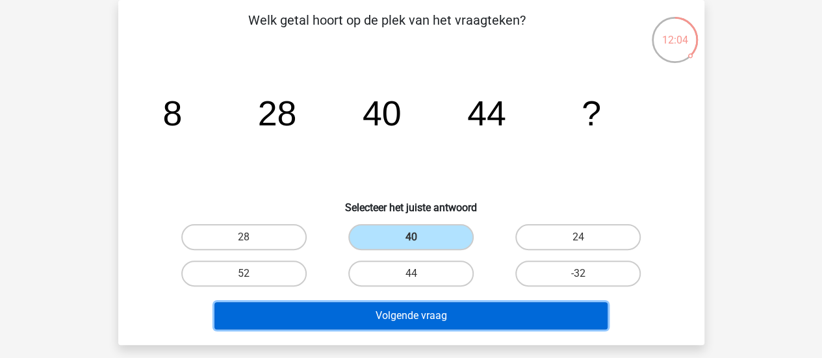
click at [440, 314] on button "Volgende vraag" at bounding box center [410, 315] width 393 height 27
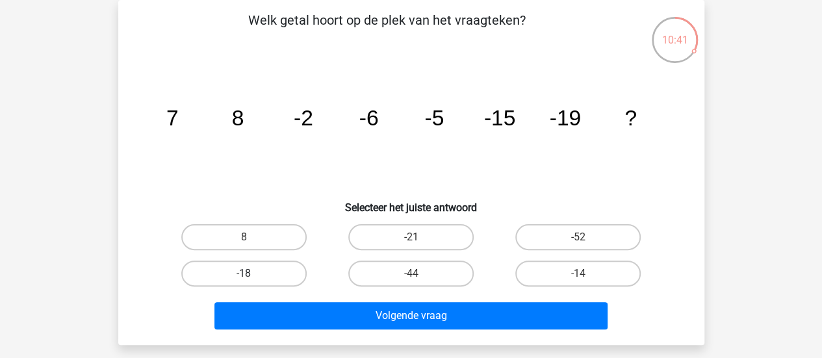
click at [260, 264] on label "-18" at bounding box center [243, 273] width 125 height 26
click at [252, 273] on input "-18" at bounding box center [248, 277] width 8 height 8
radio input "true"
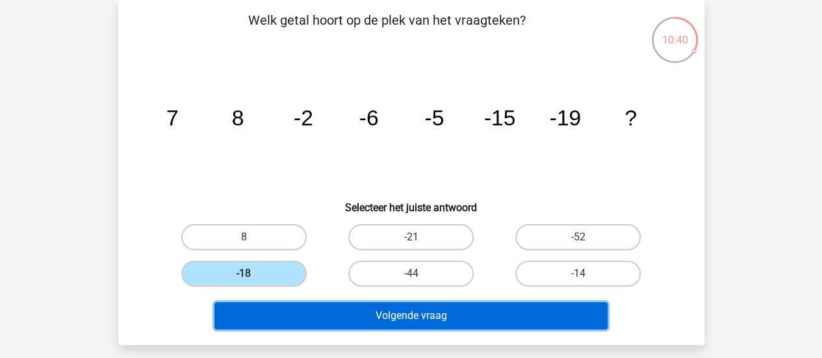
click at [396, 312] on button "Volgende vraag" at bounding box center [410, 315] width 393 height 27
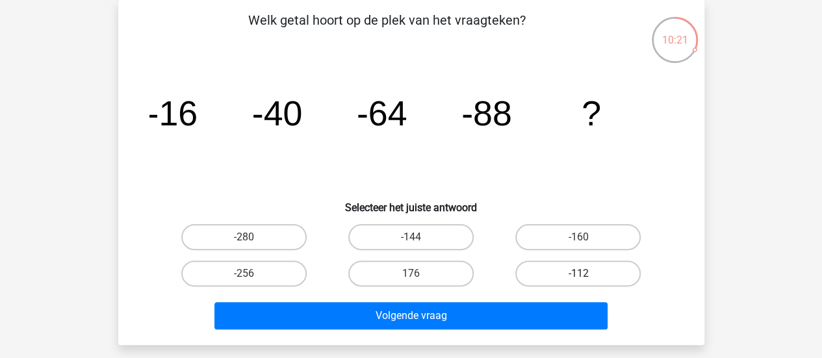
click at [550, 276] on label "-112" at bounding box center [577, 273] width 125 height 26
click at [578, 276] on input "-112" at bounding box center [582, 277] width 8 height 8
radio input "true"
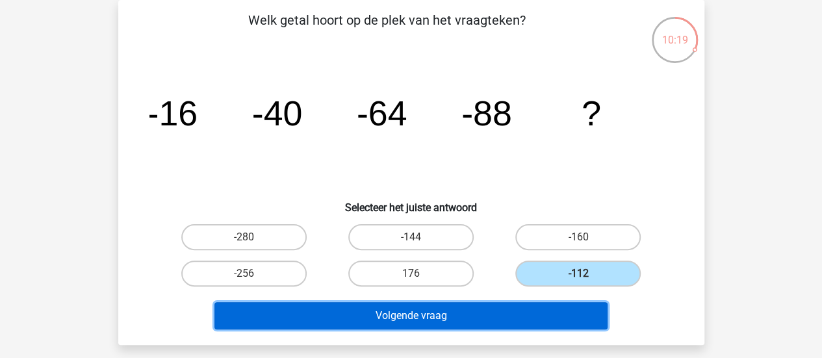
click at [504, 311] on button "Volgende vraag" at bounding box center [410, 315] width 393 height 27
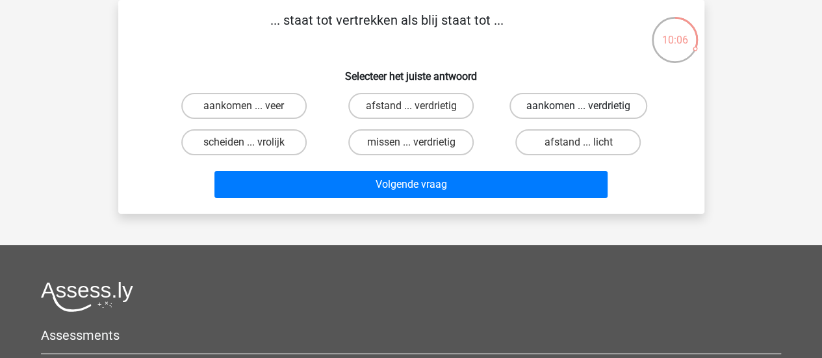
click at [542, 107] on label "aankomen ... verdrietig" at bounding box center [578, 106] width 138 height 26
click at [578, 107] on input "aankomen ... verdrietig" at bounding box center [582, 110] width 8 height 8
radio input "true"
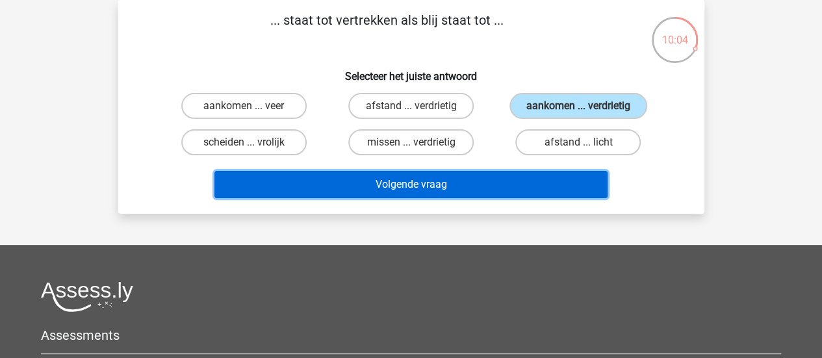
click at [464, 182] on button "Volgende vraag" at bounding box center [410, 184] width 393 height 27
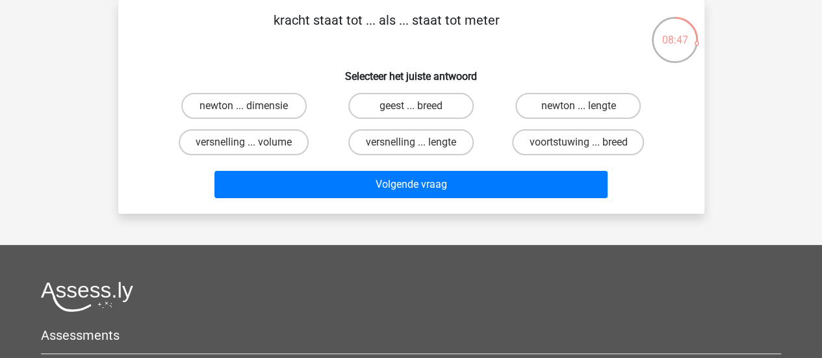
click at [581, 108] on input "newton ... lengte" at bounding box center [582, 110] width 8 height 8
radio input "true"
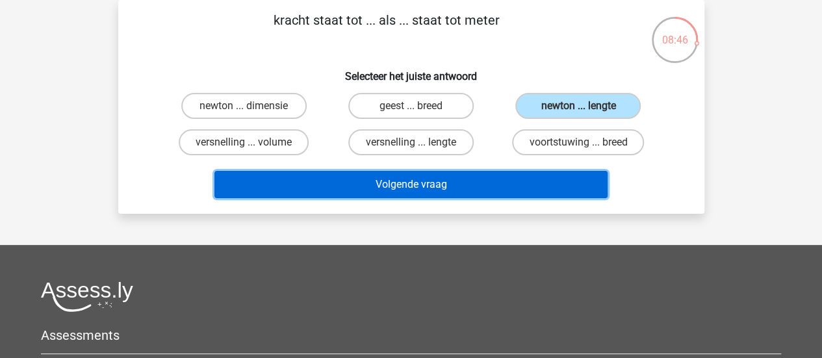
click at [448, 184] on button "Volgende vraag" at bounding box center [410, 184] width 393 height 27
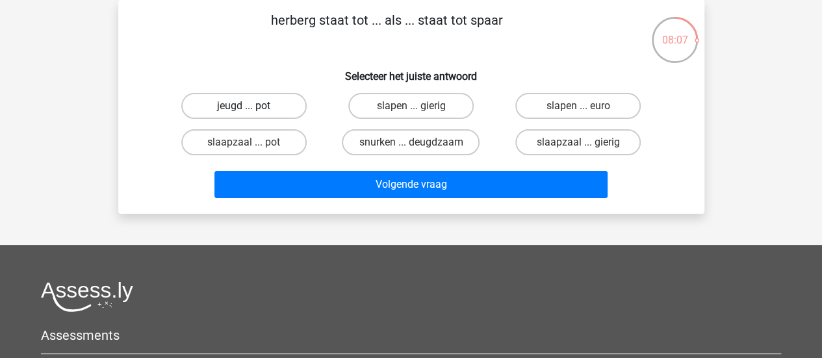
click at [265, 99] on label "jeugd ... pot" at bounding box center [243, 106] width 125 height 26
click at [252, 106] on input "jeugd ... pot" at bounding box center [248, 110] width 8 height 8
radio input "true"
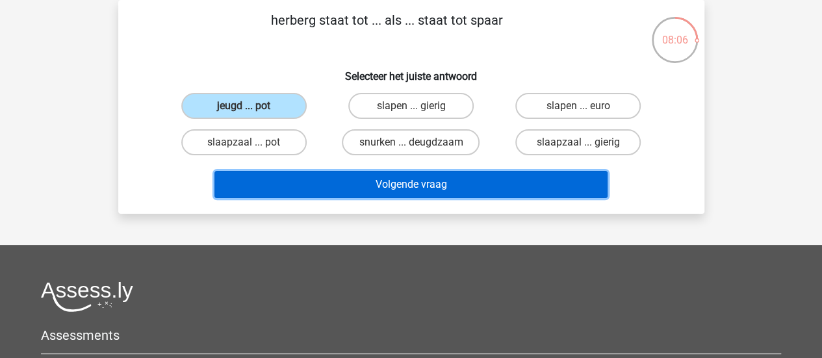
click at [405, 188] on button "Volgende vraag" at bounding box center [410, 184] width 393 height 27
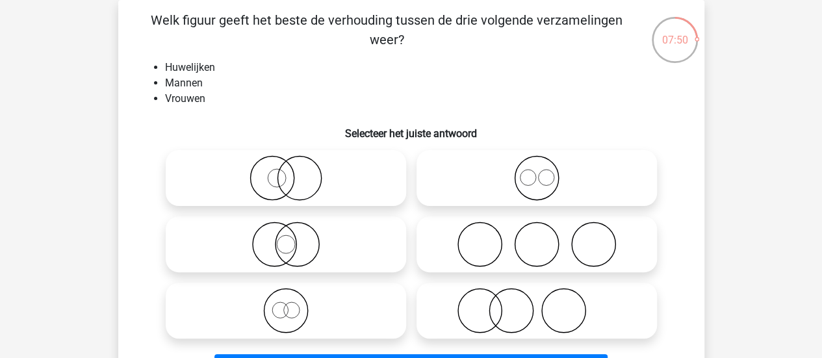
click at [281, 310] on icon at bounding box center [286, 310] width 230 height 45
click at [286, 304] on input "radio" at bounding box center [290, 299] width 8 height 8
radio input "true"
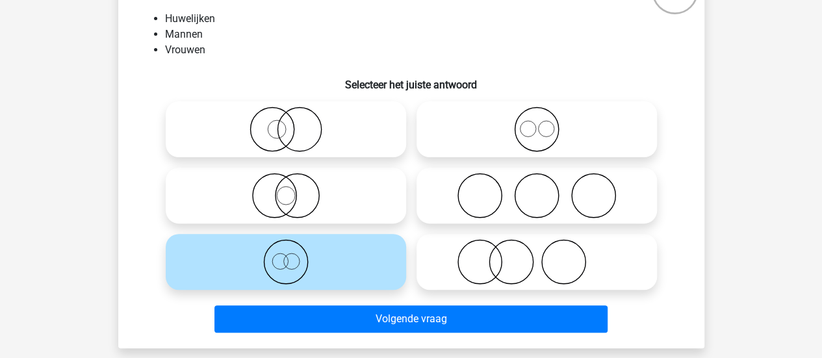
scroll to position [114, 0]
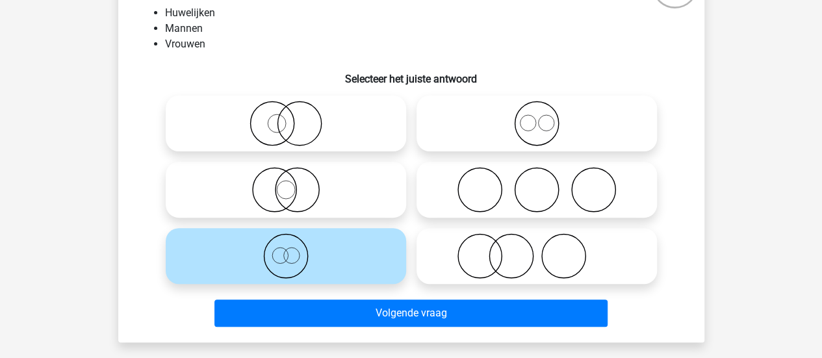
click at [288, 170] on circle at bounding box center [297, 190] width 44 height 44
click at [288, 175] on input "radio" at bounding box center [290, 179] width 8 height 8
radio input "true"
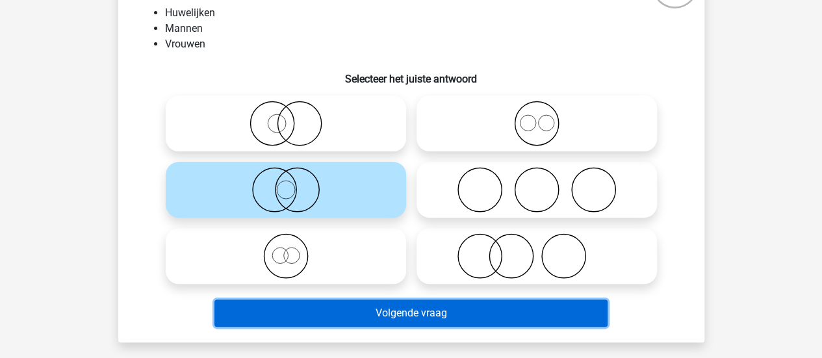
click at [405, 314] on button "Volgende vraag" at bounding box center [410, 312] width 393 height 27
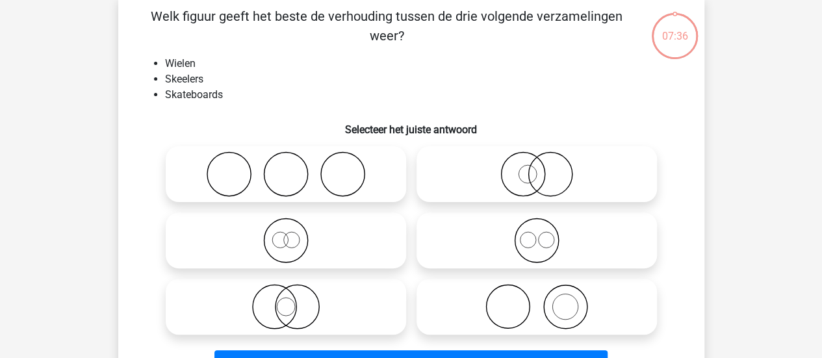
scroll to position [60, 0]
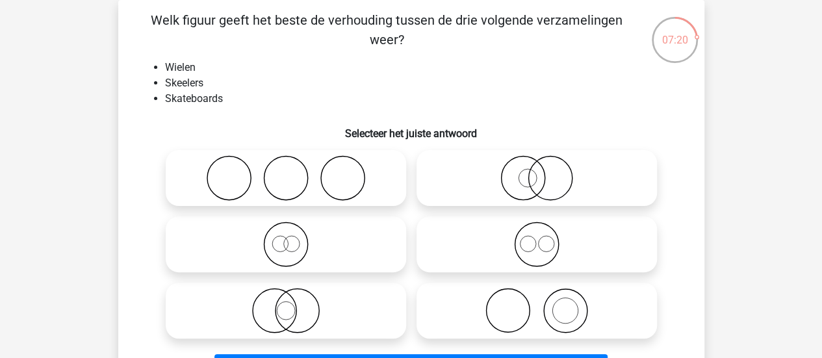
click at [566, 244] on icon at bounding box center [536, 243] width 230 height 45
click at [545, 238] on input "radio" at bounding box center [540, 233] width 8 height 8
radio input "true"
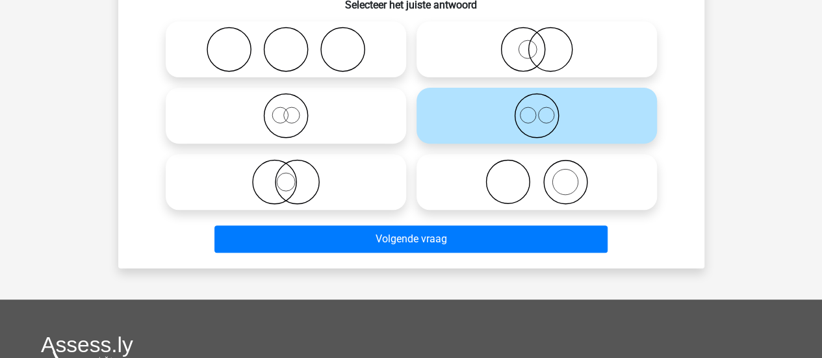
scroll to position [189, 0]
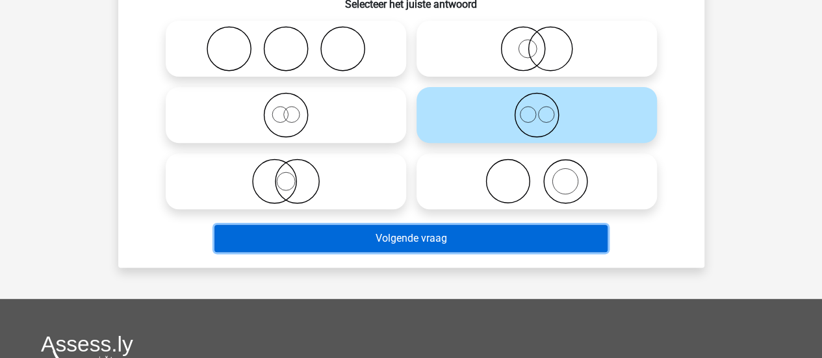
click at [546, 232] on button "Volgende vraag" at bounding box center [410, 238] width 393 height 27
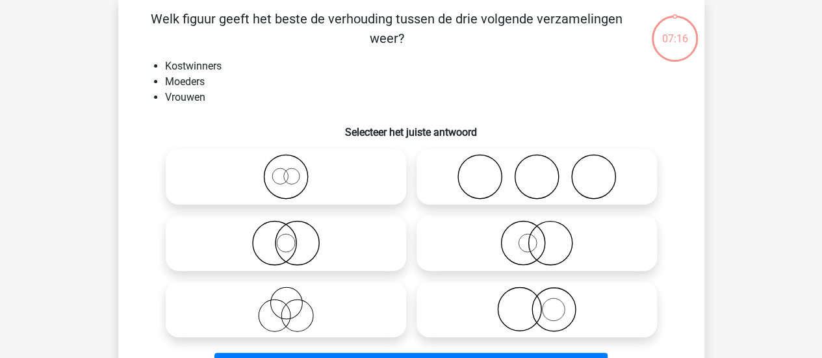
scroll to position [60, 0]
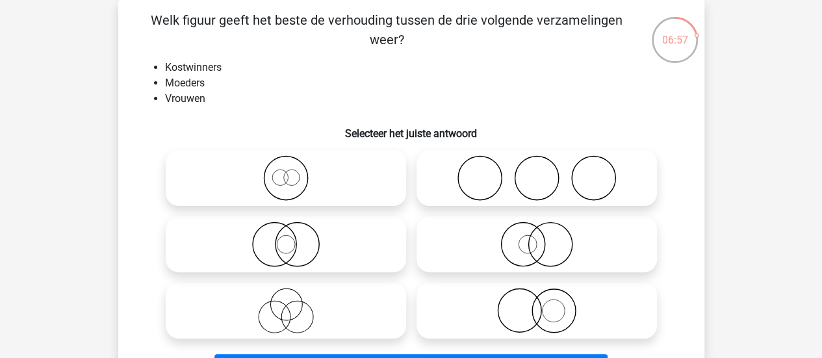
click at [519, 307] on icon at bounding box center [536, 310] width 230 height 45
click at [536, 304] on input "radio" at bounding box center [540, 299] width 8 height 8
radio input "true"
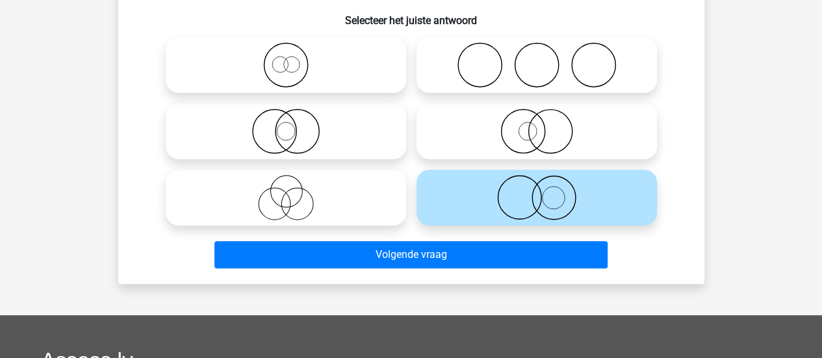
scroll to position [175, 0]
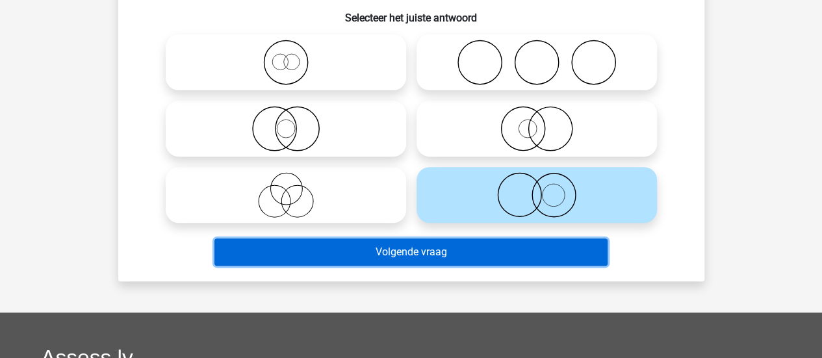
click at [479, 245] on button "Volgende vraag" at bounding box center [410, 251] width 393 height 27
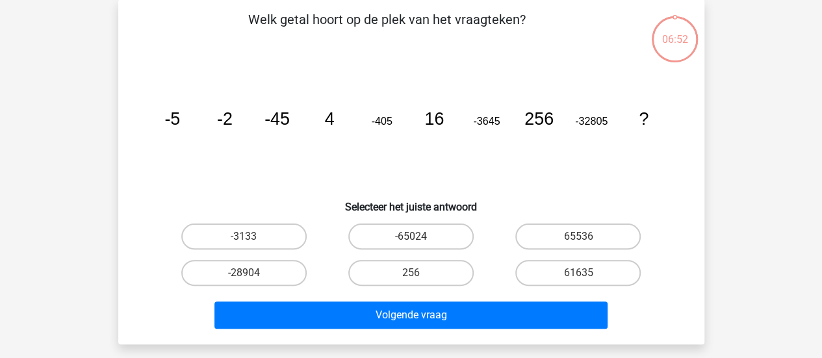
scroll to position [60, 0]
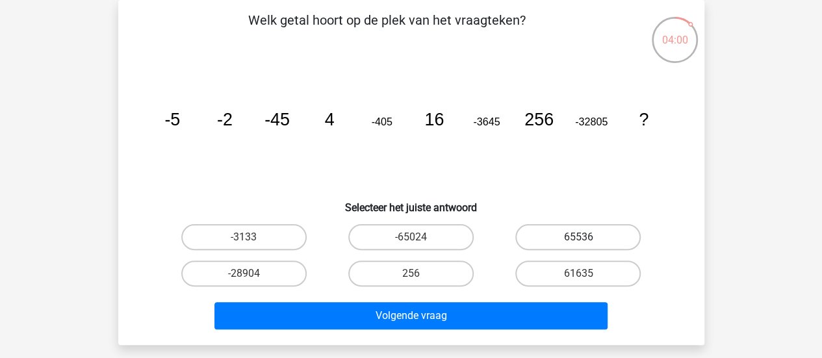
click at [566, 229] on label "65536" at bounding box center [577, 237] width 125 height 26
click at [578, 237] on input "65536" at bounding box center [582, 241] width 8 height 8
radio input "true"
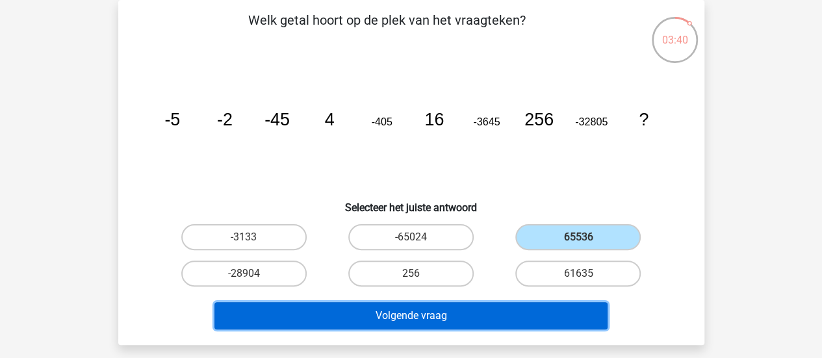
click at [540, 307] on button "Volgende vraag" at bounding box center [410, 315] width 393 height 27
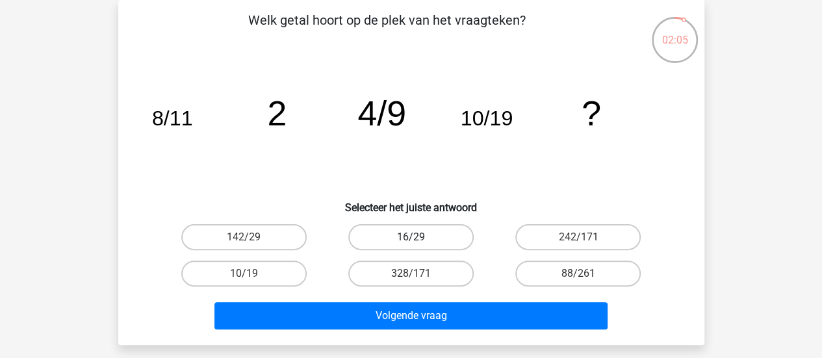
click at [405, 229] on label "16/29" at bounding box center [410, 237] width 125 height 26
click at [410, 237] on input "16/29" at bounding box center [414, 241] width 8 height 8
radio input "true"
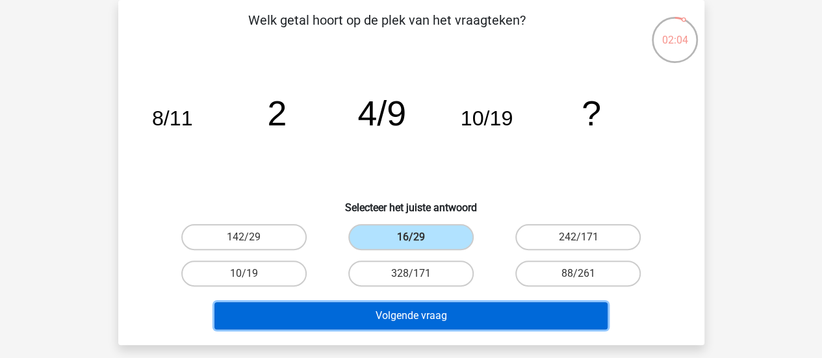
click at [437, 320] on button "Volgende vraag" at bounding box center [410, 315] width 393 height 27
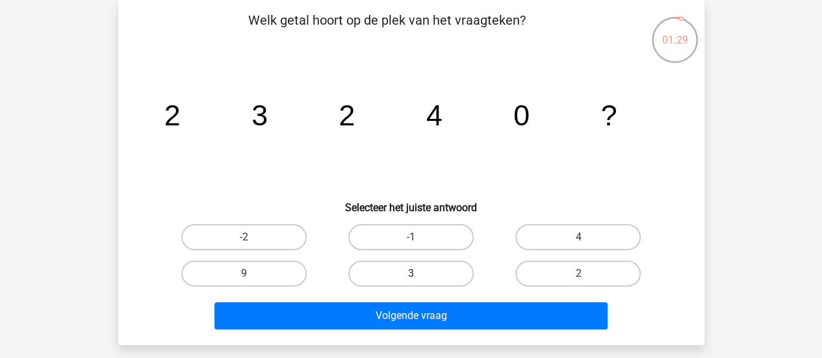
click at [434, 273] on label "3" at bounding box center [410, 273] width 125 height 26
click at [419, 273] on input "3" at bounding box center [414, 277] width 8 height 8
radio input "true"
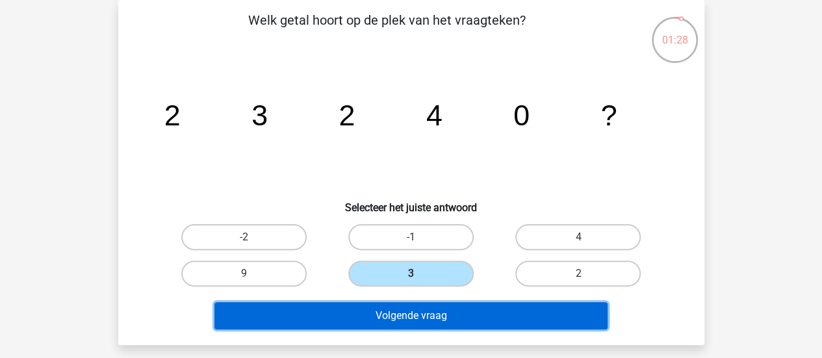
click at [435, 308] on button "Volgende vraag" at bounding box center [410, 315] width 393 height 27
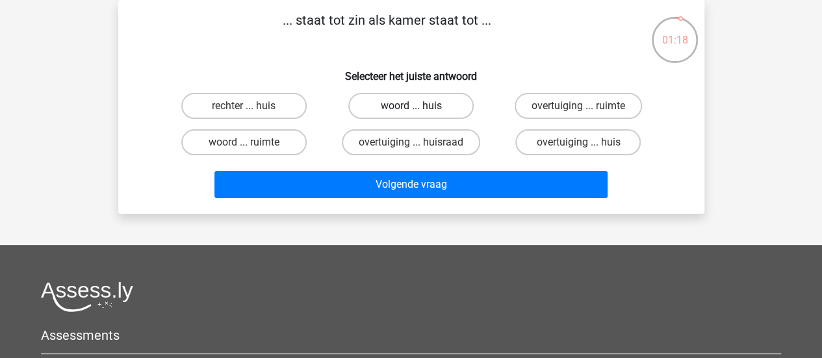
click at [405, 107] on label "woord ... huis" at bounding box center [410, 106] width 125 height 26
click at [410, 107] on input "woord ... huis" at bounding box center [414, 110] width 8 height 8
radio input "true"
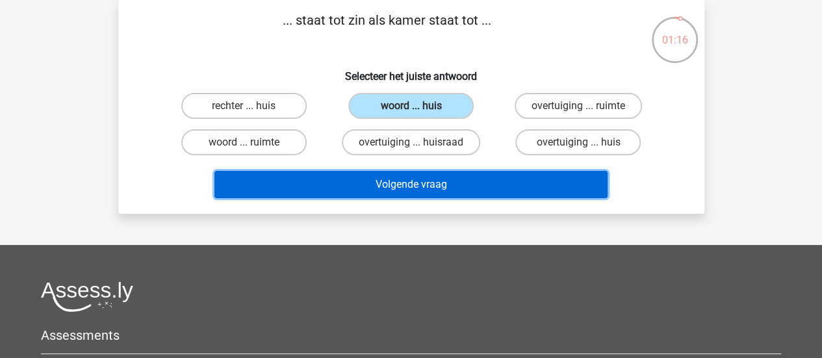
click at [407, 188] on button "Volgende vraag" at bounding box center [410, 184] width 393 height 27
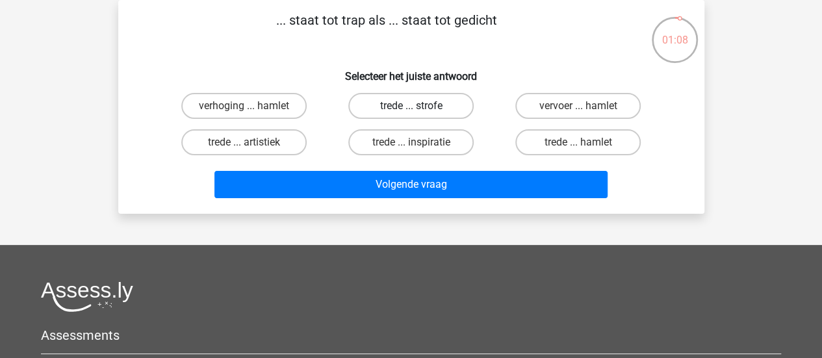
click at [434, 97] on label "trede ... strofe" at bounding box center [410, 106] width 125 height 26
click at [419, 106] on input "trede ... strofe" at bounding box center [414, 110] width 8 height 8
radio input "true"
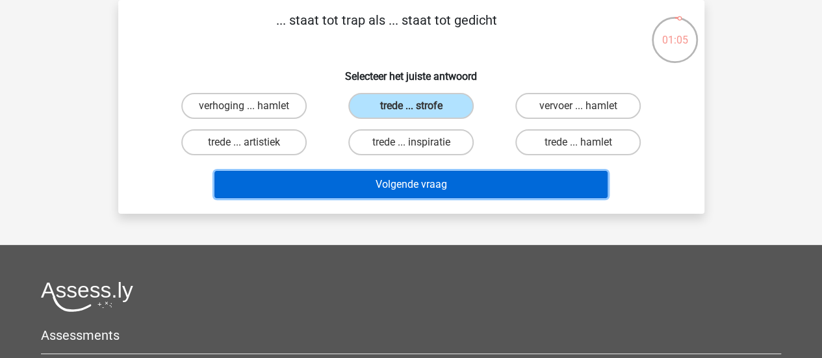
click at [431, 179] on button "Volgende vraag" at bounding box center [410, 184] width 393 height 27
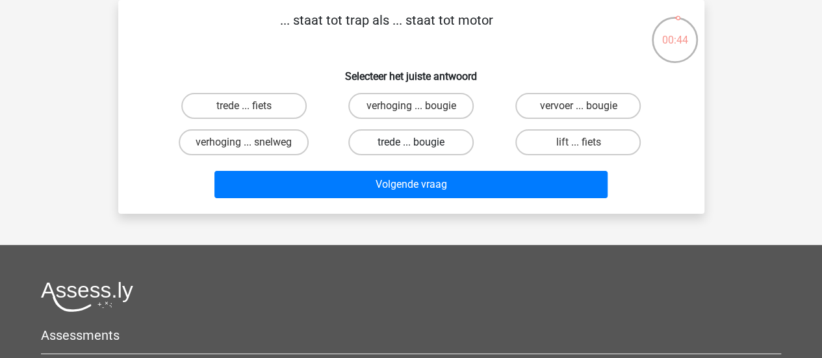
click at [421, 144] on label "trede ... bougie" at bounding box center [410, 142] width 125 height 26
click at [419, 144] on input "trede ... bougie" at bounding box center [414, 146] width 8 height 8
radio input "true"
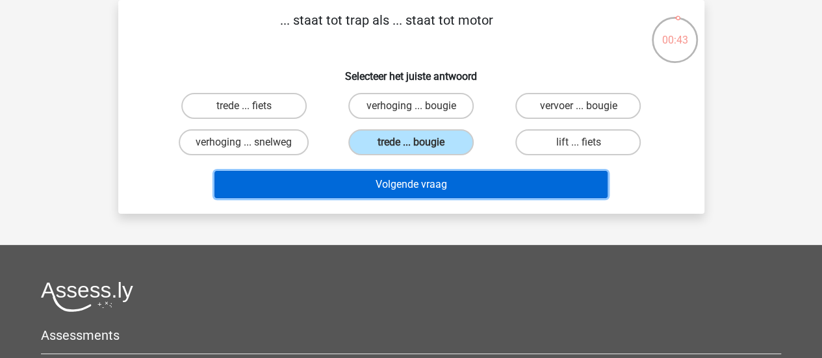
click at [422, 183] on button "Volgende vraag" at bounding box center [410, 184] width 393 height 27
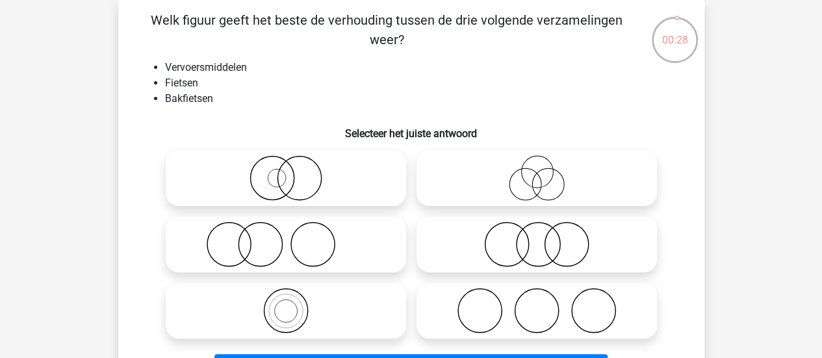
click at [278, 305] on icon at bounding box center [286, 310] width 230 height 45
click at [286, 304] on input "radio" at bounding box center [290, 299] width 8 height 8
radio input "true"
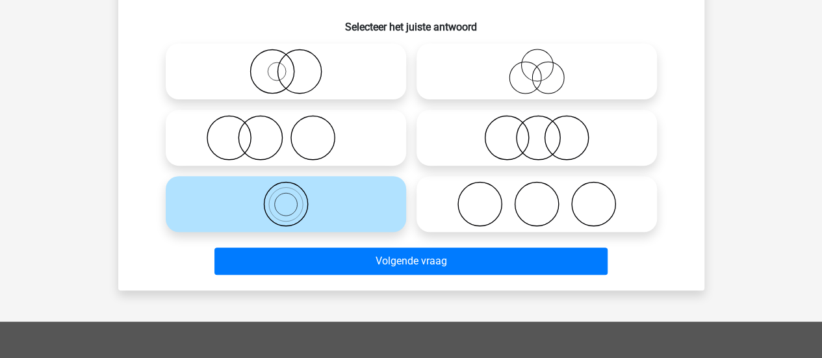
scroll to position [175, 0]
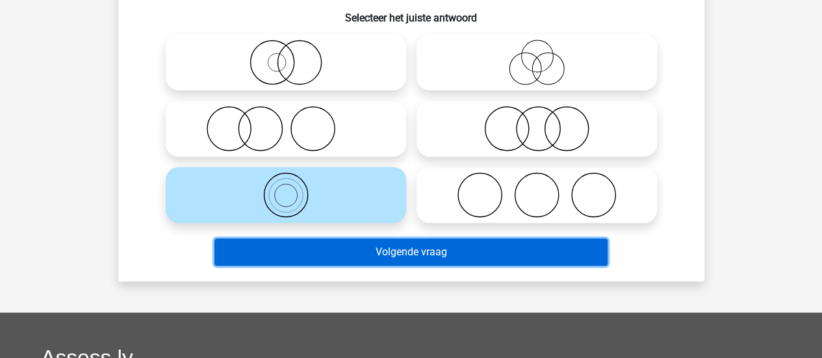
click at [525, 244] on button "Volgende vraag" at bounding box center [410, 251] width 393 height 27
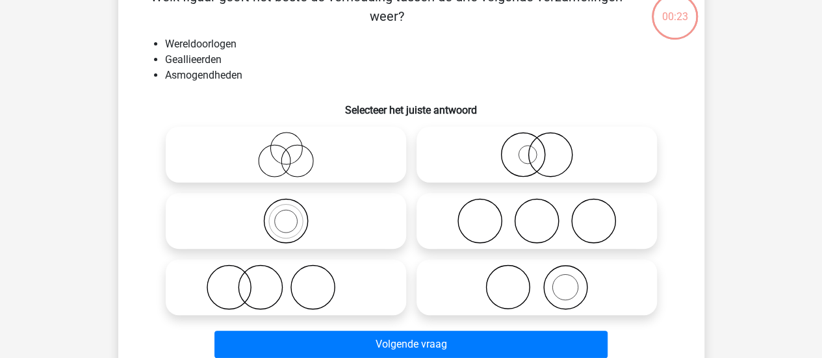
scroll to position [60, 0]
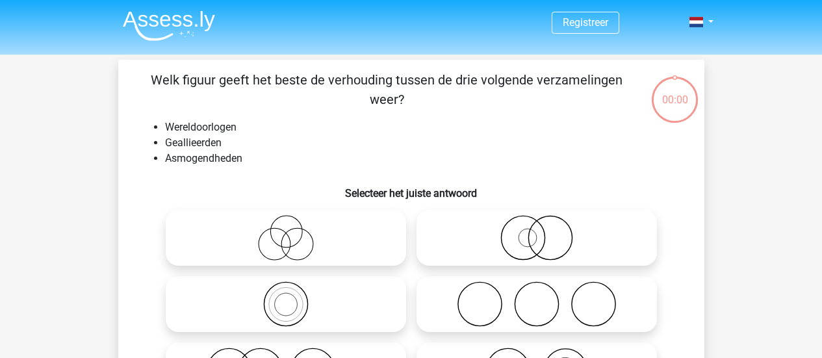
scroll to position [60, 0]
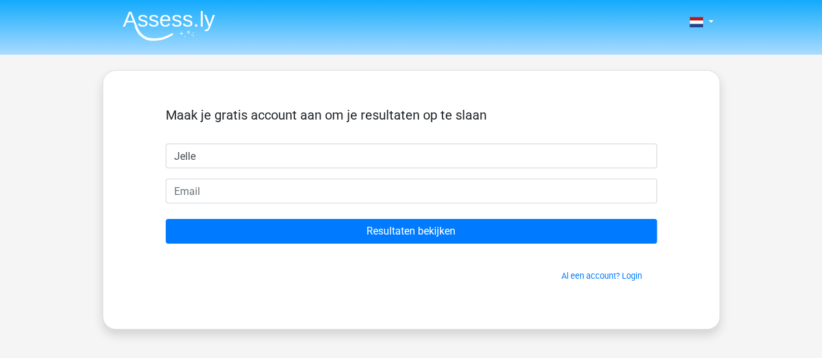
type input "Jelle"
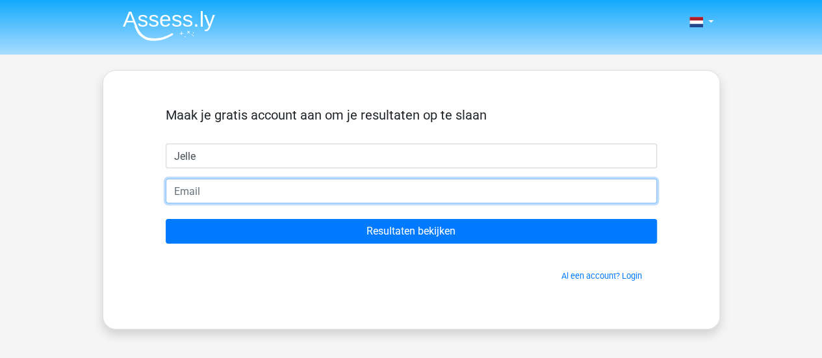
click at [371, 192] on input "email" at bounding box center [411, 191] width 491 height 25
type input "[EMAIL_ADDRESS][DOMAIN_NAME]"
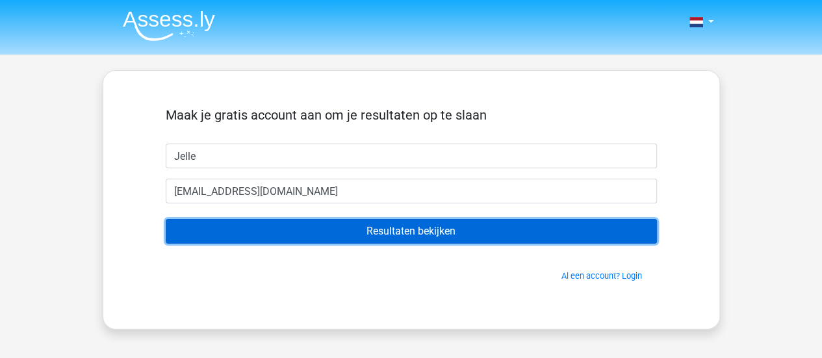
click at [367, 228] on input "Resultaten bekijken" at bounding box center [411, 231] width 491 height 25
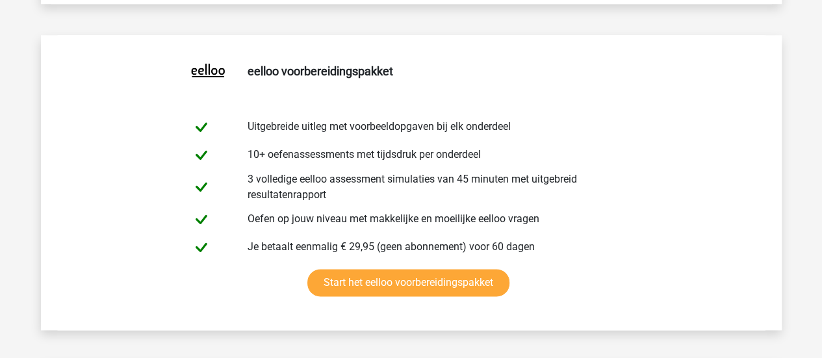
scroll to position [662, 0]
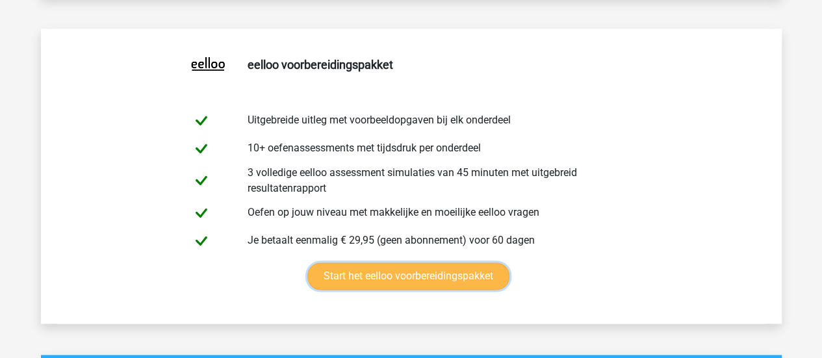
click at [425, 266] on link "Start het eelloo voorbereidingspakket" at bounding box center [408, 275] width 202 height 27
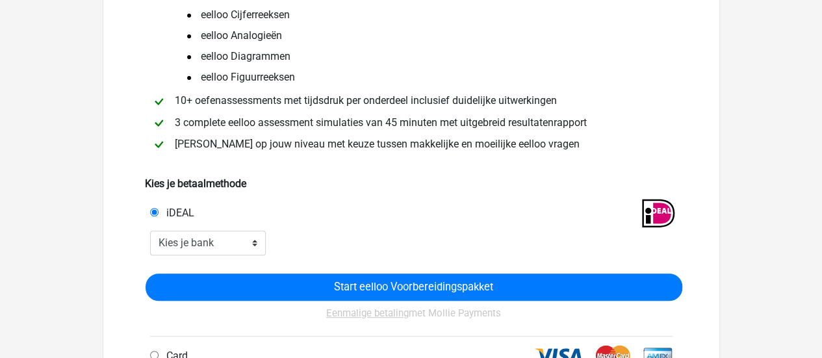
scroll to position [153, 0]
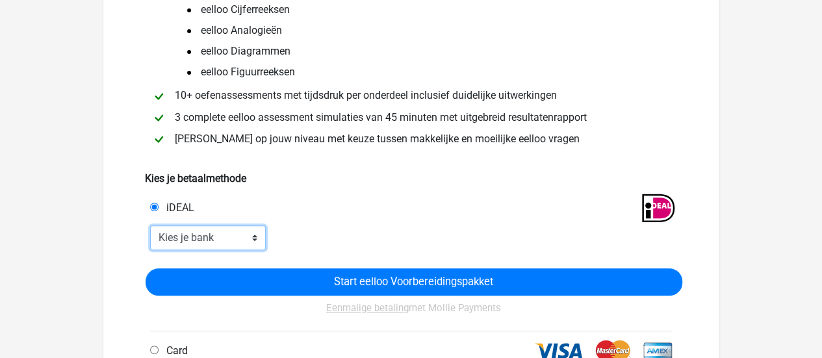
click at [249, 242] on select "Kies je bank ABN AMRO ING Rabobank ASN Bank bunq Knab N26 NN Regiobank Revolut …" at bounding box center [208, 237] width 116 height 25
select select "ideal_INGBNL2A"
click at [150, 225] on select "Kies je bank ABN AMRO ING Rabobank ASN Bank bunq Knab N26 NN Regiobank Revolut …" at bounding box center [208, 237] width 116 height 25
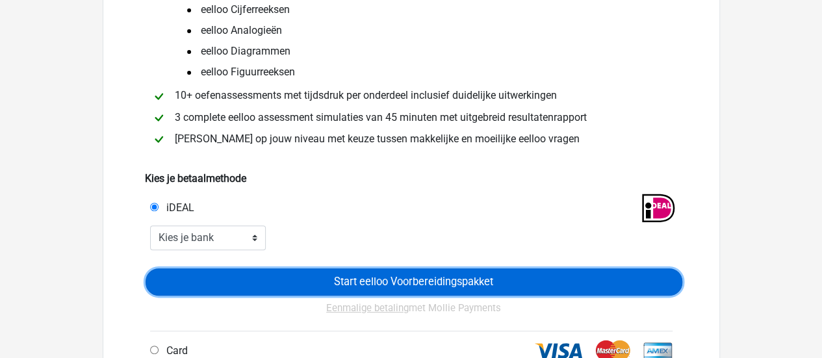
click at [416, 283] on input "Start eelloo Voorbereidingspakket" at bounding box center [413, 281] width 536 height 27
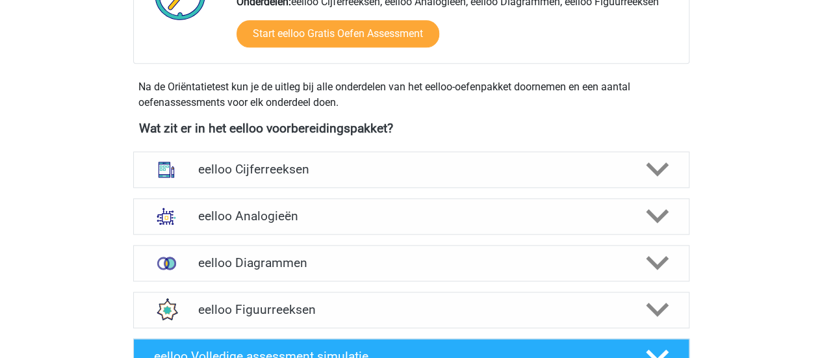
scroll to position [757, 0]
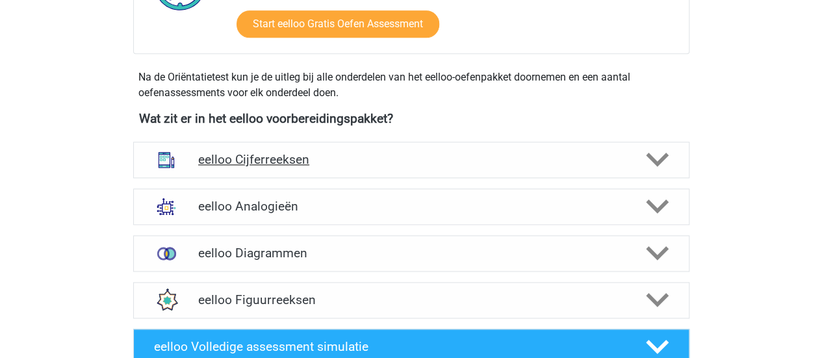
click at [666, 157] on icon at bounding box center [657, 159] width 23 height 23
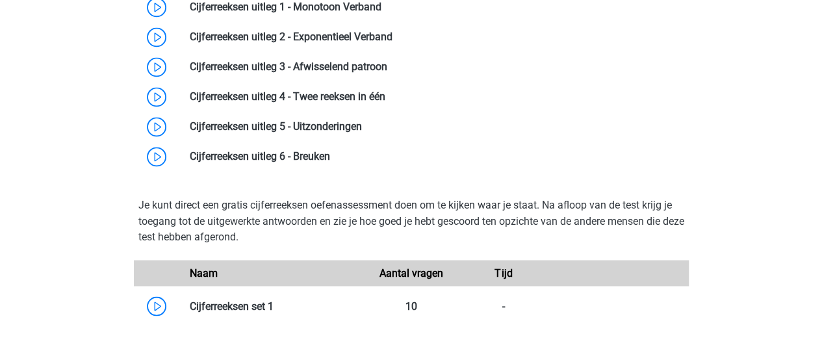
scroll to position [994, 0]
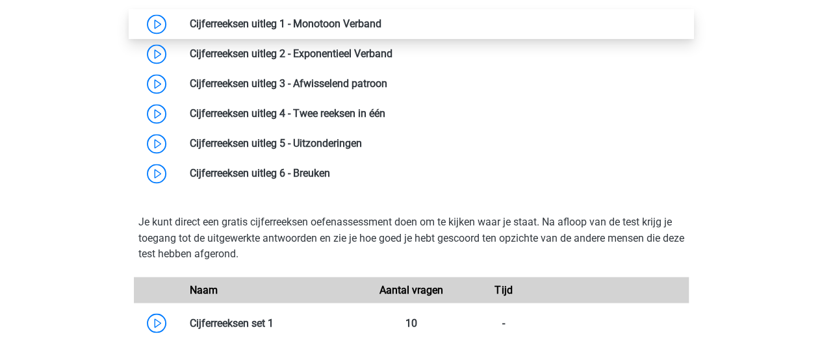
click at [381, 19] on link at bounding box center [381, 24] width 0 height 12
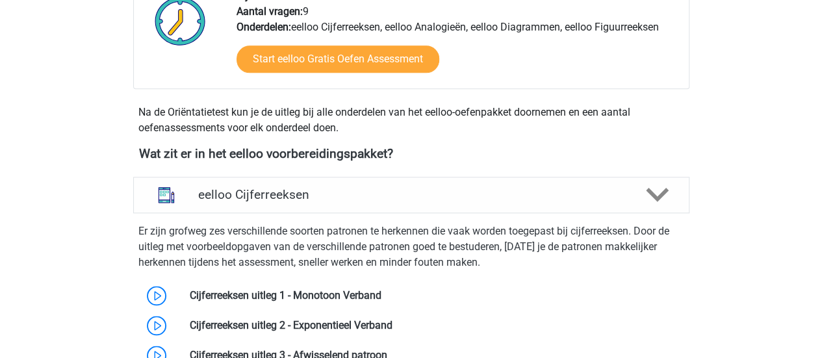
scroll to position [638, 0]
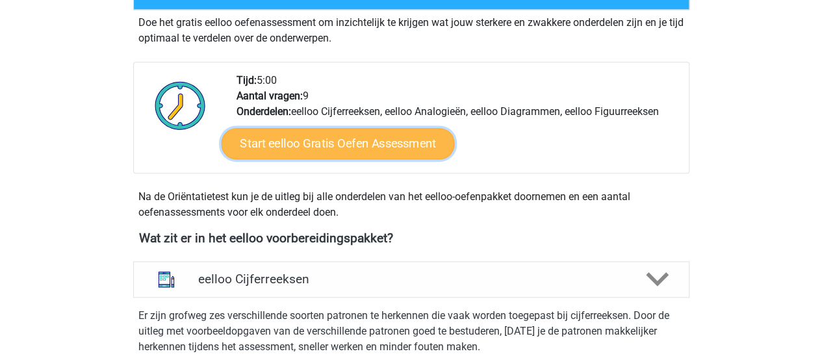
click at [353, 137] on link "Start eelloo Gratis Oefen Assessment" at bounding box center [337, 143] width 233 height 31
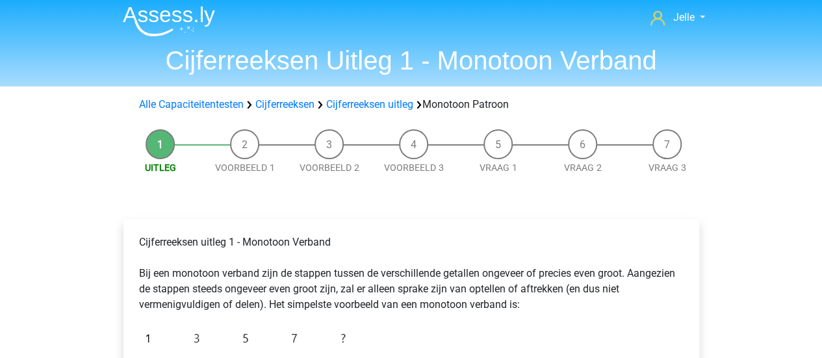
scroll to position [7, 0]
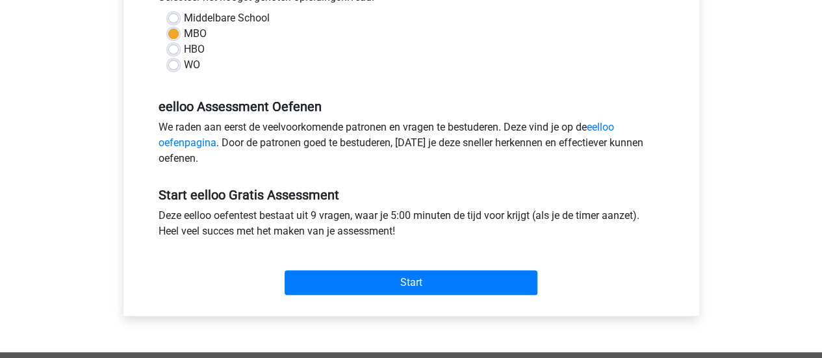
scroll to position [331, 0]
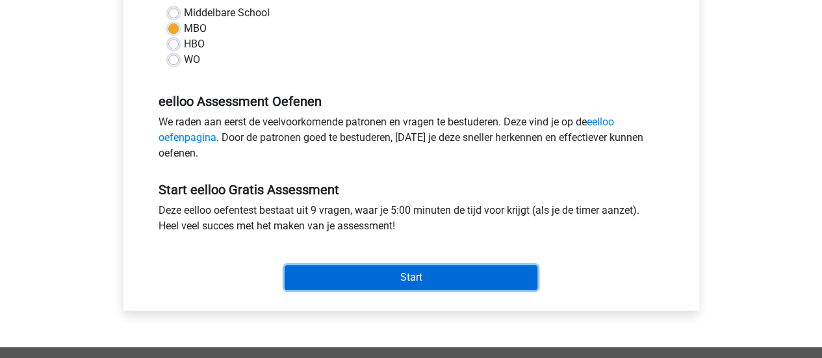
click at [423, 275] on input "Start" at bounding box center [410, 277] width 253 height 25
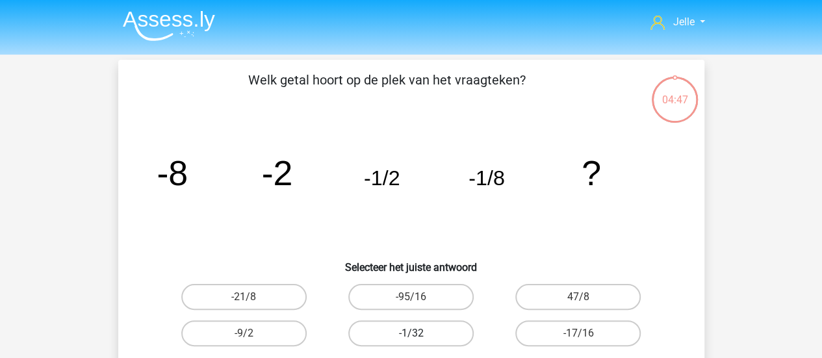
click at [392, 333] on label "-1/32" at bounding box center [410, 333] width 125 height 26
click at [410, 333] on input "-1/32" at bounding box center [414, 337] width 8 height 8
radio input "true"
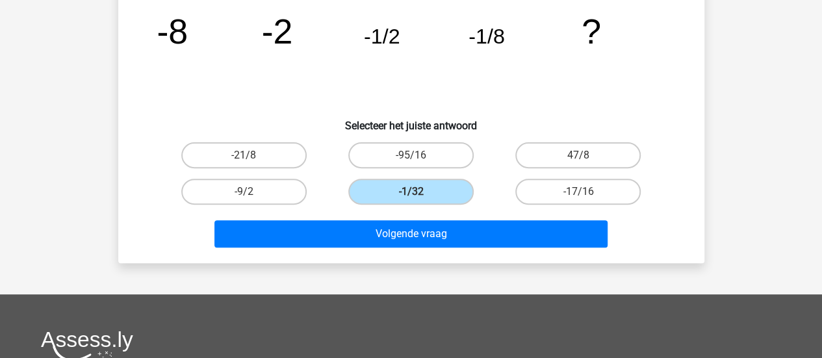
scroll to position [147, 0]
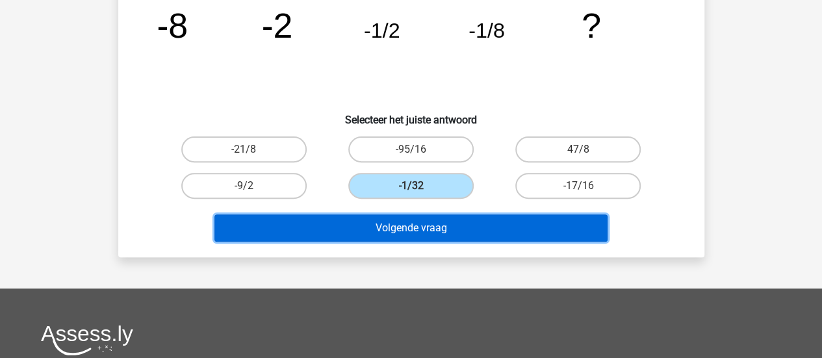
click at [438, 224] on button "Volgende vraag" at bounding box center [410, 227] width 393 height 27
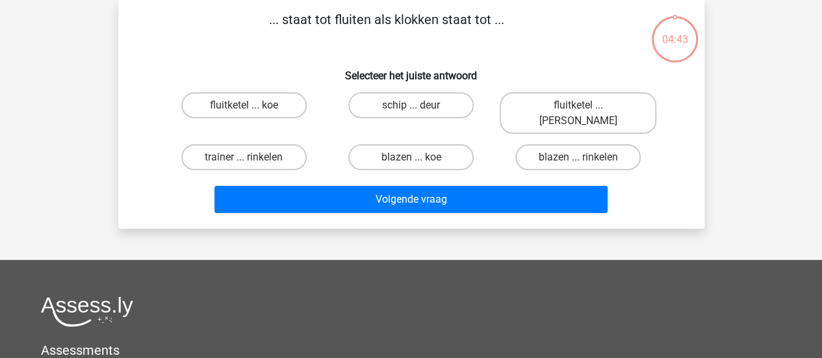
scroll to position [60, 0]
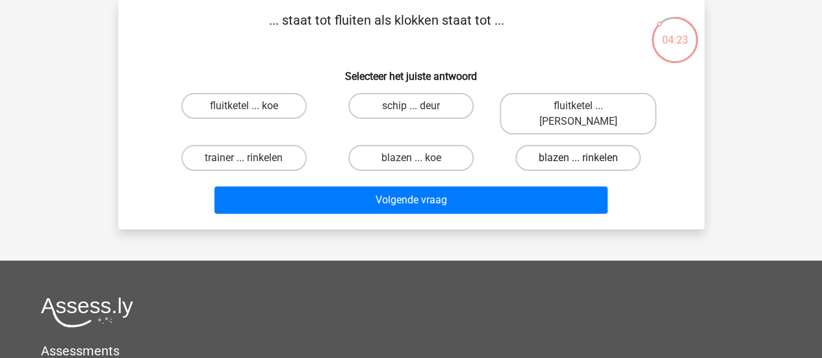
click at [556, 145] on label "blazen ... rinkelen" at bounding box center [577, 158] width 125 height 26
click at [578, 158] on input "blazen ... rinkelen" at bounding box center [582, 162] width 8 height 8
radio input "true"
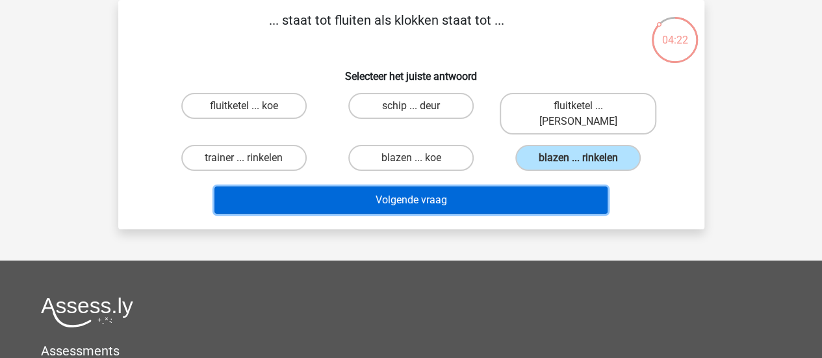
click at [471, 186] on button "Volgende vraag" at bounding box center [410, 199] width 393 height 27
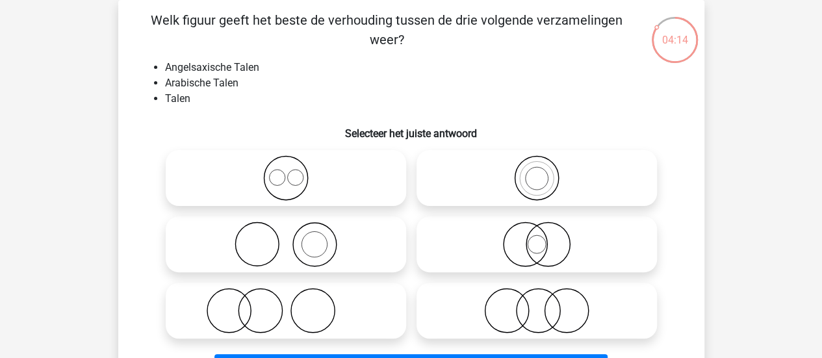
click at [284, 174] on icon at bounding box center [286, 177] width 230 height 45
click at [286, 171] on input "radio" at bounding box center [290, 167] width 8 height 8
radio input "true"
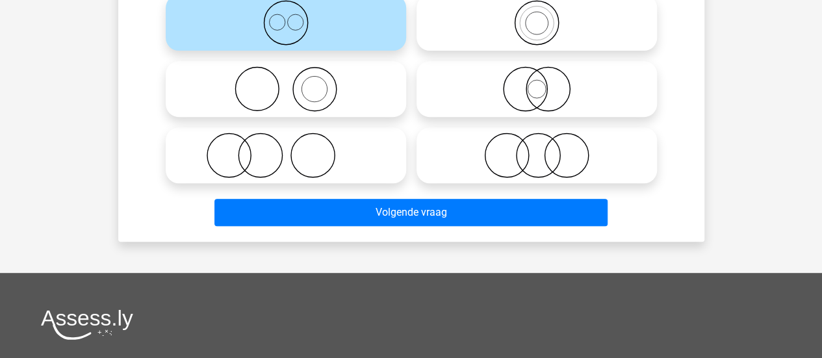
scroll to position [216, 0]
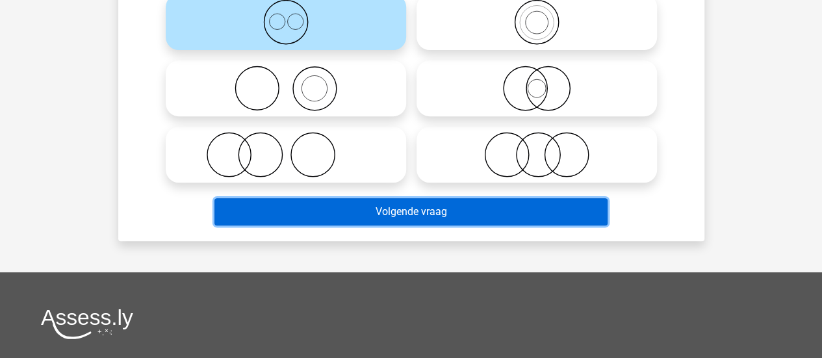
click at [494, 210] on button "Volgende vraag" at bounding box center [410, 211] width 393 height 27
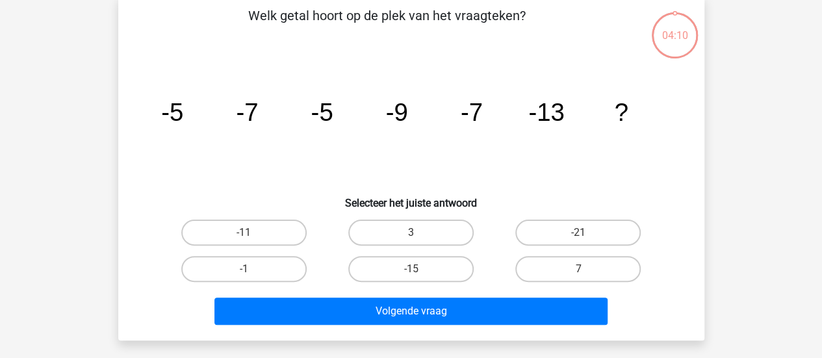
scroll to position [60, 0]
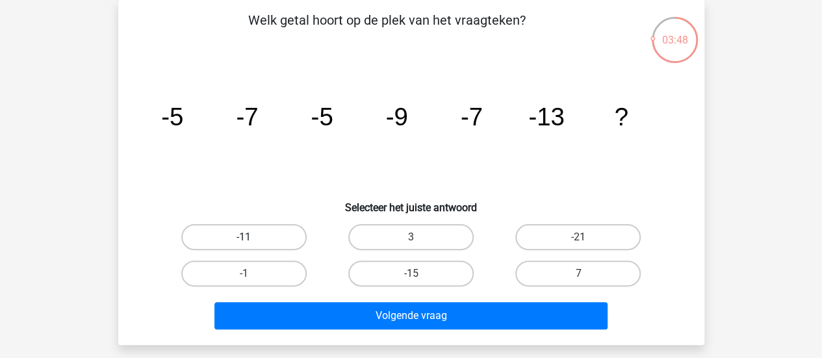
click at [258, 233] on label "-11" at bounding box center [243, 237] width 125 height 26
click at [252, 237] on input "-11" at bounding box center [248, 241] width 8 height 8
radio input "true"
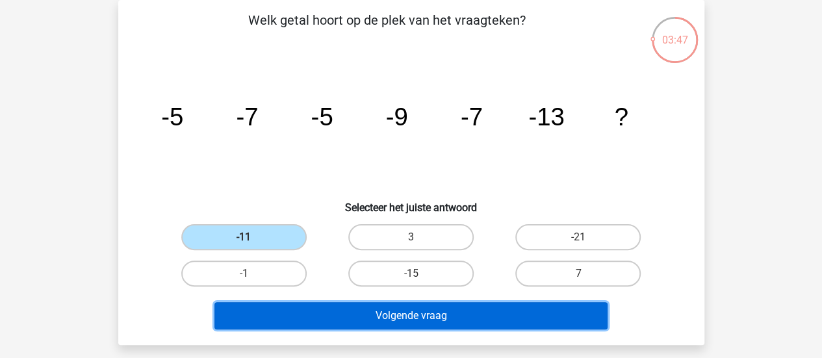
click at [368, 307] on button "Volgende vraag" at bounding box center [410, 315] width 393 height 27
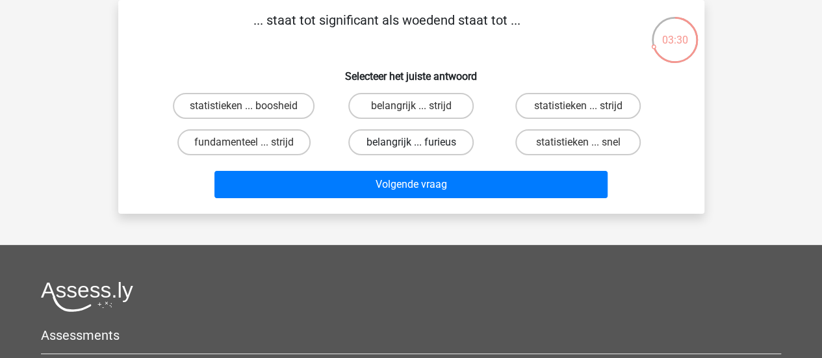
click at [396, 142] on label "belangrijk ... furieus" at bounding box center [410, 142] width 125 height 26
click at [410, 142] on input "belangrijk ... furieus" at bounding box center [414, 146] width 8 height 8
radio input "true"
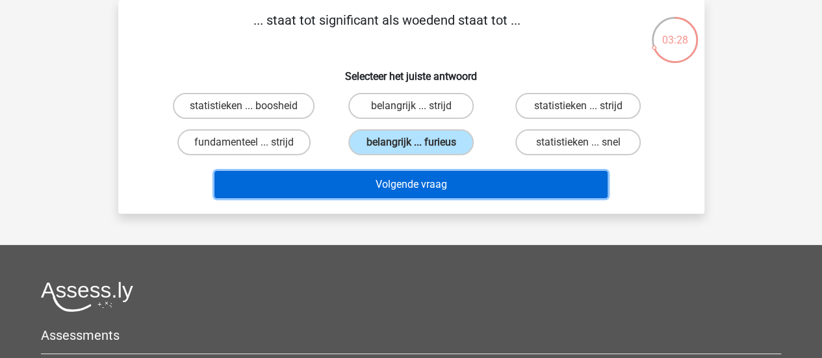
click at [401, 181] on button "Volgende vraag" at bounding box center [410, 184] width 393 height 27
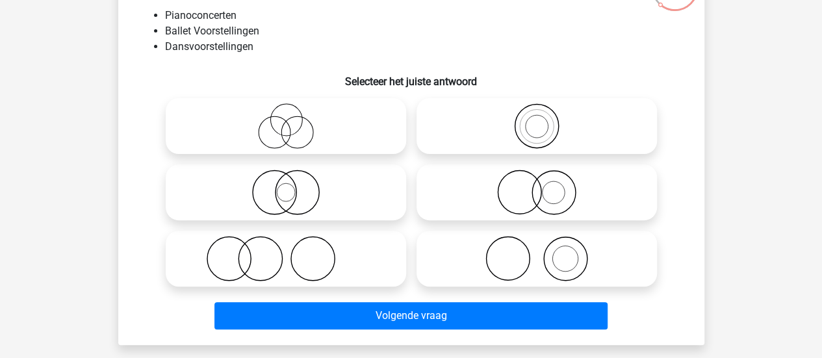
scroll to position [113, 0]
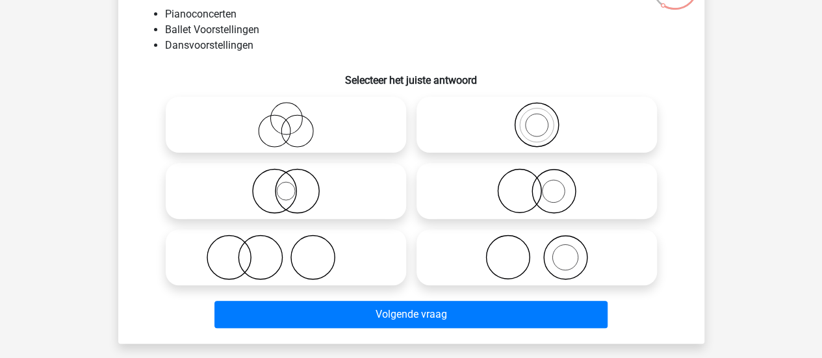
click at [518, 263] on icon at bounding box center [536, 256] width 230 height 45
click at [536, 251] on input "radio" at bounding box center [540, 246] width 8 height 8
radio input "true"
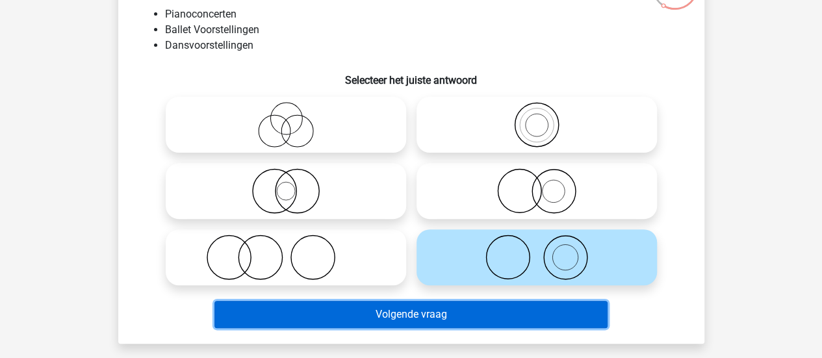
click at [512, 312] on button "Volgende vraag" at bounding box center [410, 314] width 393 height 27
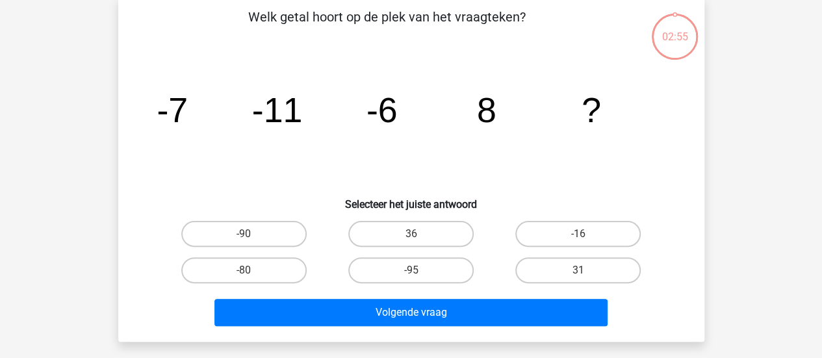
scroll to position [60, 0]
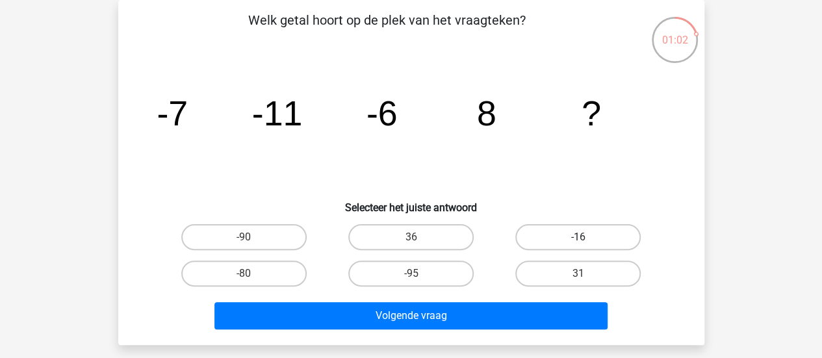
click at [559, 237] on label "-16" at bounding box center [577, 237] width 125 height 26
click at [578, 237] on input "-16" at bounding box center [582, 241] width 8 height 8
radio input "true"
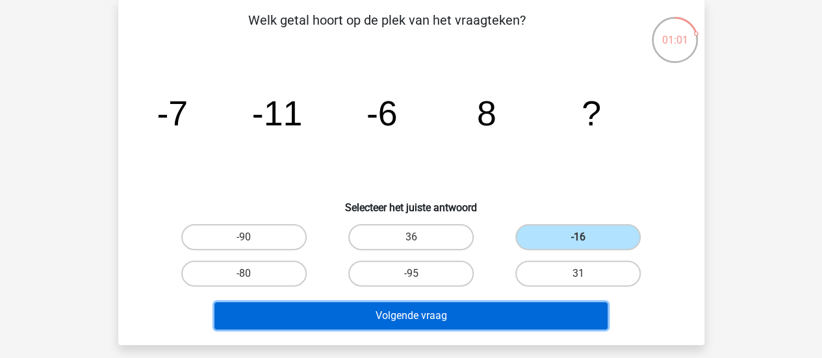
click at [502, 312] on button "Volgende vraag" at bounding box center [410, 315] width 393 height 27
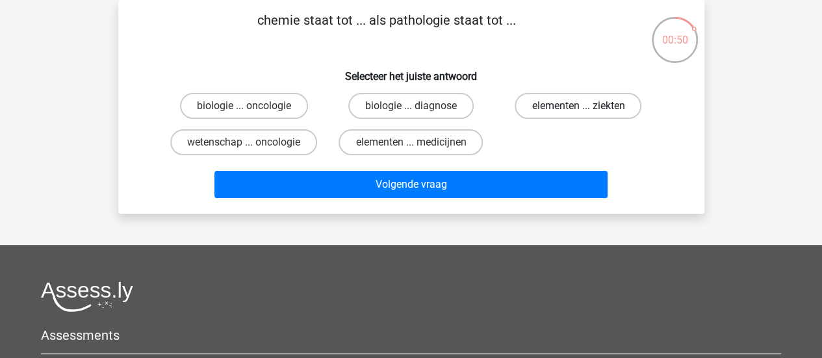
click at [574, 101] on label "elementen ... ziekten" at bounding box center [577, 106] width 127 height 26
click at [578, 106] on input "elementen ... ziekten" at bounding box center [582, 110] width 8 height 8
radio input "true"
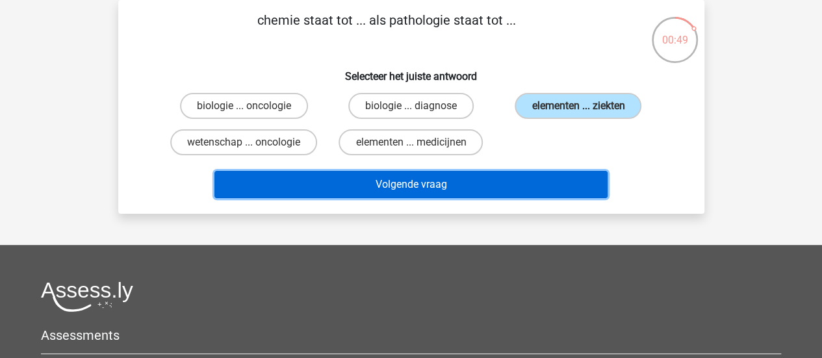
click at [494, 182] on button "Volgende vraag" at bounding box center [410, 184] width 393 height 27
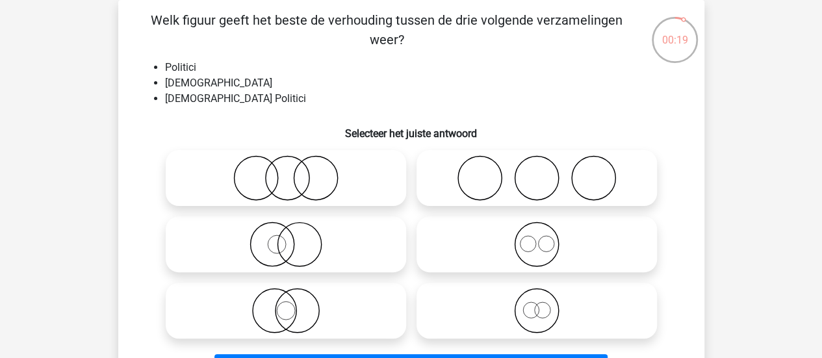
click at [297, 255] on icon at bounding box center [286, 243] width 230 height 45
click at [294, 238] on input "radio" at bounding box center [290, 233] width 8 height 8
radio input "true"
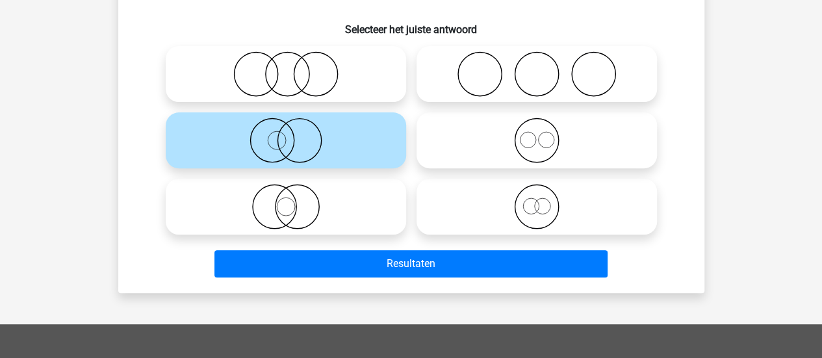
scroll to position [168, 0]
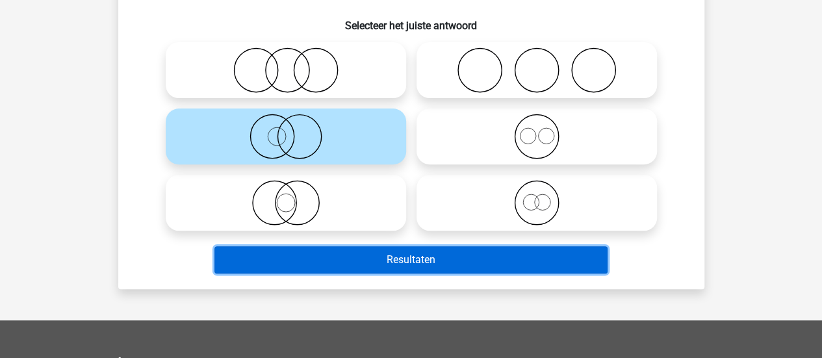
click at [473, 259] on button "Resultaten" at bounding box center [410, 259] width 393 height 27
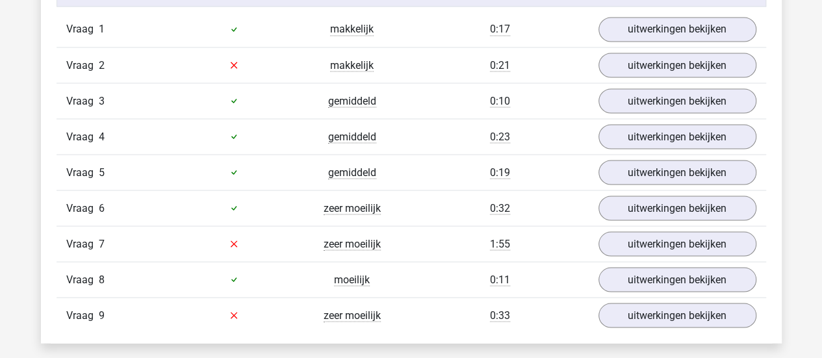
scroll to position [1164, 0]
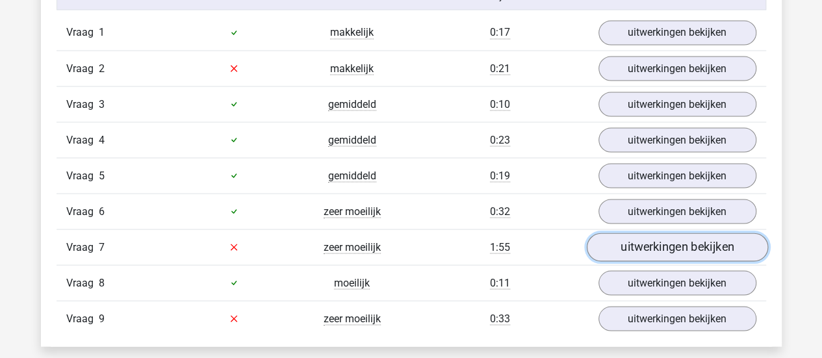
click at [713, 245] on link "uitwerkingen bekijken" at bounding box center [676, 246] width 181 height 29
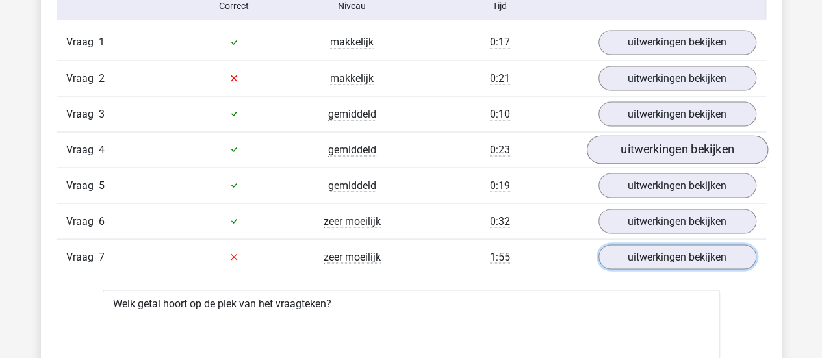
scroll to position [1149, 0]
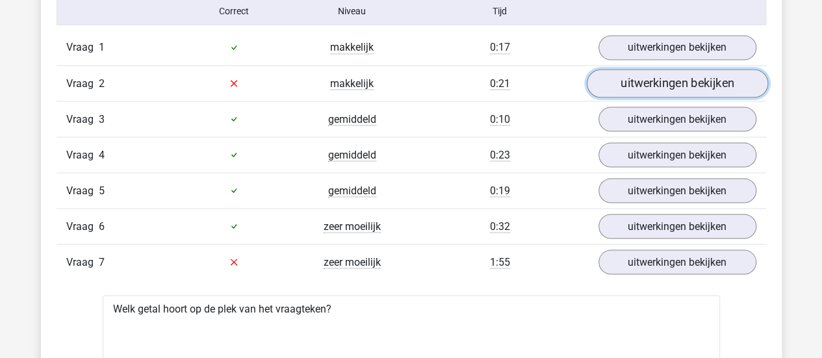
click at [633, 71] on link "uitwerkingen bekijken" at bounding box center [676, 83] width 181 height 29
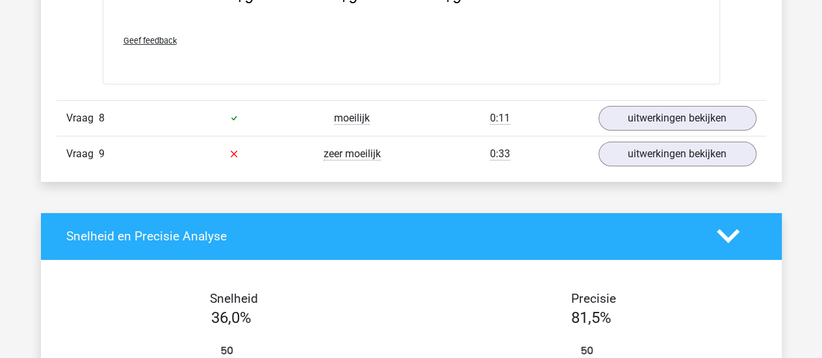
scroll to position [2286, 0]
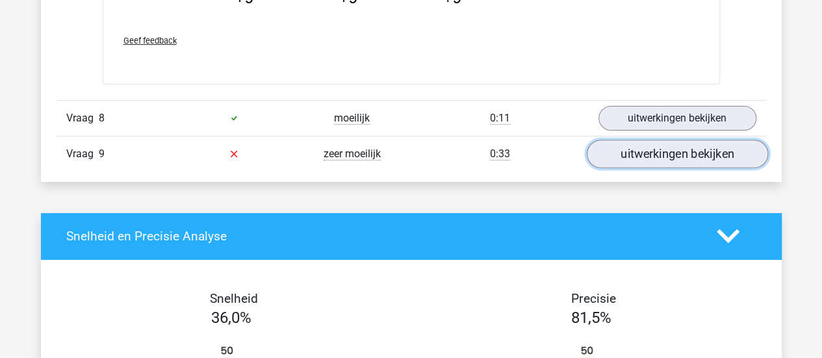
click at [668, 151] on link "uitwerkingen bekijken" at bounding box center [676, 154] width 181 height 29
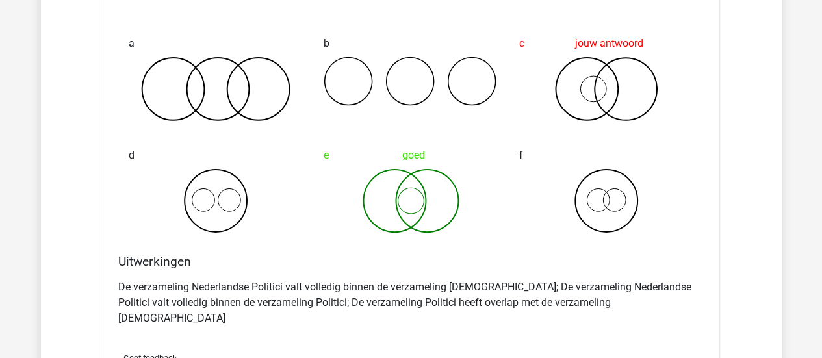
scroll to position [2586, 0]
